Goal: Communication & Community: Ask a question

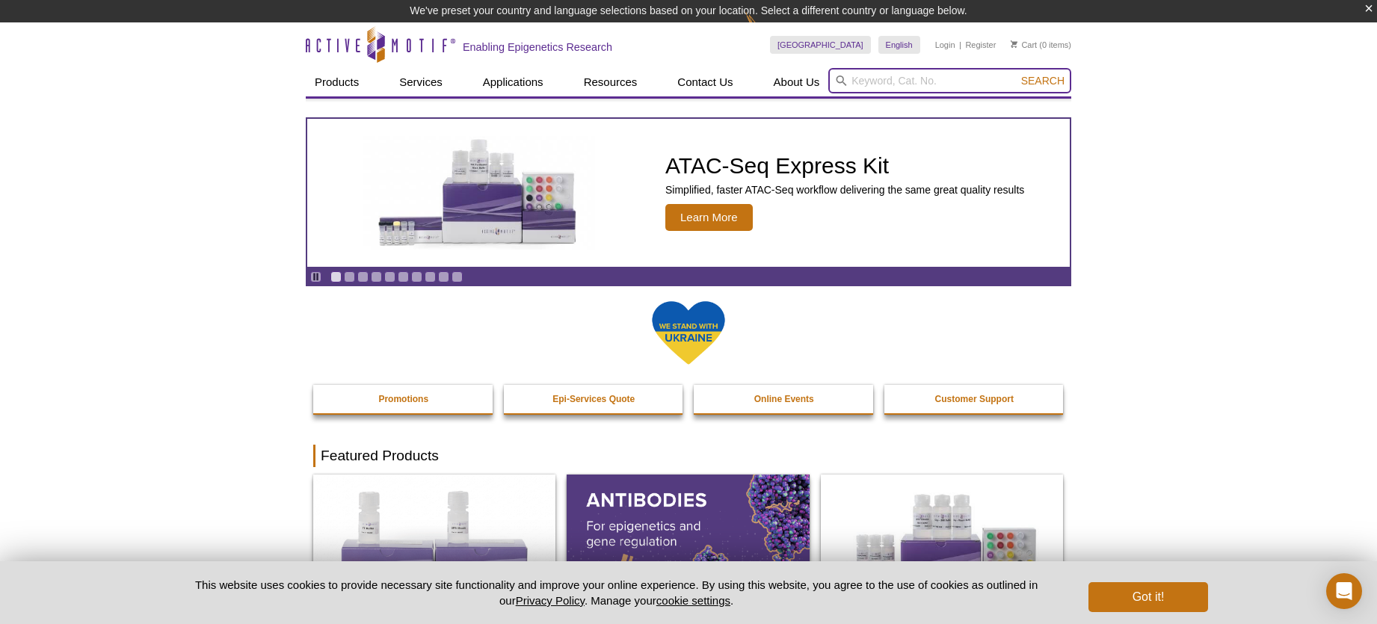
click at [882, 82] on input "search" at bounding box center [949, 80] width 243 height 25
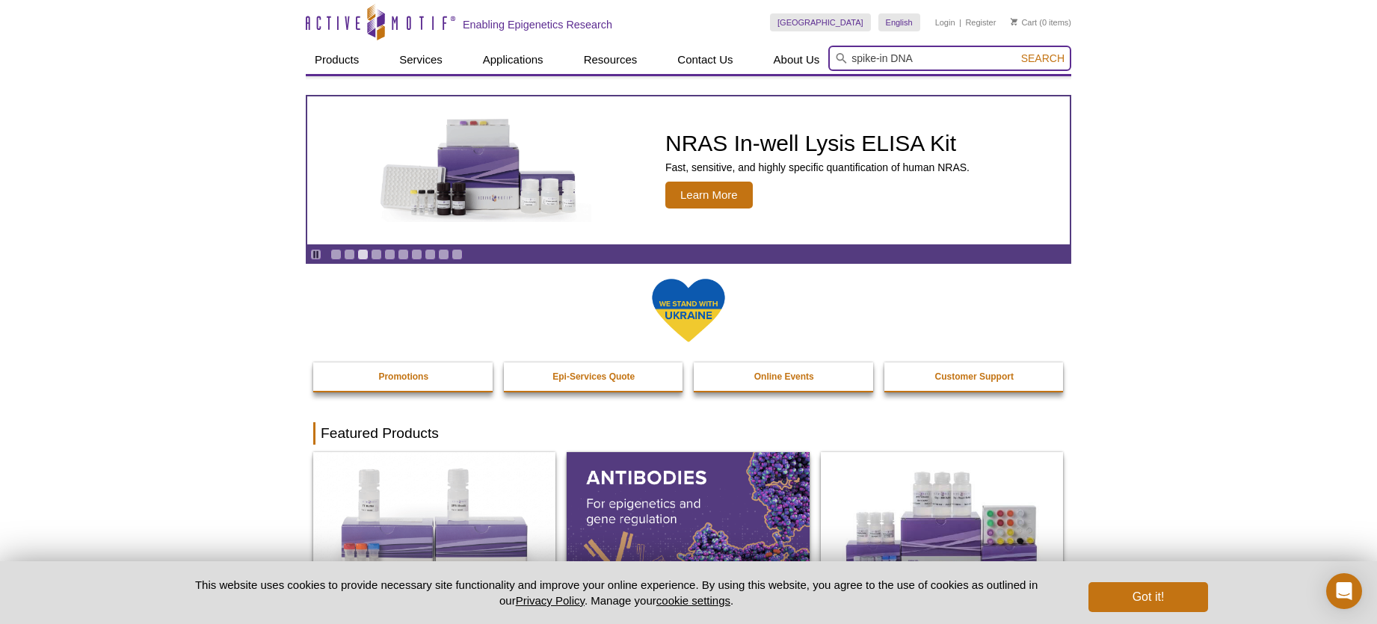
type input "spike-in DNA"
click at [1017, 52] on button "Search" at bounding box center [1043, 58] width 52 height 13
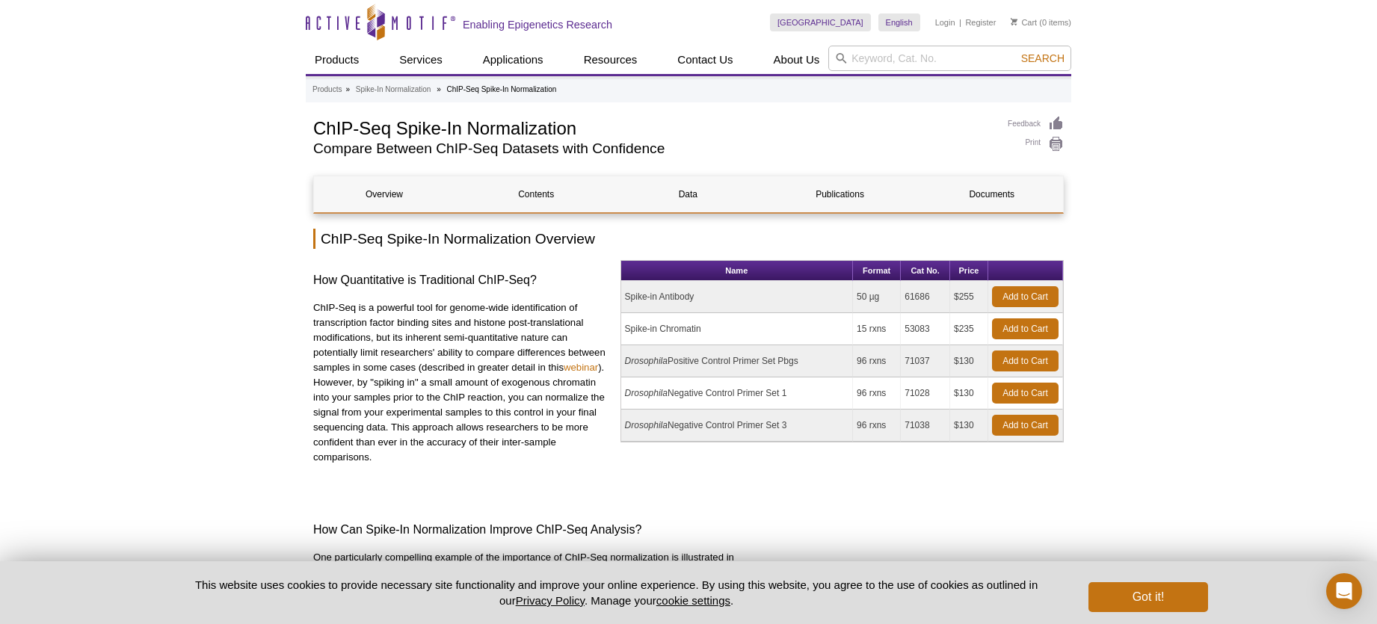
drag, startPoint x: 864, startPoint y: 329, endPoint x: 902, endPoint y: 330, distance: 38.2
click at [902, 330] on tr "Spike-in Chromatin 15 rxns 53083 $235 Add to Cart" at bounding box center [842, 329] width 442 height 32
drag, startPoint x: 957, startPoint y: 329, endPoint x: 981, endPoint y: 330, distance: 24.7
click at [981, 330] on td "$235" at bounding box center [969, 329] width 38 height 32
drag, startPoint x: 935, startPoint y: 329, endPoint x: 898, endPoint y: 330, distance: 36.7
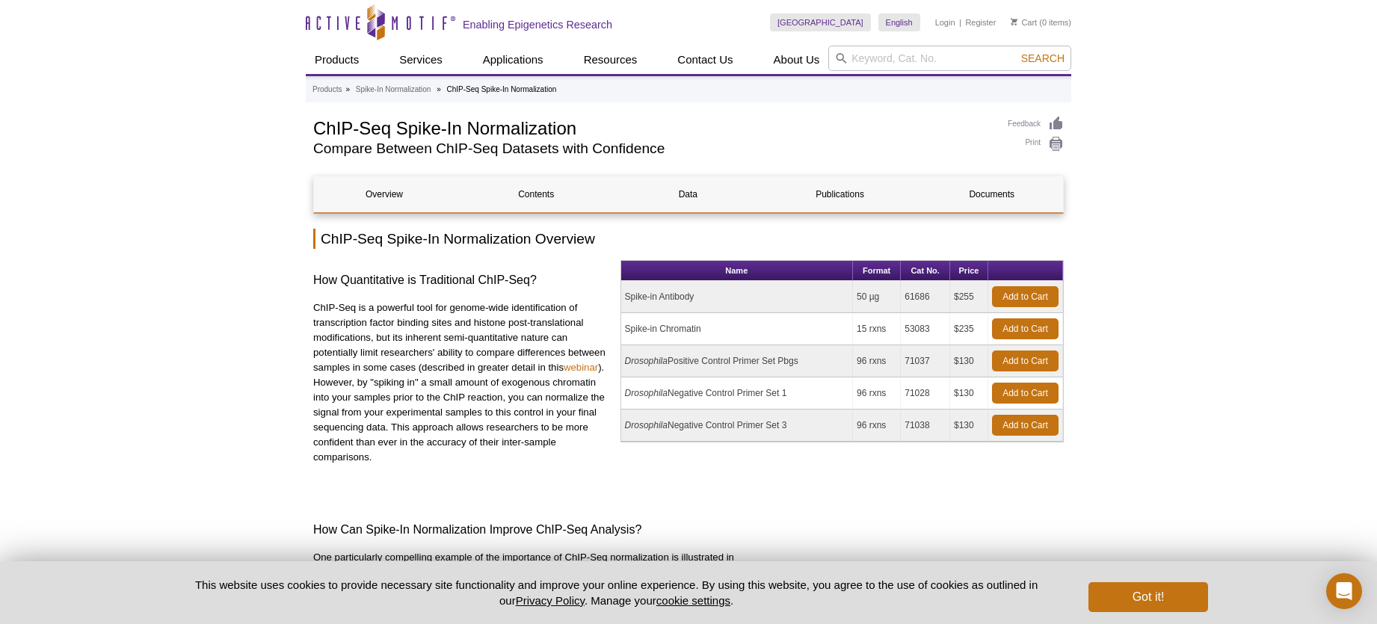
click at [898, 330] on tr "Spike-in Chromatin 15 rxns 53083 $235 Add to Cart" at bounding box center [842, 329] width 442 height 32
drag, startPoint x: 727, startPoint y: 327, endPoint x: 611, endPoint y: 326, distance: 115.1
click at [611, 326] on div "How Quantitative is Traditional ChIP-Seq? ChIP-Seq is a powerful tool for genom…" at bounding box center [688, 375] width 750 height 231
click at [673, 333] on td "Spike-in Chromatin" at bounding box center [737, 329] width 232 height 32
drag, startPoint x: 707, startPoint y: 332, endPoint x: 623, endPoint y: 330, distance: 84.5
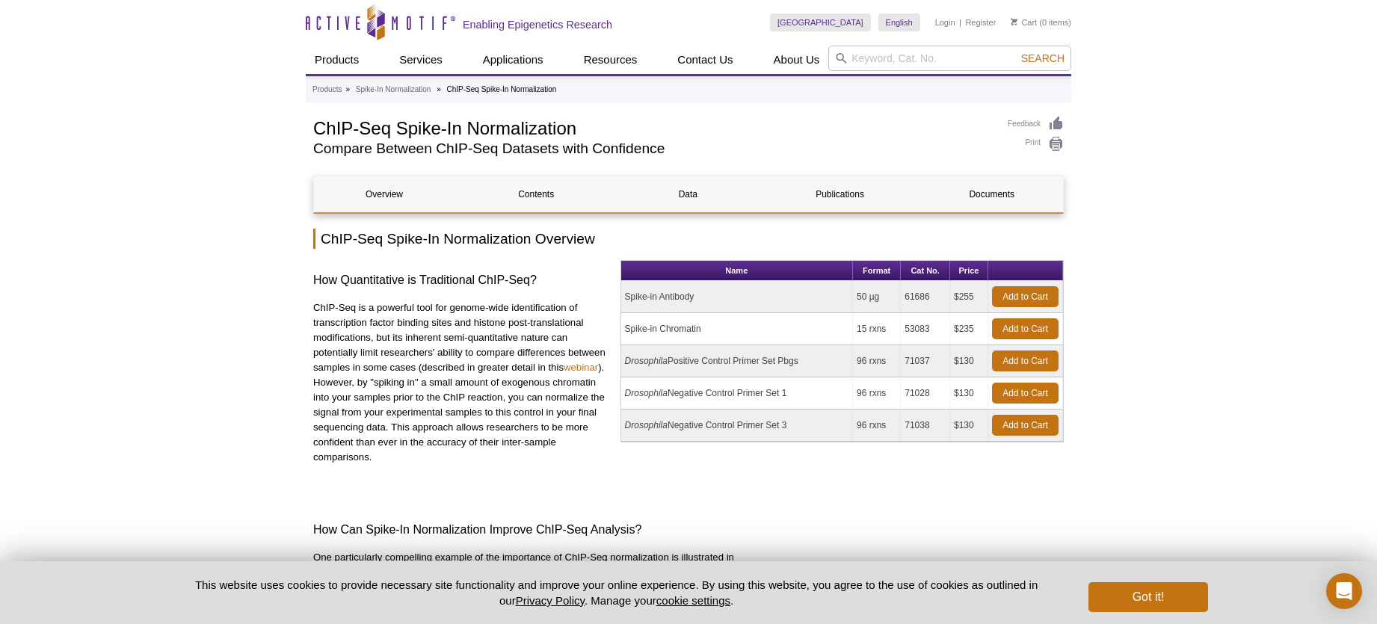
click at [623, 330] on td "Spike-in Chromatin" at bounding box center [737, 329] width 232 height 32
copy td "Spike-in Chromatin"
click at [865, 55] on input "search" at bounding box center [949, 58] width 243 height 25
paste input "Spike-in Chromatin"
click at [1017, 52] on button "Search" at bounding box center [1043, 58] width 52 height 13
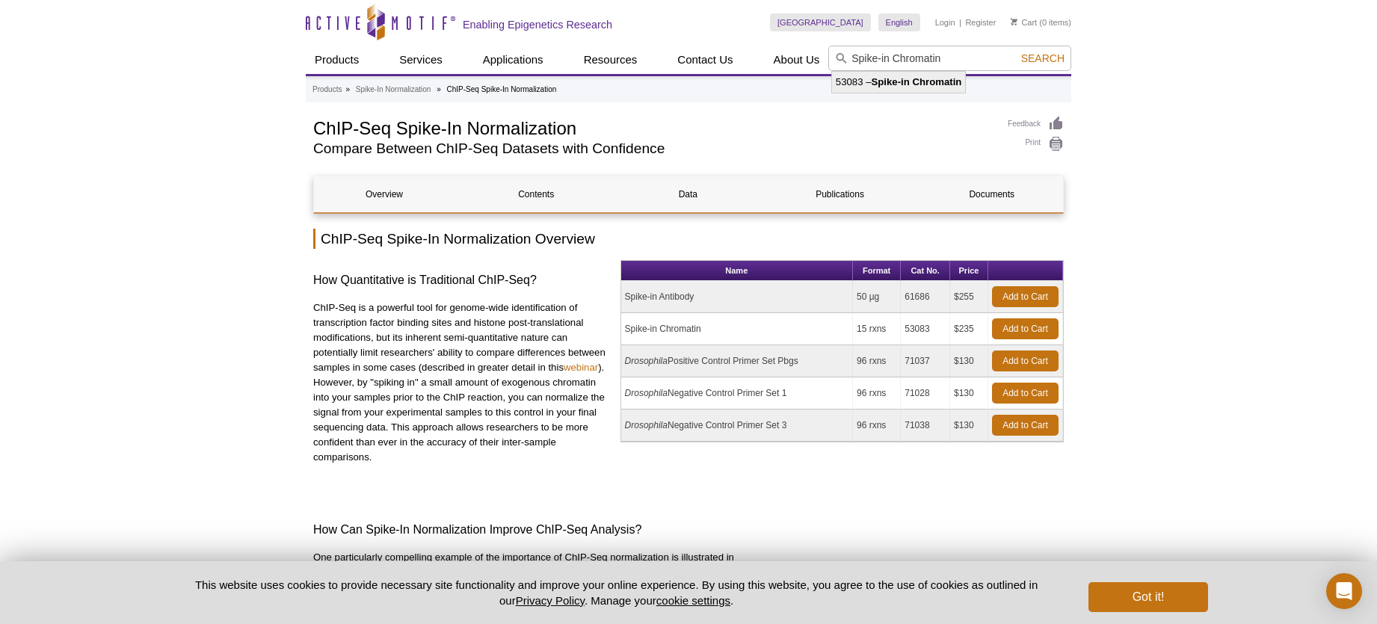
click at [928, 82] on strong "Spike-in Chromatin" at bounding box center [916, 81] width 90 height 11
type input "53083 – Spike-in Chromatin"
click at [1041, 58] on span "Search" at bounding box center [1042, 58] width 43 height 12
click at [1039, 58] on span "Search" at bounding box center [1042, 58] width 43 height 12
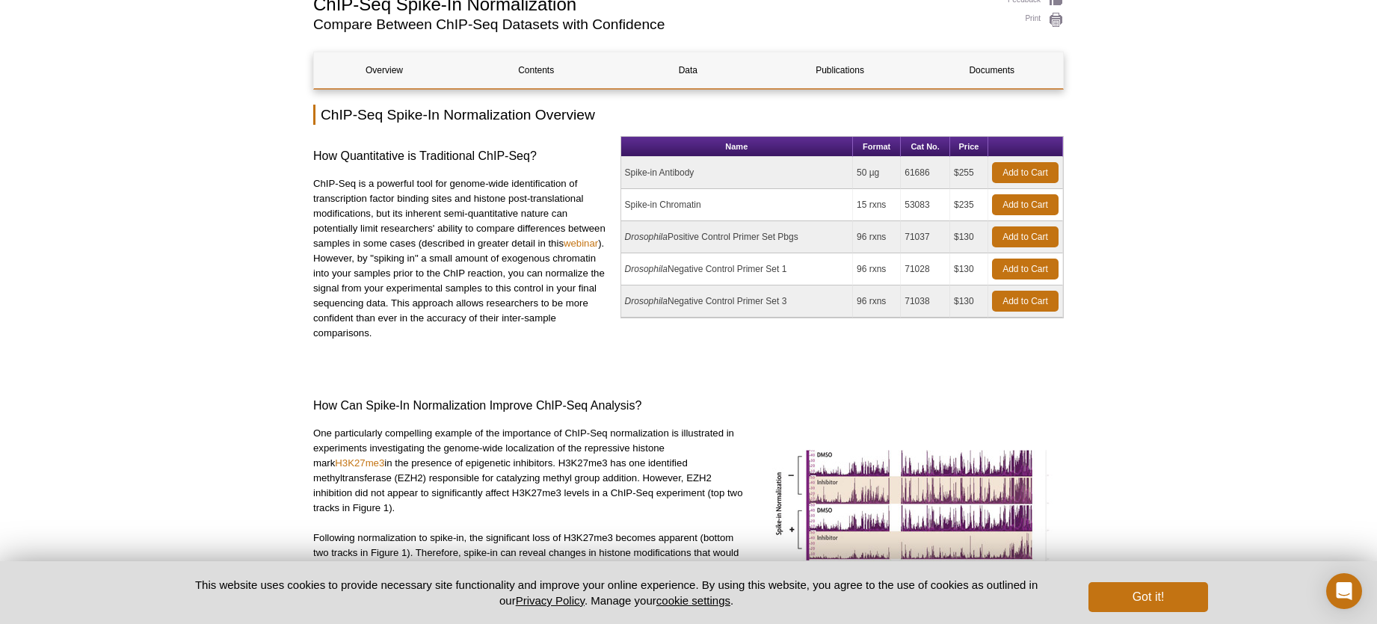
scroll to position [118, 0]
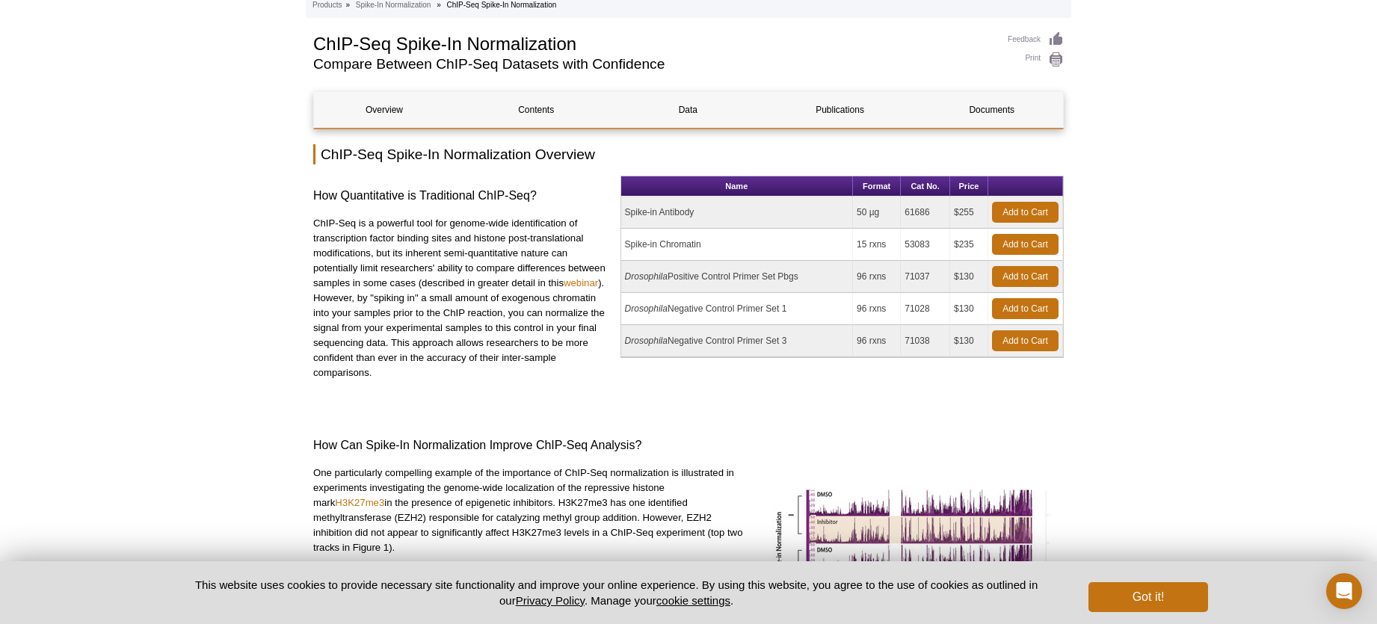
scroll to position [92, 0]
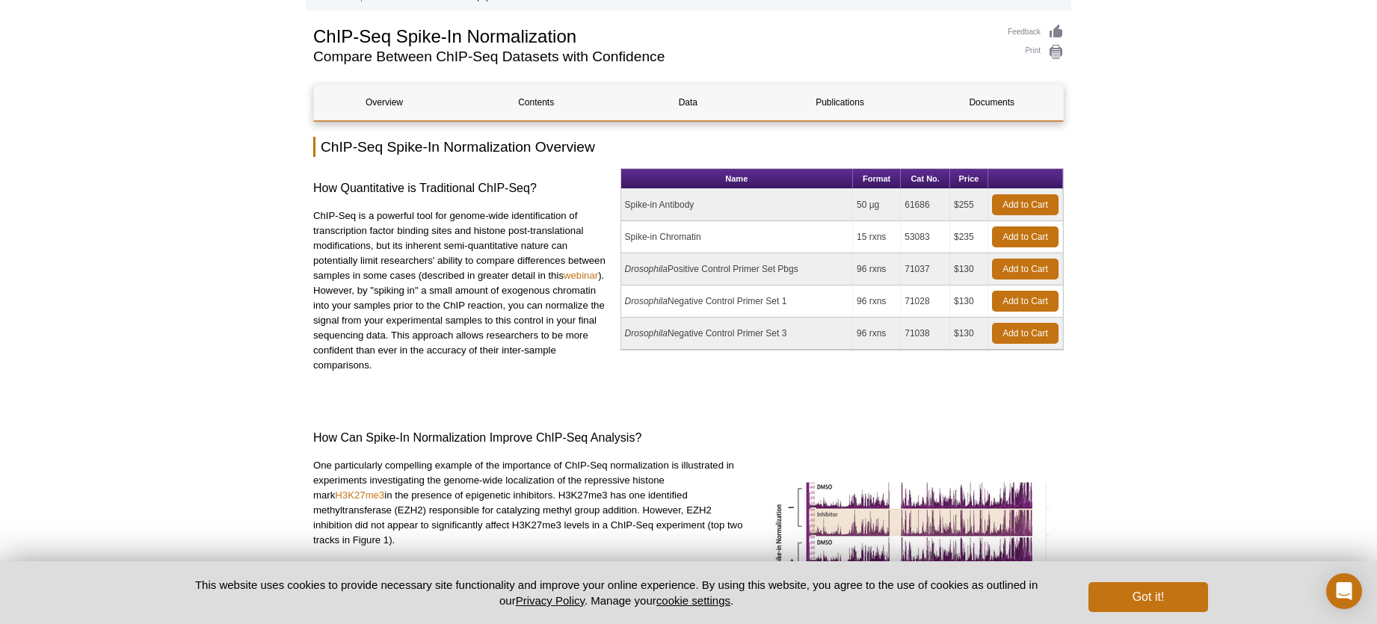
drag, startPoint x: 904, startPoint y: 238, endPoint x: 943, endPoint y: 240, distance: 38.9
click at [943, 240] on td "53083" at bounding box center [925, 237] width 49 height 32
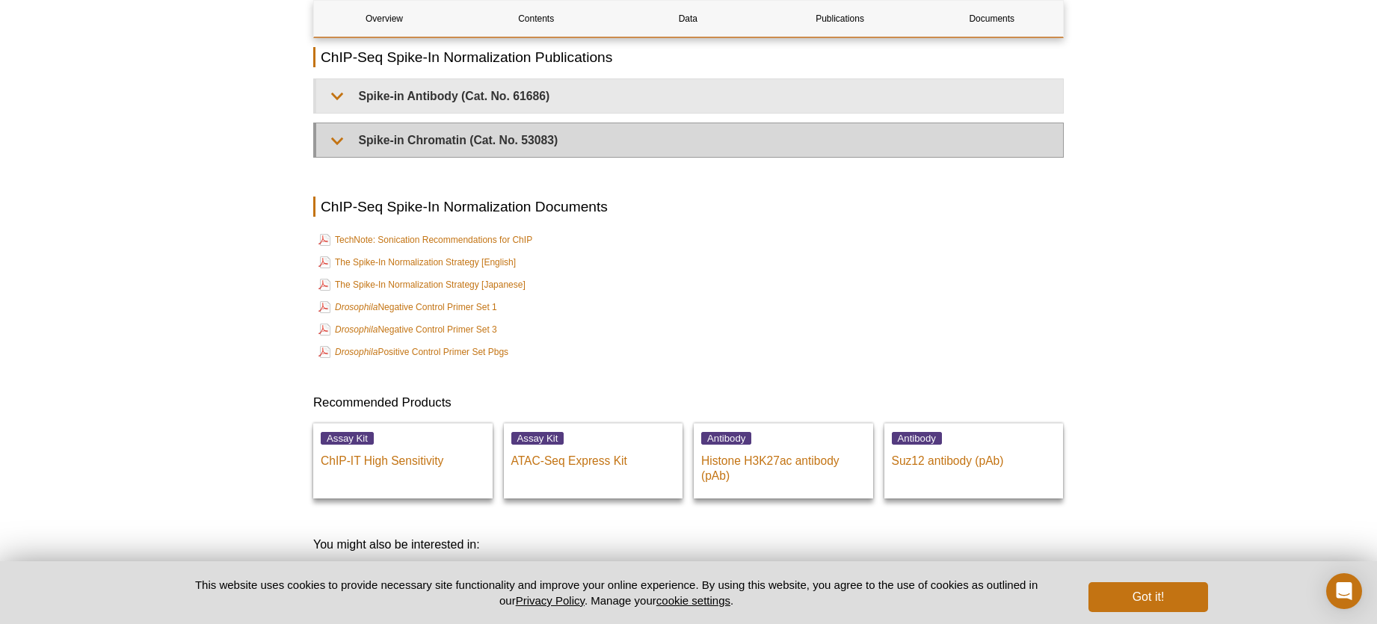
scroll to position [3365, 0]
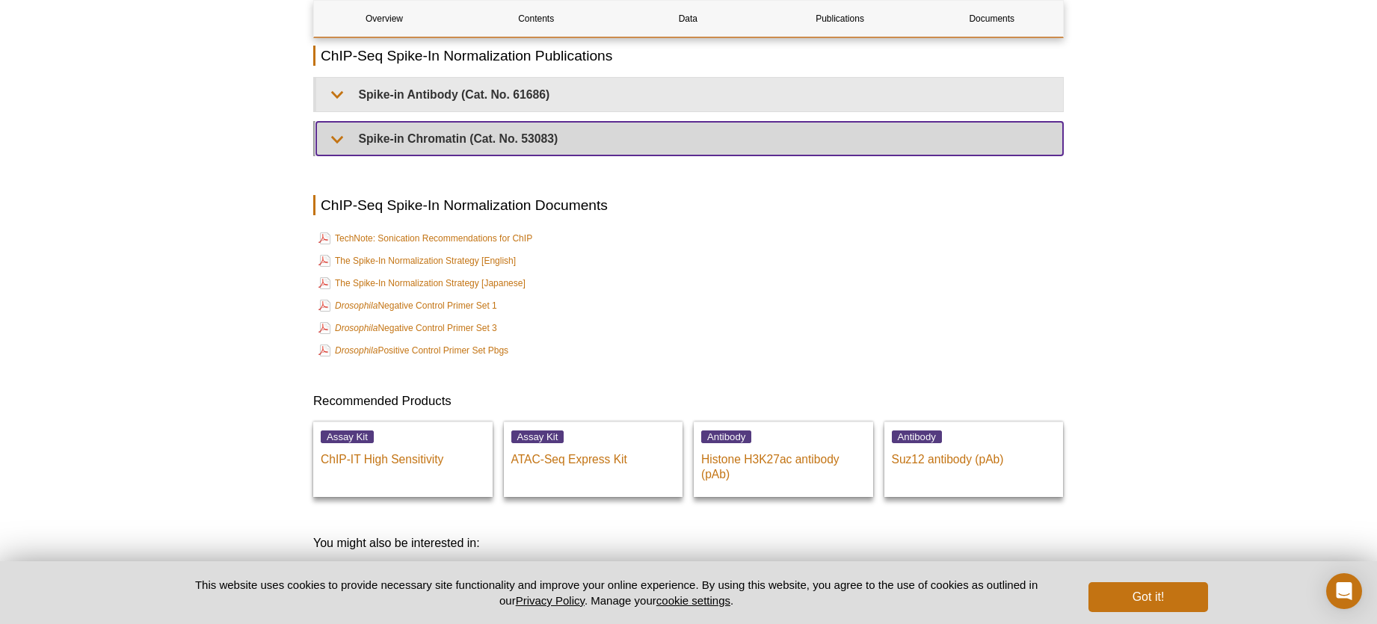
click at [336, 129] on summary "Spike-in Chromatin (Cat. No. 53083)" at bounding box center [689, 139] width 747 height 34
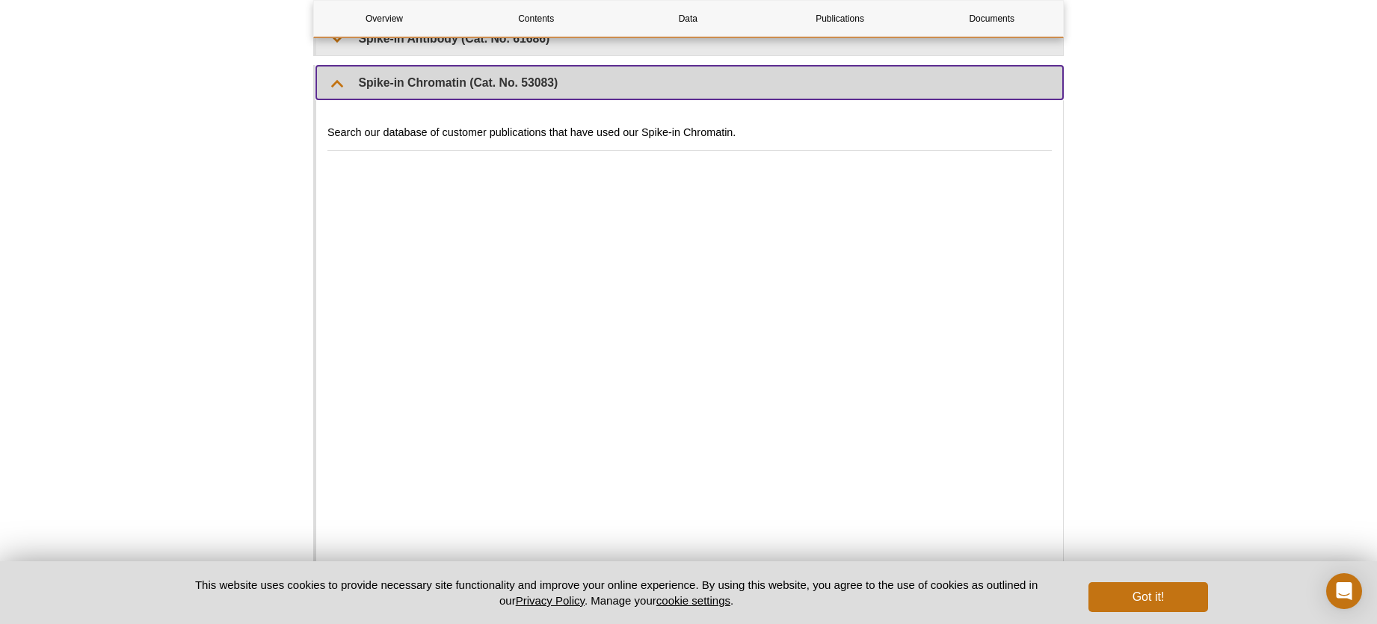
scroll to position [3429, 0]
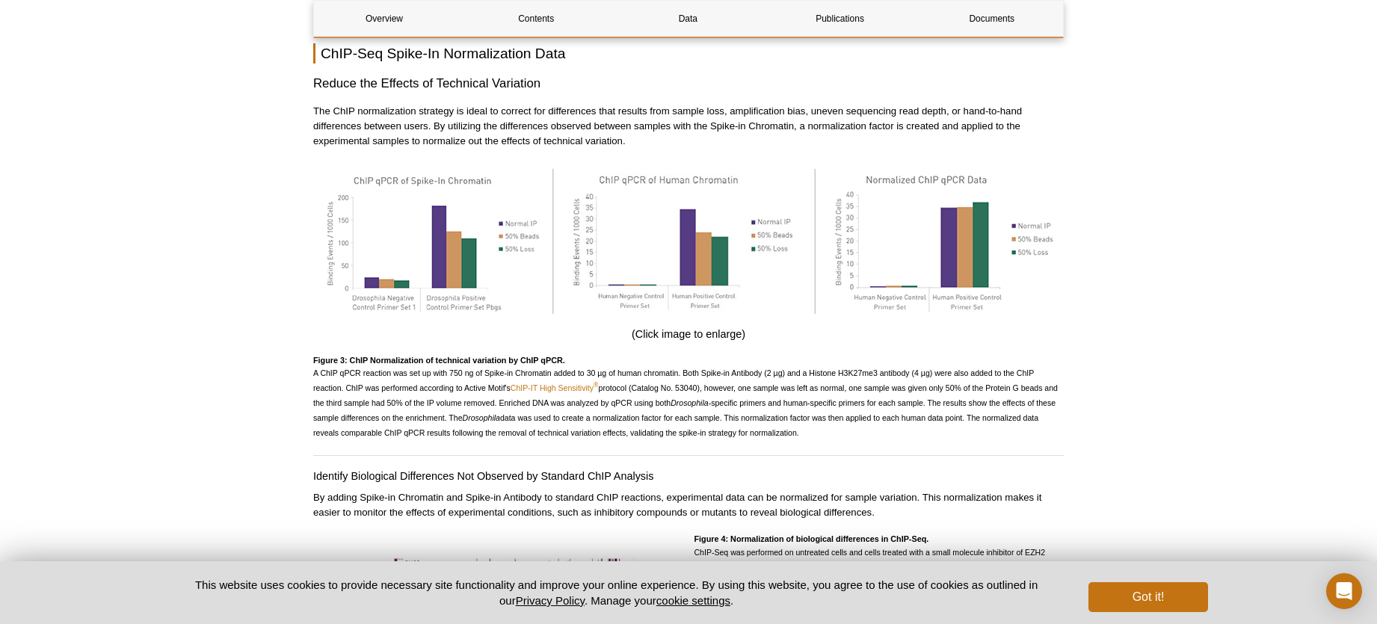
scroll to position [2343, 0]
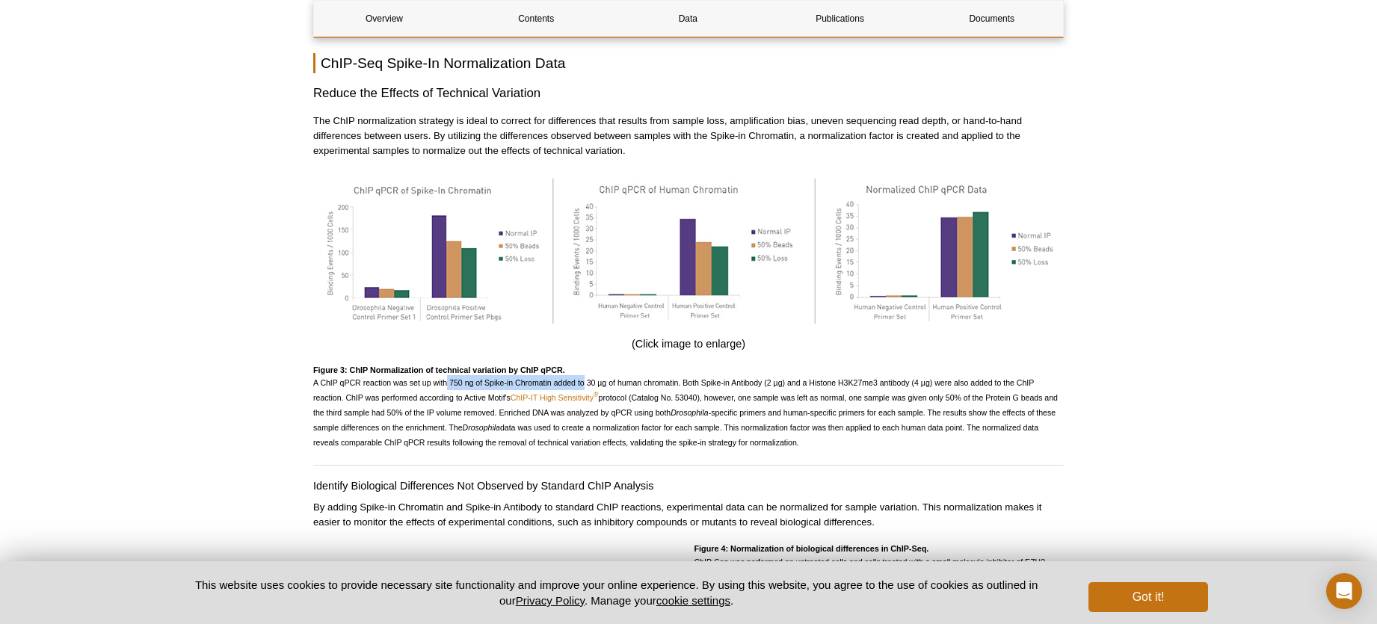
drag, startPoint x: 448, startPoint y: 370, endPoint x: 582, endPoint y: 368, distance: 134.6
click at [582, 378] on span "A ChIP qPCR reaction was set up with 750 ng of Spike-in Chromatin added to 30 µ…" at bounding box center [685, 412] width 744 height 69
drag, startPoint x: 588, startPoint y: 368, endPoint x: 673, endPoint y: 370, distance: 84.5
click at [673, 378] on span "A ChIP qPCR reaction was set up with 750 ng of Spike-in Chromatin added to 30 µ…" at bounding box center [685, 412] width 744 height 69
drag, startPoint x: 448, startPoint y: 369, endPoint x: 475, endPoint y: 367, distance: 27.0
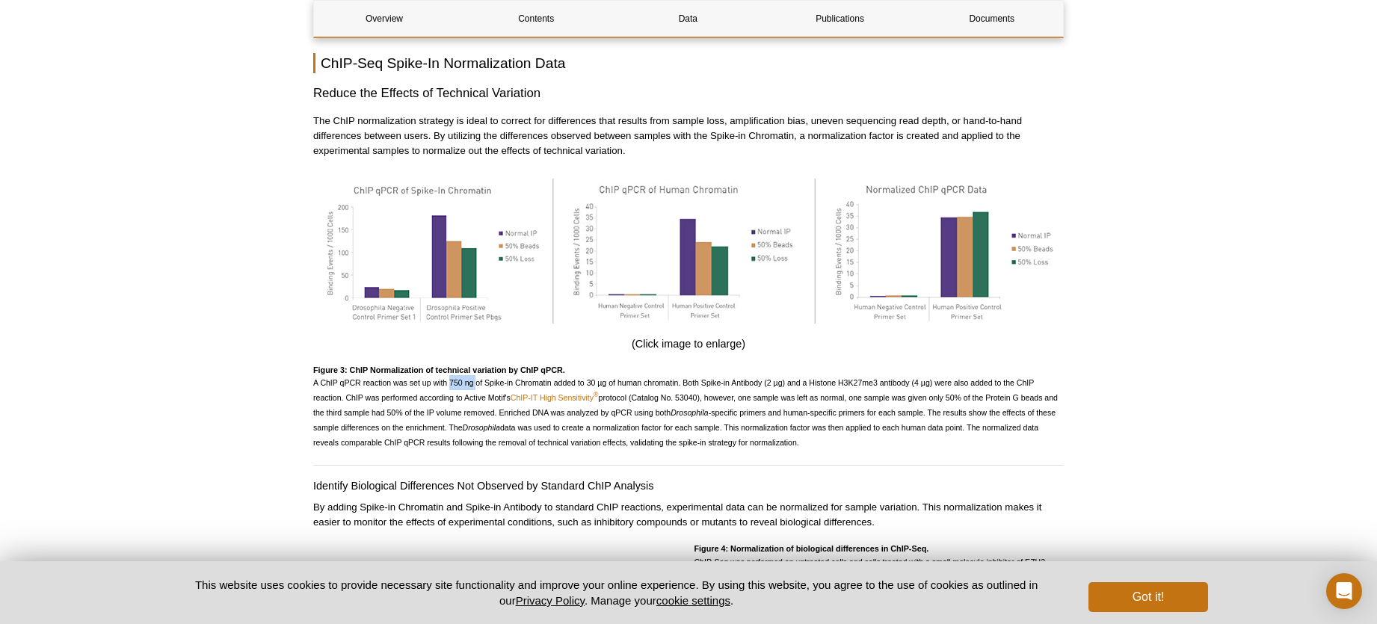
click at [475, 378] on span "A ChIP qPCR reaction was set up with 750 ng of Spike-in Chromatin added to 30 µ…" at bounding box center [685, 412] width 744 height 69
drag, startPoint x: 774, startPoint y: 369, endPoint x: 785, endPoint y: 369, distance: 10.5
click at [785, 378] on span "A ChIP qPCR reaction was set up with 750 ng of Spike-in Chromatin added to 30 µ…" at bounding box center [685, 412] width 744 height 69
click at [769, 389] on span "A ChIP qPCR reaction was set up with 750 ng of Spike-in Chromatin added to 30 µ…" at bounding box center [685, 412] width 744 height 69
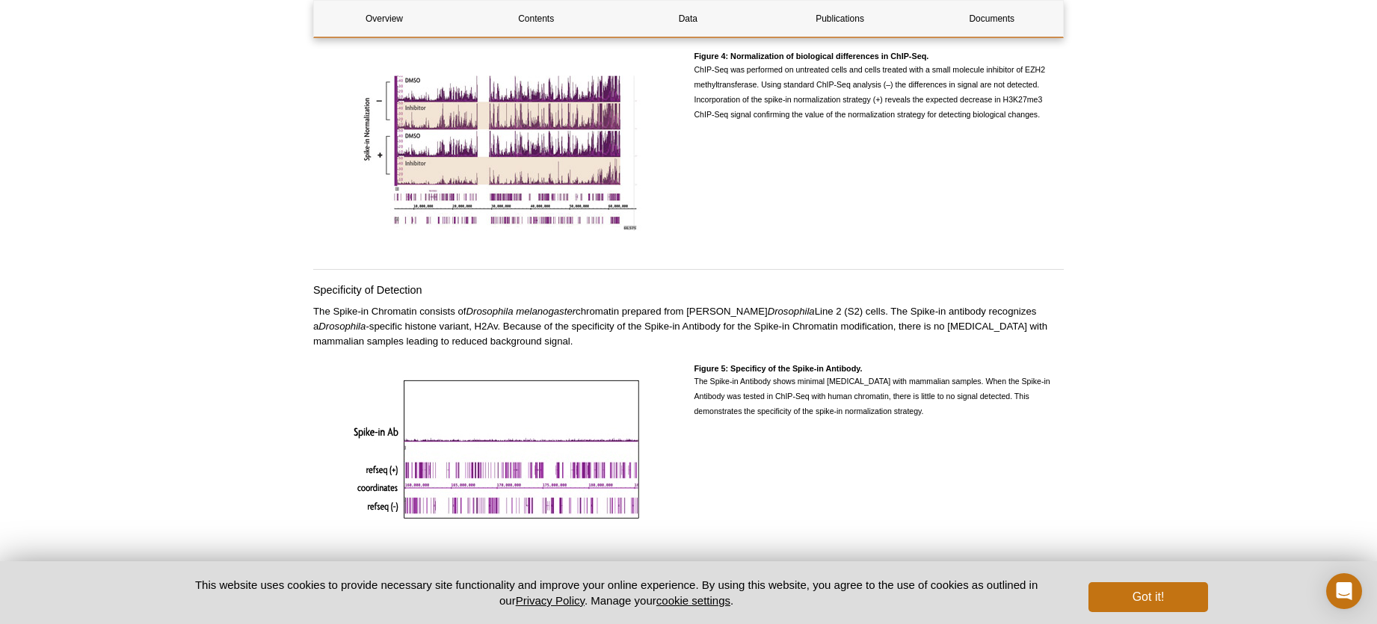
scroll to position [2834, 0]
click at [1345, 583] on icon "Open Intercom Messenger" at bounding box center [1343, 591] width 17 height 19
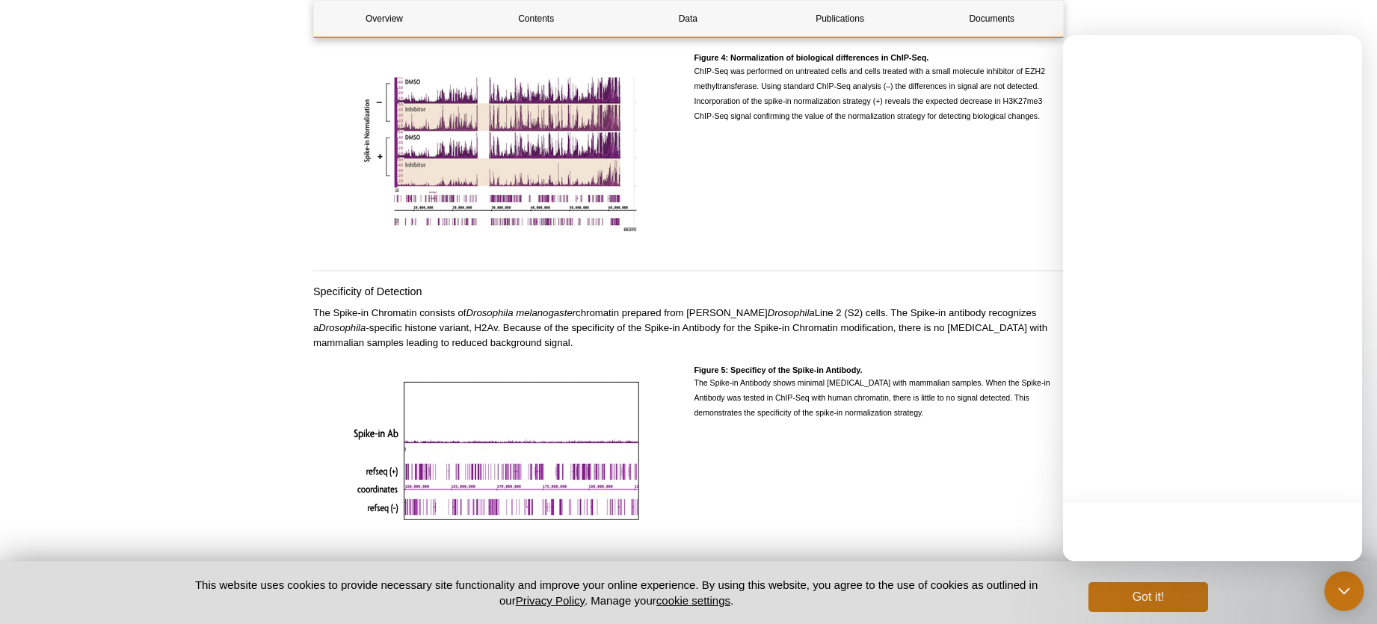
scroll to position [0, 0]
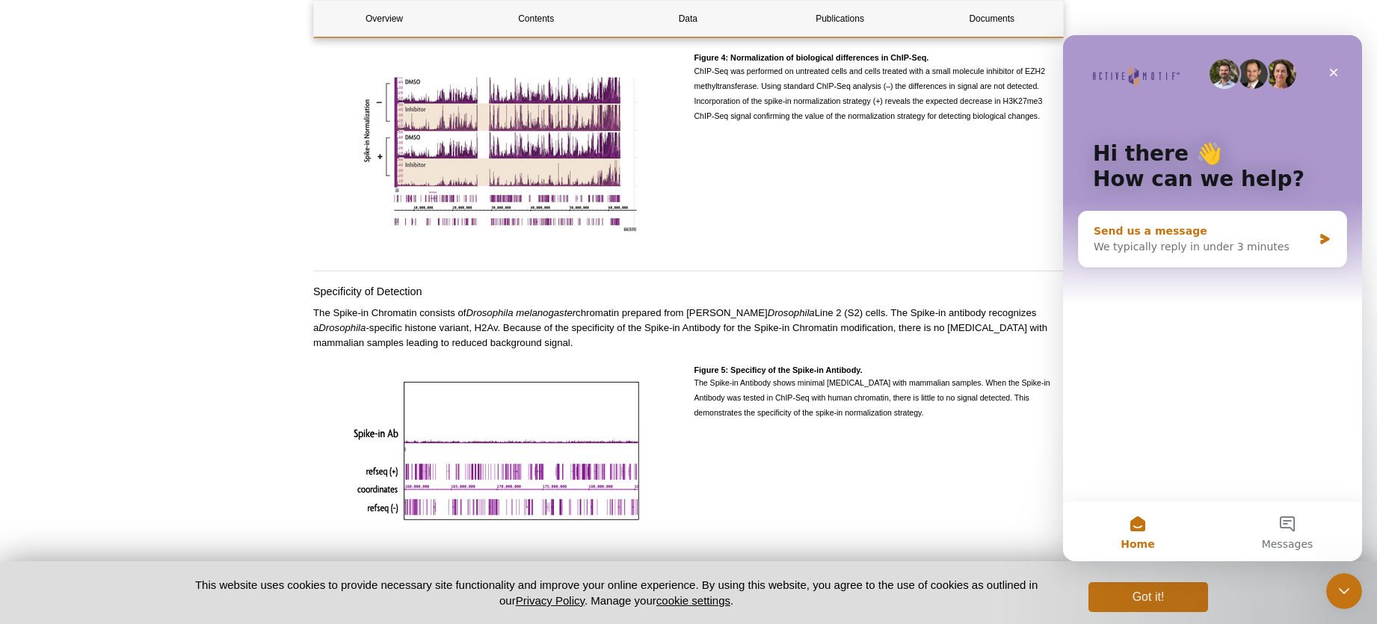
click at [1121, 215] on div "Send us a message We typically reply in under 3 minutes" at bounding box center [1213, 239] width 268 height 55
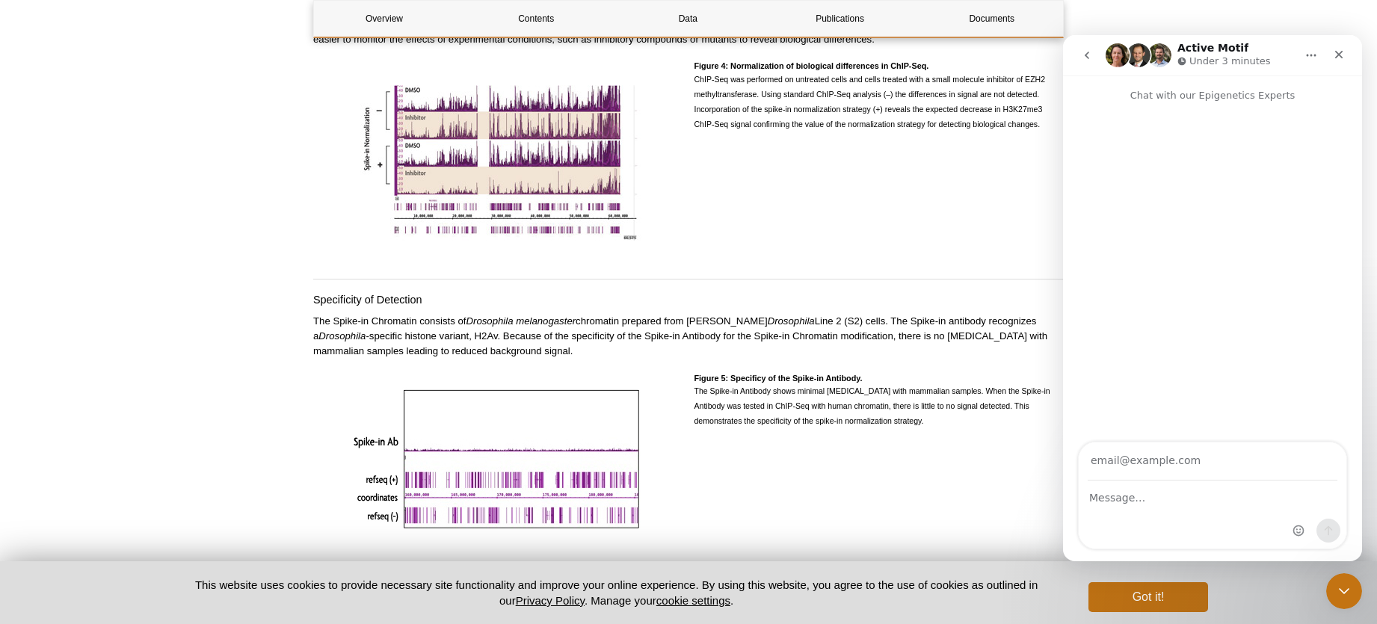
scroll to position [2820, 0]
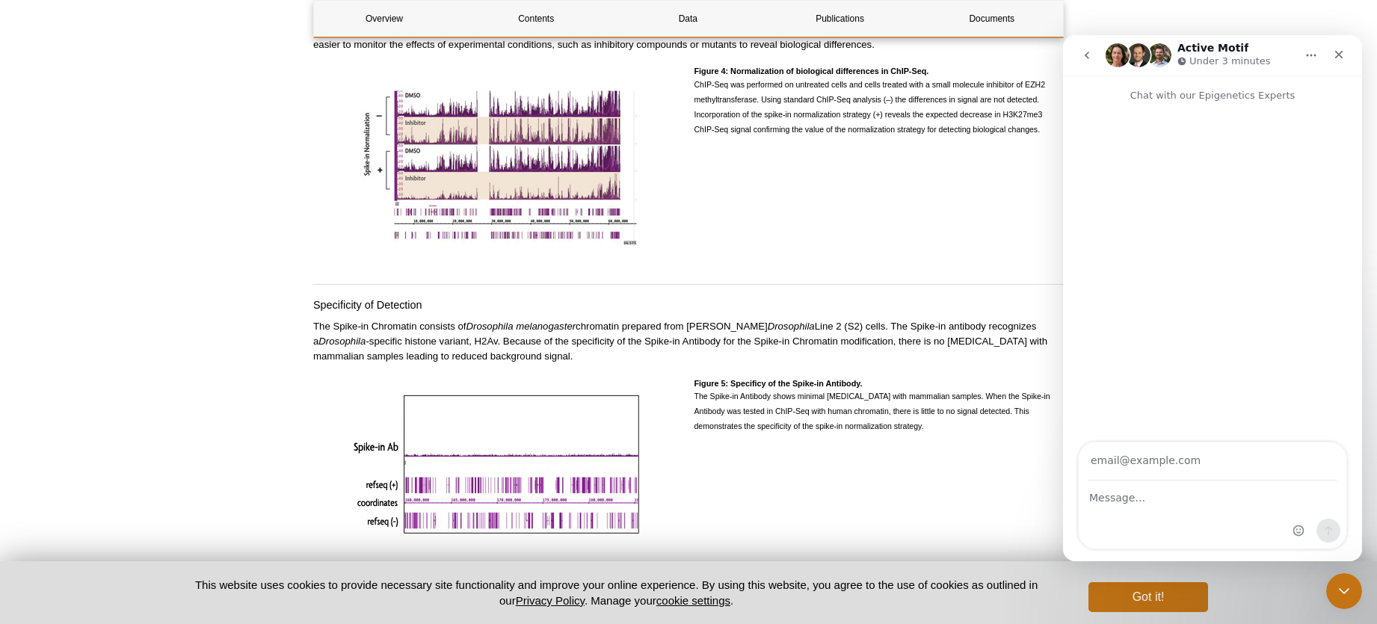
type input "[DOMAIN_NAME][EMAIL_ADDRESS][DOMAIN_NAME]"
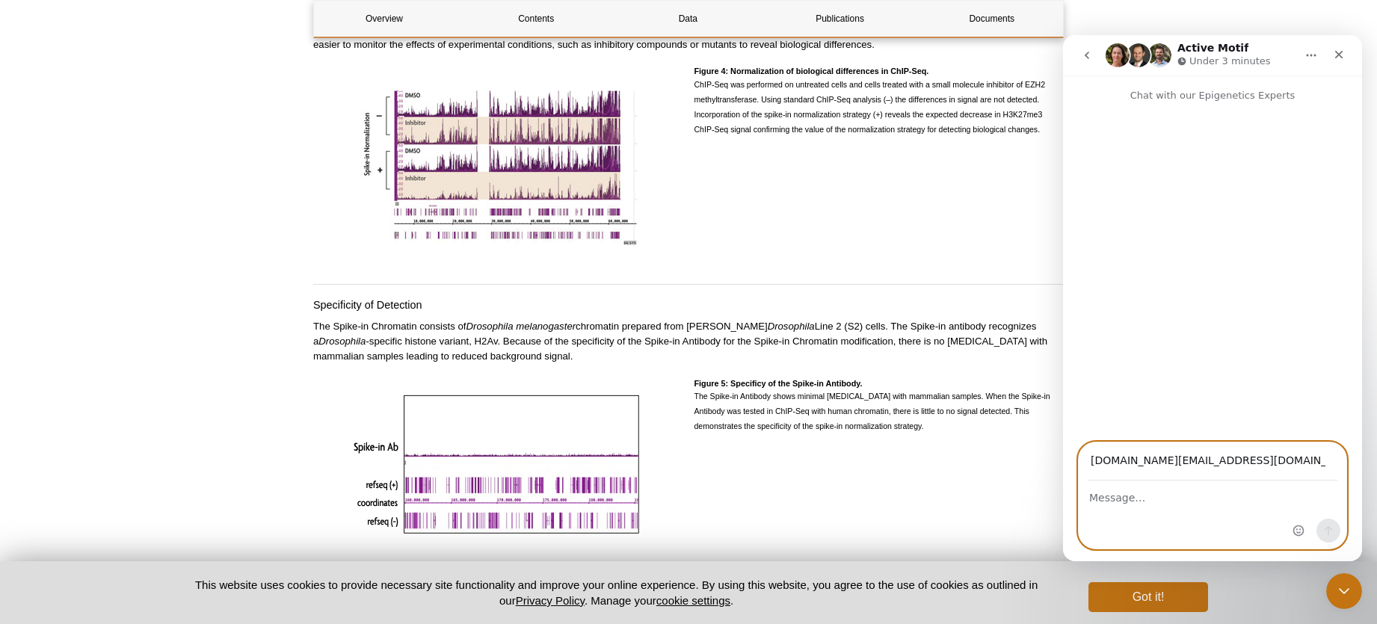
click at [1134, 494] on textarea "Message…" at bounding box center [1213, 493] width 268 height 25
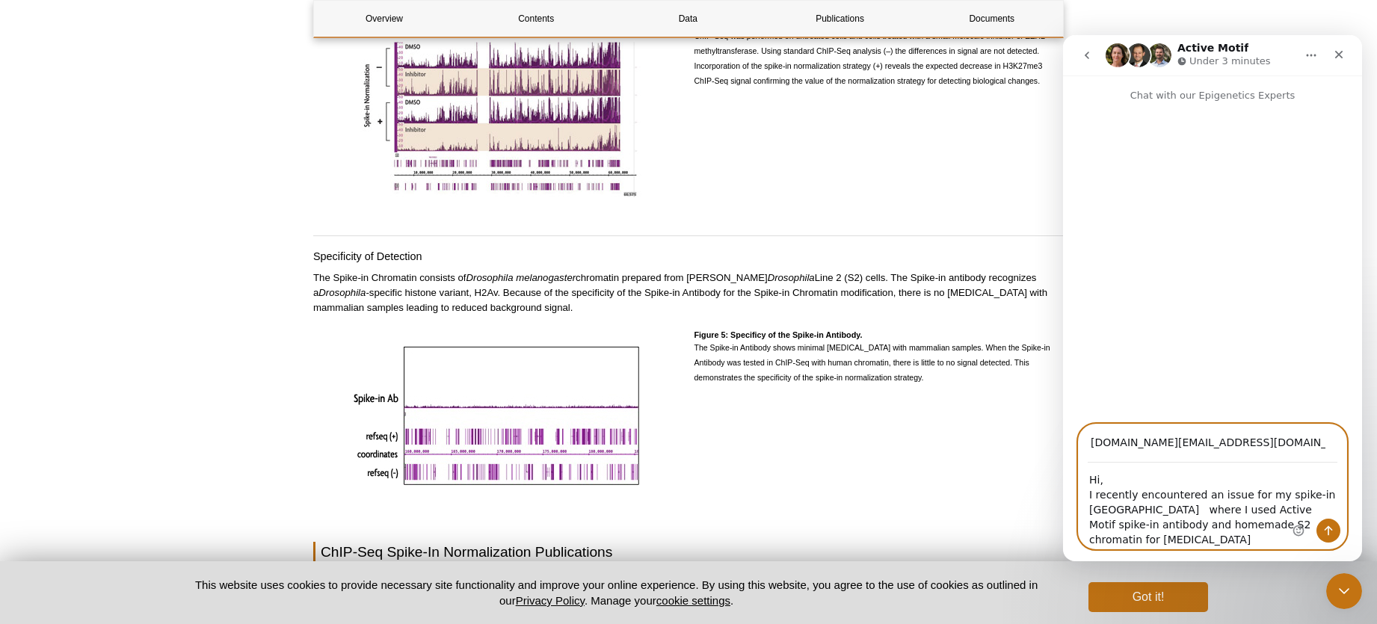
scroll to position [2870, 0]
click at [1088, 514] on textarea "Hi, I recently encountered an issue for my spike-in [GEOGRAPHIC_DATA] where I u…" at bounding box center [1213, 505] width 268 height 85
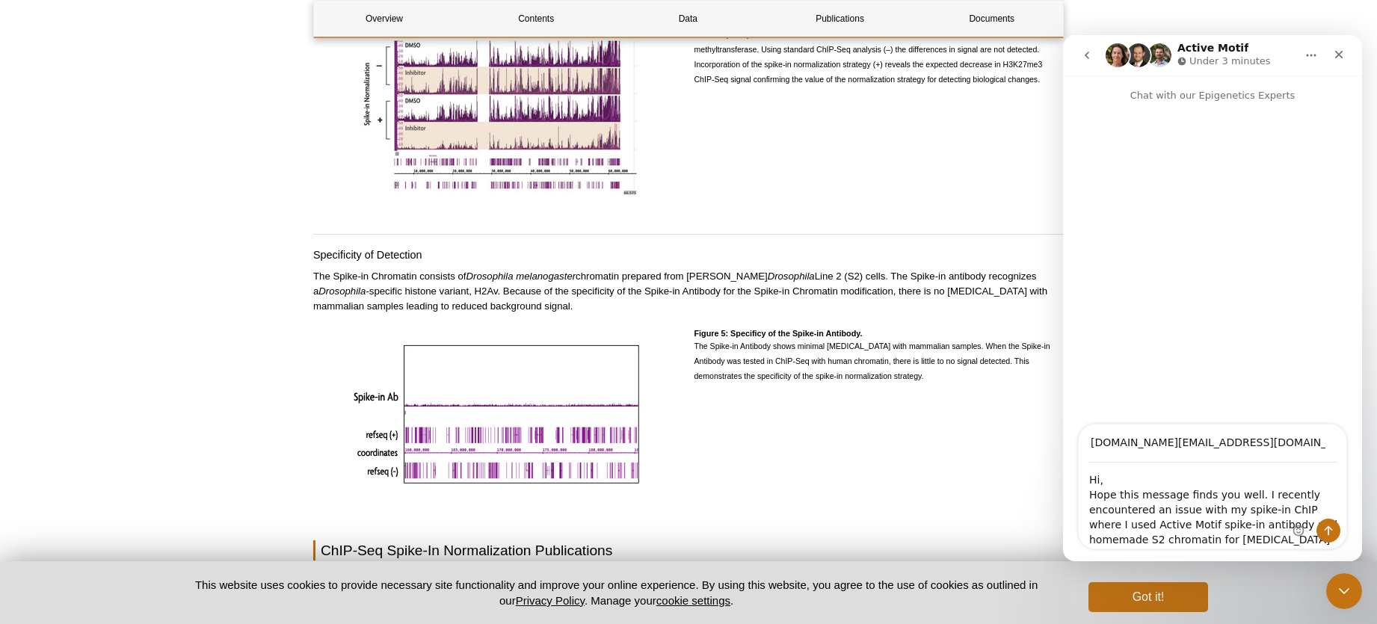
click at [1310, 508] on div "Intercom messenger" at bounding box center [1316, 487] width 59 height 124
click at [1310, 507] on div "Intercom messenger" at bounding box center [1316, 487] width 59 height 124
click at [1299, 507] on div "Intercom messenger" at bounding box center [1316, 487] width 59 height 124
click at [1293, 508] on div "Intercom messenger" at bounding box center [1316, 487] width 59 height 124
click at [1260, 506] on textarea "Hi, Hope this message finds you well. I recently encountered an issue with my s…" at bounding box center [1213, 505] width 268 height 85
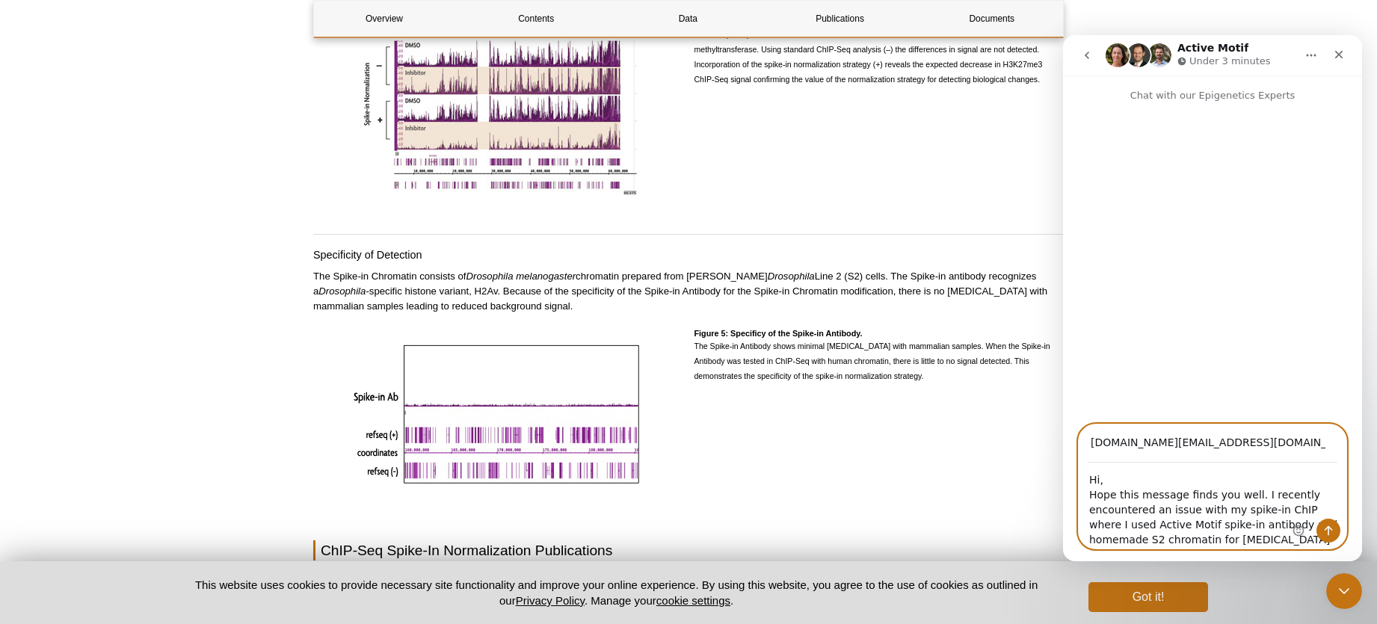
click at [1260, 506] on textarea "Hi, Hope this message finds you well. I recently encountered an issue with my s…" at bounding box center [1213, 505] width 268 height 85
click at [1236, 505] on textarea "Hi, Hope this message finds you well. I recently encountered an issue with my s…" at bounding box center [1213, 505] width 268 height 85
click at [1279, 508] on textarea "Hi, Hope this message finds you well. I recently encountered an issue with my s…" at bounding box center [1213, 505] width 268 height 85
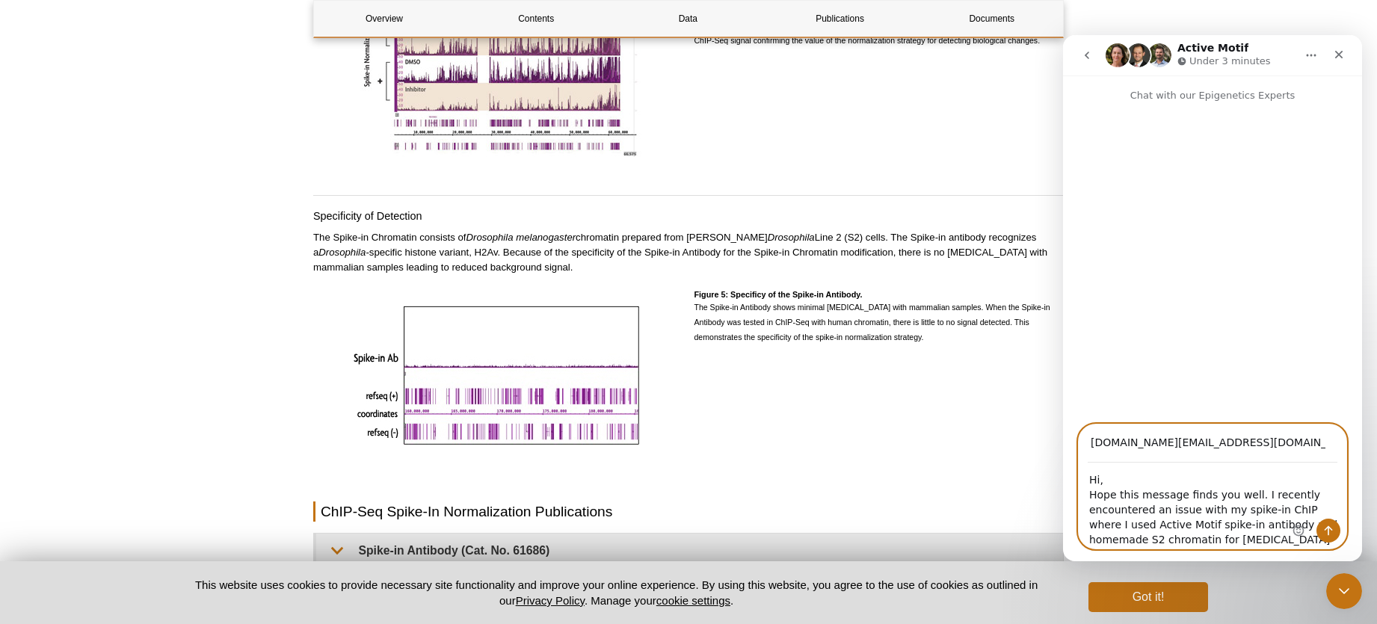
scroll to position [2908, 0]
click at [1234, 538] on textarea "Hi, Hope this message finds you well. I recently encountered an issue with my s…" at bounding box center [1213, 505] width 268 height 85
drag, startPoint x: 1156, startPoint y: 538, endPoint x: 1213, endPoint y: 539, distance: 56.8
click at [1213, 539] on textarea "Hi, Hope this message finds you well. I recently encountered an issue with my s…" at bounding box center [1213, 505] width 268 height 85
click at [1216, 540] on textarea "Hi, Hope this message finds you well. I recently encountered an issue with my s…" at bounding box center [1213, 505] width 268 height 85
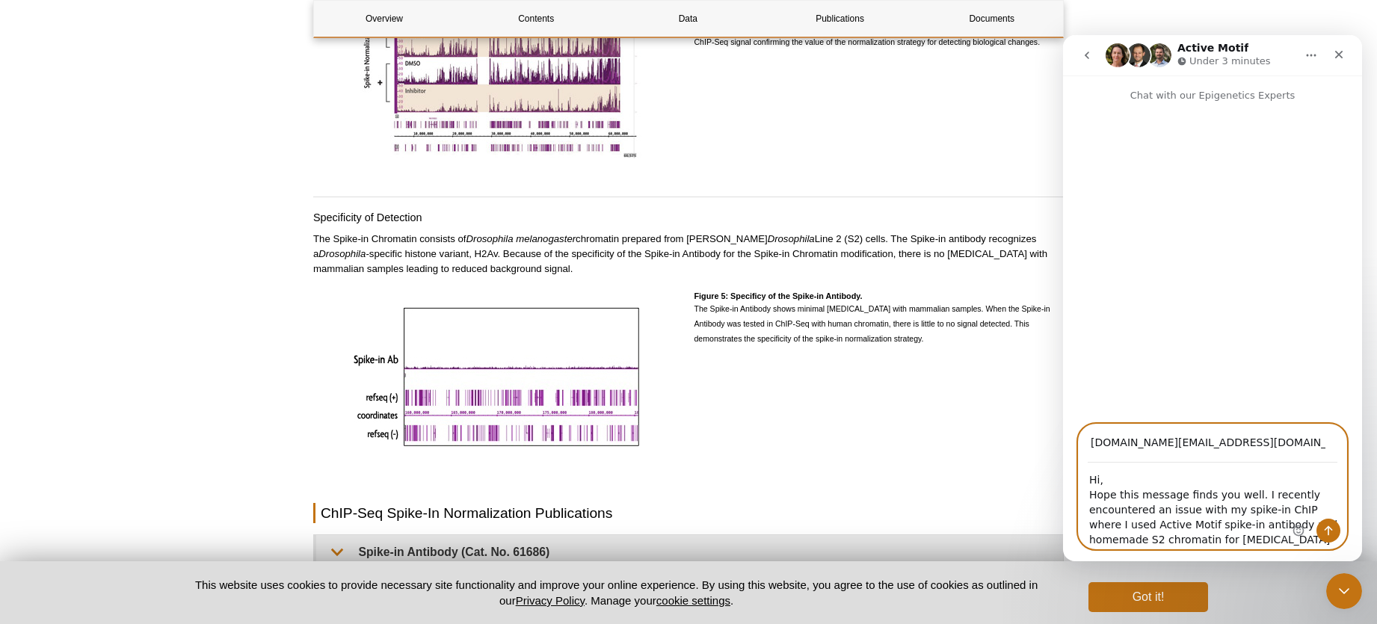
drag, startPoint x: 1223, startPoint y: 540, endPoint x: 1174, endPoint y: 539, distance: 49.3
click at [1174, 539] on textarea "Hi, Hope this message finds you well. I recently encountered an issue with my s…" at bounding box center [1213, 505] width 268 height 85
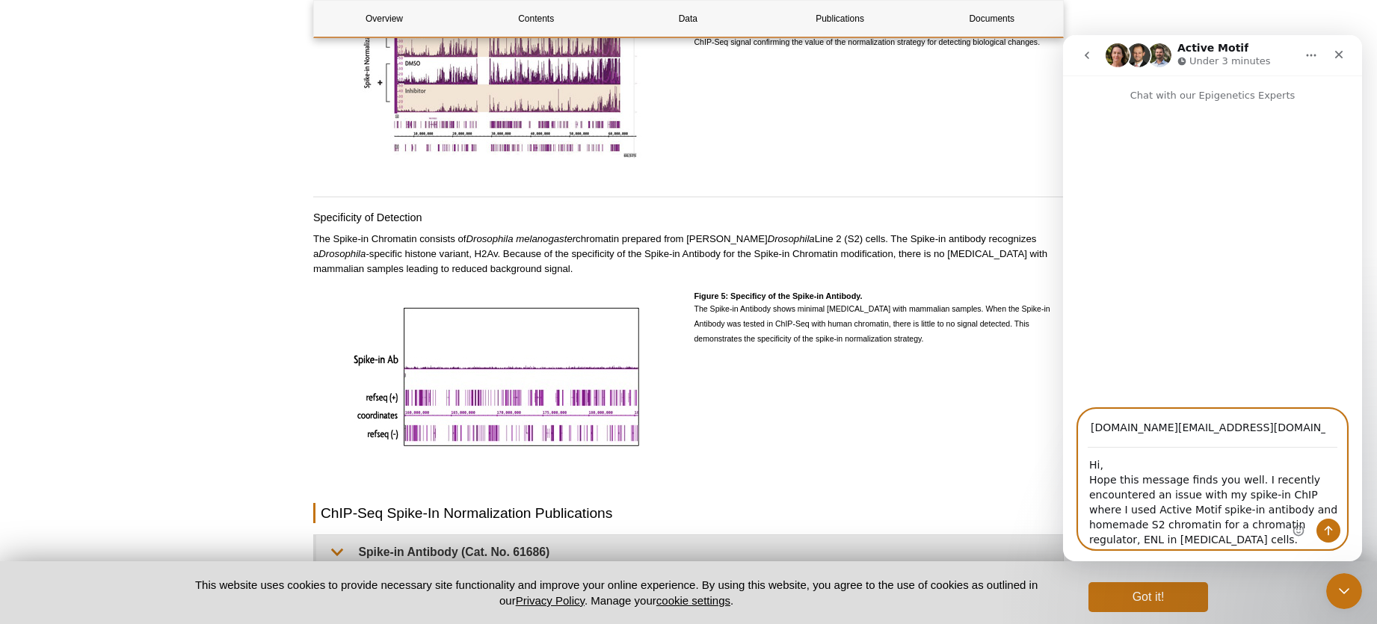
click at [1276, 522] on textarea "Hi, Hope this message finds you well. I recently encountered an issue with my s…" at bounding box center [1213, 498] width 268 height 100
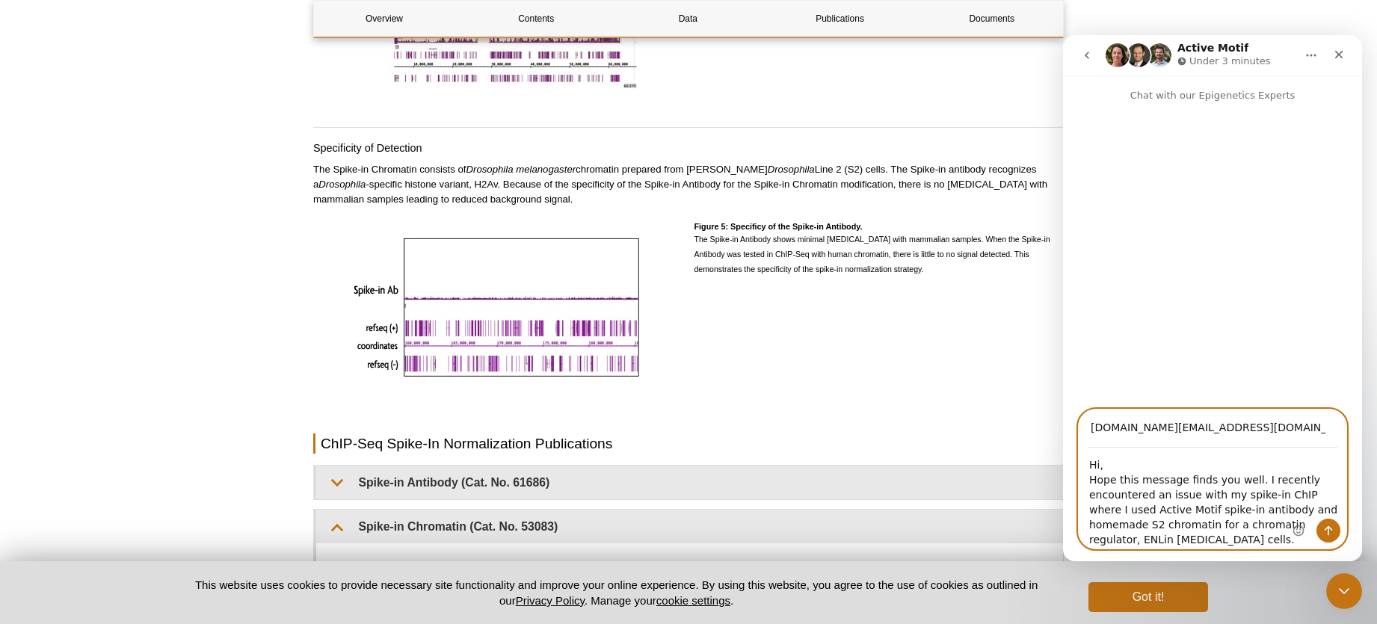
scroll to position [2976, 0]
click at [1172, 540] on textarea "Hi, Hope this message finds you well. I recently encountered an issue with my s…" at bounding box center [1213, 498] width 268 height 100
drag, startPoint x: 1171, startPoint y: 514, endPoint x: 1302, endPoint y: 516, distance: 130.8
click at [1302, 516] on div "Hi, Hope this message finds you well. I recently encountered an issue with my s…" at bounding box center [1213, 498] width 268 height 101
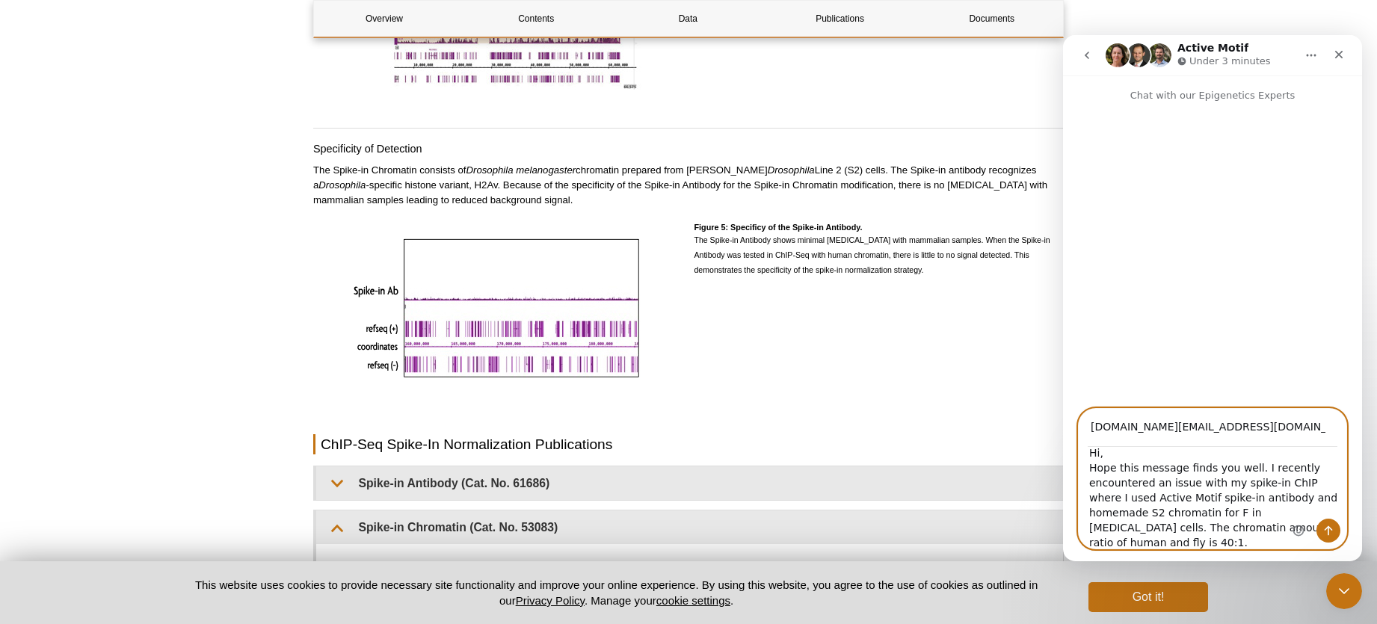
scroll to position [0, 0]
click at [1285, 541] on textarea "Hi, Hope this message finds you well. I recently encountered an issue with my s…" at bounding box center [1213, 498] width 268 height 101
click at [1258, 496] on textarea "Hi, Hope this message finds you well. I recently encountered an issue with my s…" at bounding box center [1213, 498] width 268 height 101
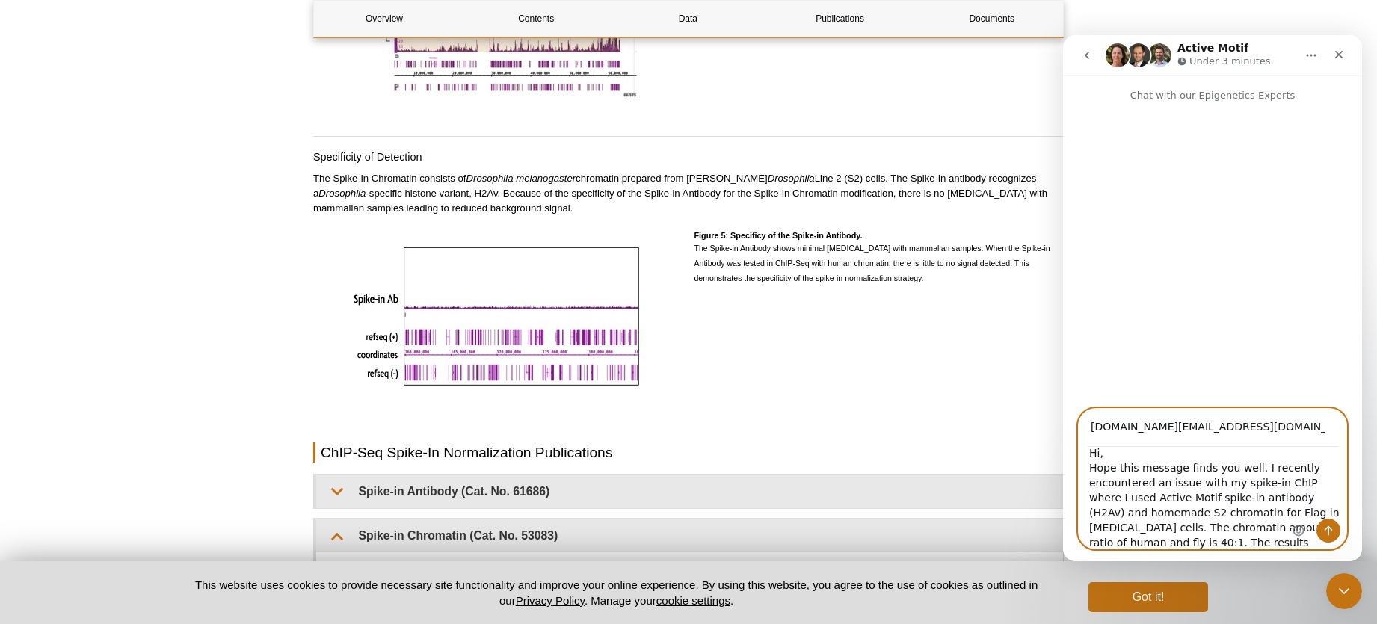
scroll to position [2967, 0]
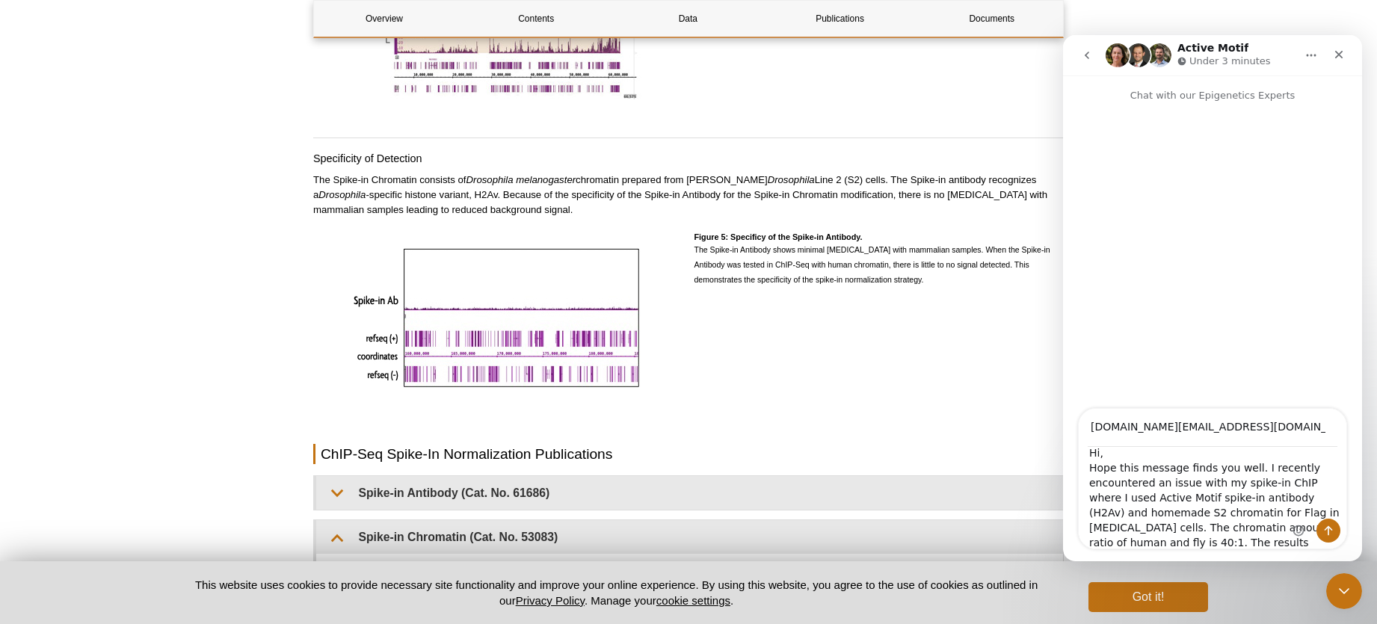
click at [1304, 541] on div "Intercom messenger" at bounding box center [1316, 534] width 48 height 30
click at [1304, 543] on div "Intercom messenger" at bounding box center [1316, 534] width 48 height 30
click at [1292, 541] on div "Intercom messenger" at bounding box center [1316, 534] width 48 height 30
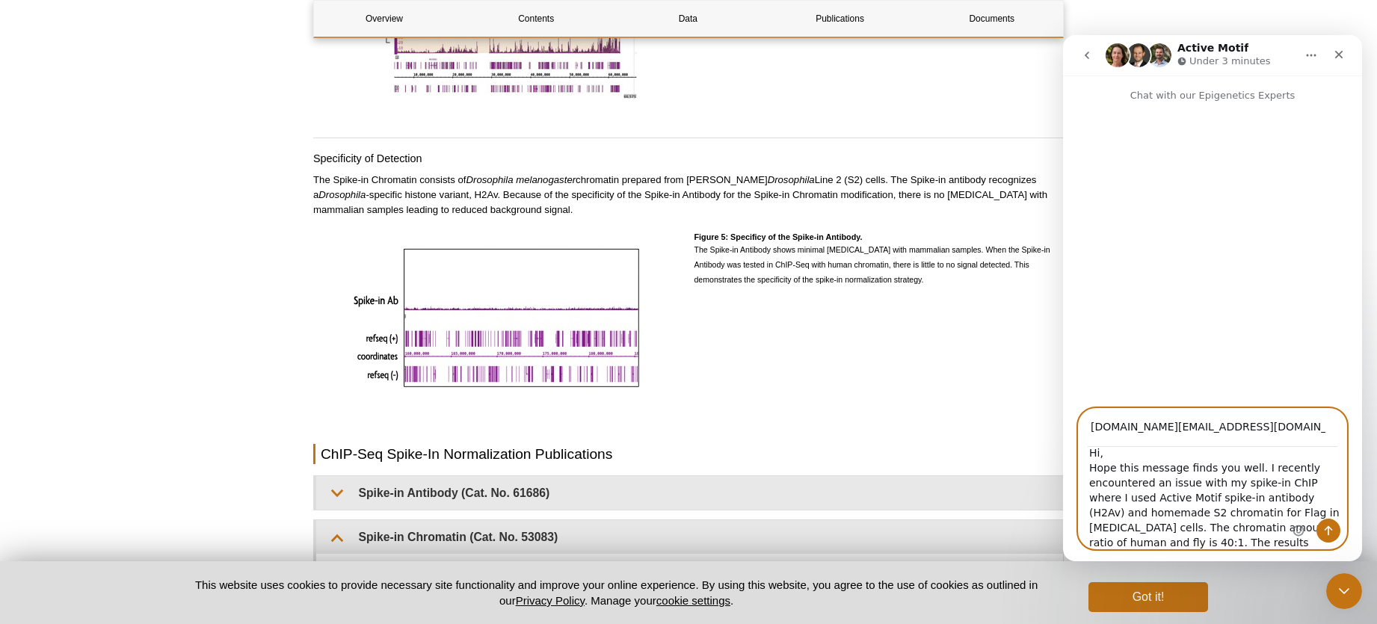
click at [1227, 520] on textarea "Hi, Hope this message finds you well. I recently encountered an issue with my s…" at bounding box center [1213, 498] width 268 height 101
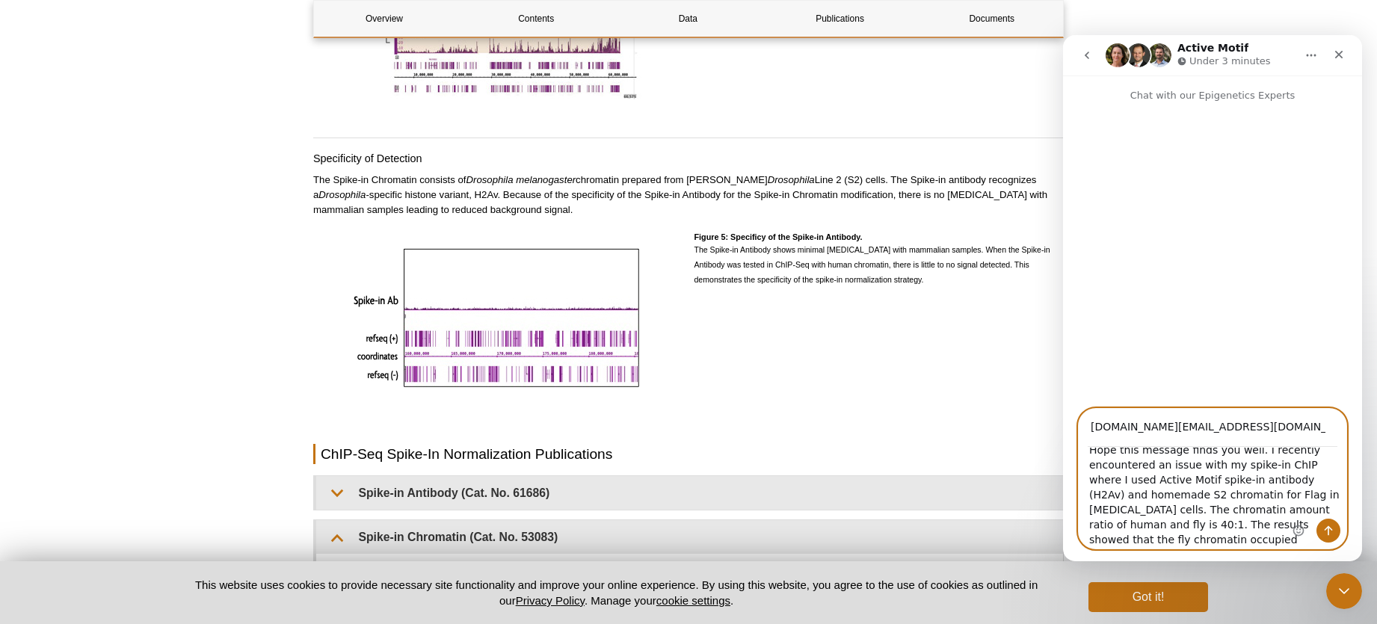
click at [1166, 540] on textarea "Hi, Hope this message finds you well. I recently encountered an issue with my s…" at bounding box center [1213, 498] width 268 height 101
drag, startPoint x: 1140, startPoint y: 542, endPoint x: 1099, endPoint y: 558, distance: 44.3
click at [1140, 543] on textarea "Hi, Hope this message finds you well. I recently encountered an issue with my s…" at bounding box center [1213, 498] width 268 height 101
click at [1244, 537] on textarea "Hi, Hope this message finds you well. I recently encountered an issue with my s…" at bounding box center [1213, 498] width 268 height 101
drag, startPoint x: 1117, startPoint y: 525, endPoint x: 1184, endPoint y: 530, distance: 66.7
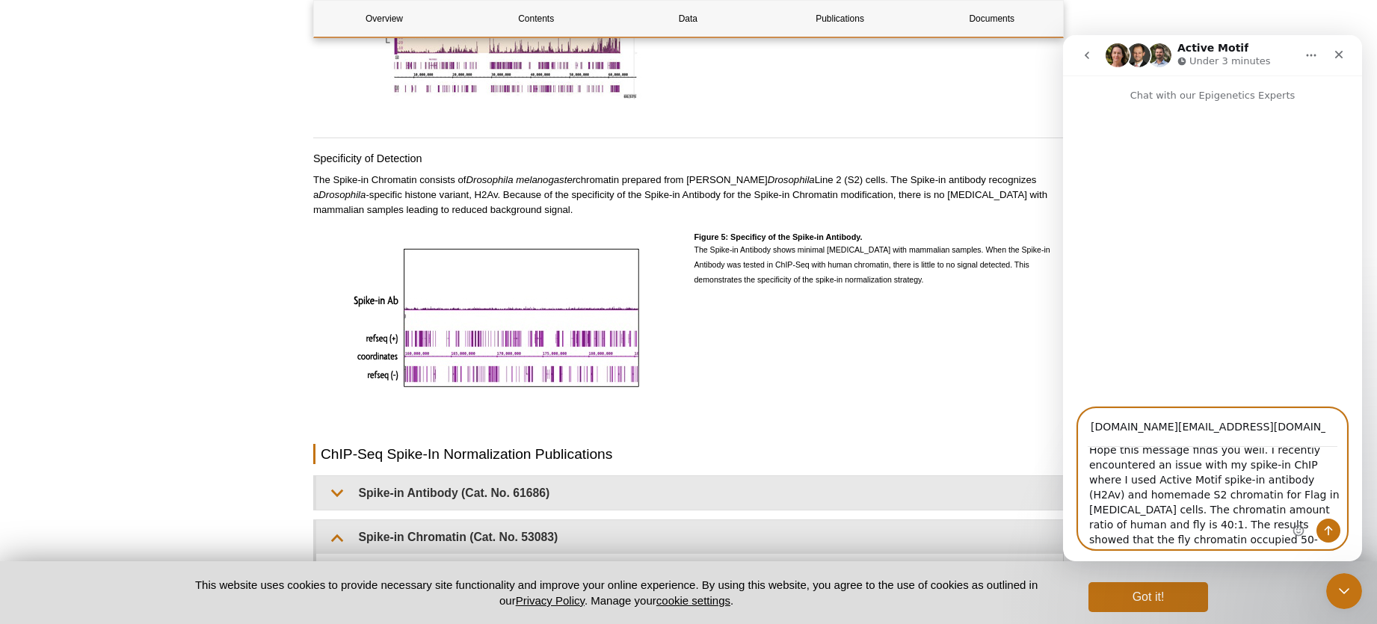
click at [1117, 526] on textarea "Hi, Hope this message finds you well. I recently encountered an issue with my s…" at bounding box center [1213, 498] width 268 height 101
click at [1117, 524] on textarea "Hi, Hope this message finds you well. I recently encountered an issue with my s…" at bounding box center [1213, 498] width 268 height 101
drag, startPoint x: 1269, startPoint y: 541, endPoint x: 1344, endPoint y: 528, distance: 75.8
click at [1271, 541] on textarea "Hi, Hope this message finds you well. I recently encountered an issue with my s…" at bounding box center [1213, 498] width 268 height 101
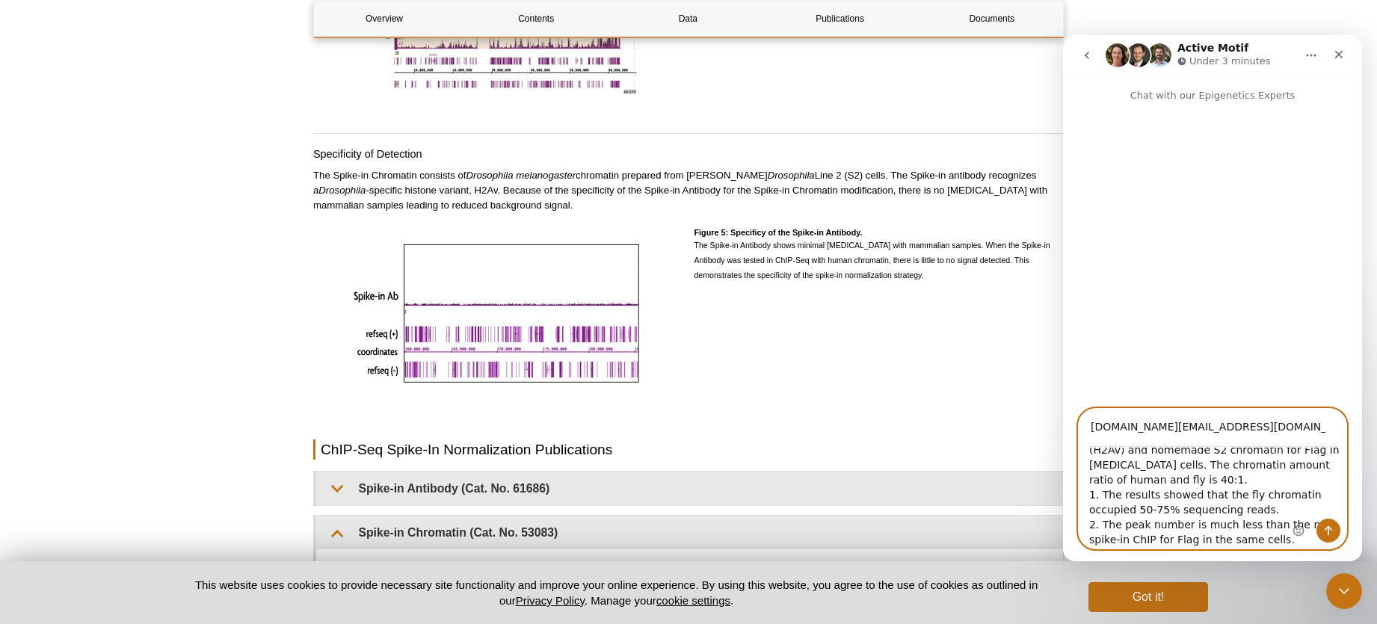
scroll to position [89, 0]
click at [1185, 508] on textarea "Hi, Hope this message finds you well. I recently encountered an issue with my s…" at bounding box center [1213, 498] width 268 height 101
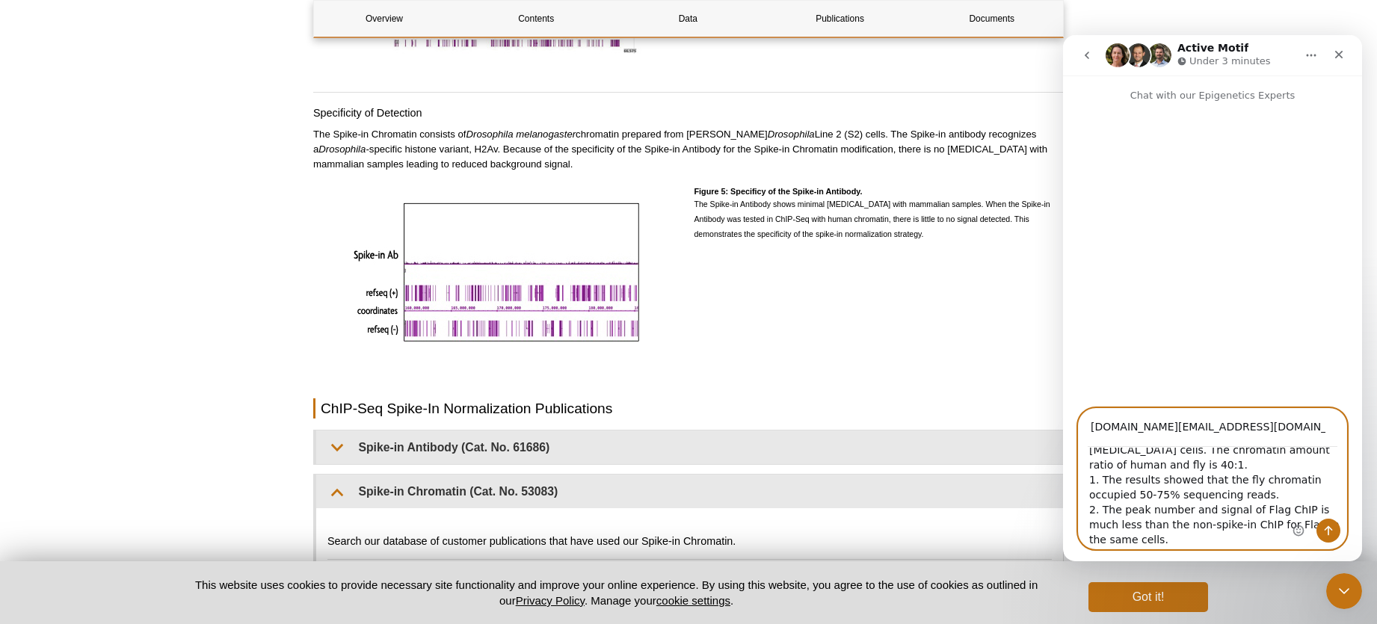
click at [1150, 539] on textarea "Hi, Hope this message finds you well. I recently encountered an issue with my s…" at bounding box center [1213, 498] width 268 height 101
drag, startPoint x: 1102, startPoint y: 480, endPoint x: 1222, endPoint y: 484, distance: 120.4
click at [1222, 484] on textarea "Hi, Hope this message finds you well. I recently encountered an issue with my s…" at bounding box center [1213, 498] width 268 height 101
drag, startPoint x: 1274, startPoint y: 493, endPoint x: 1072, endPoint y: 481, distance: 202.2
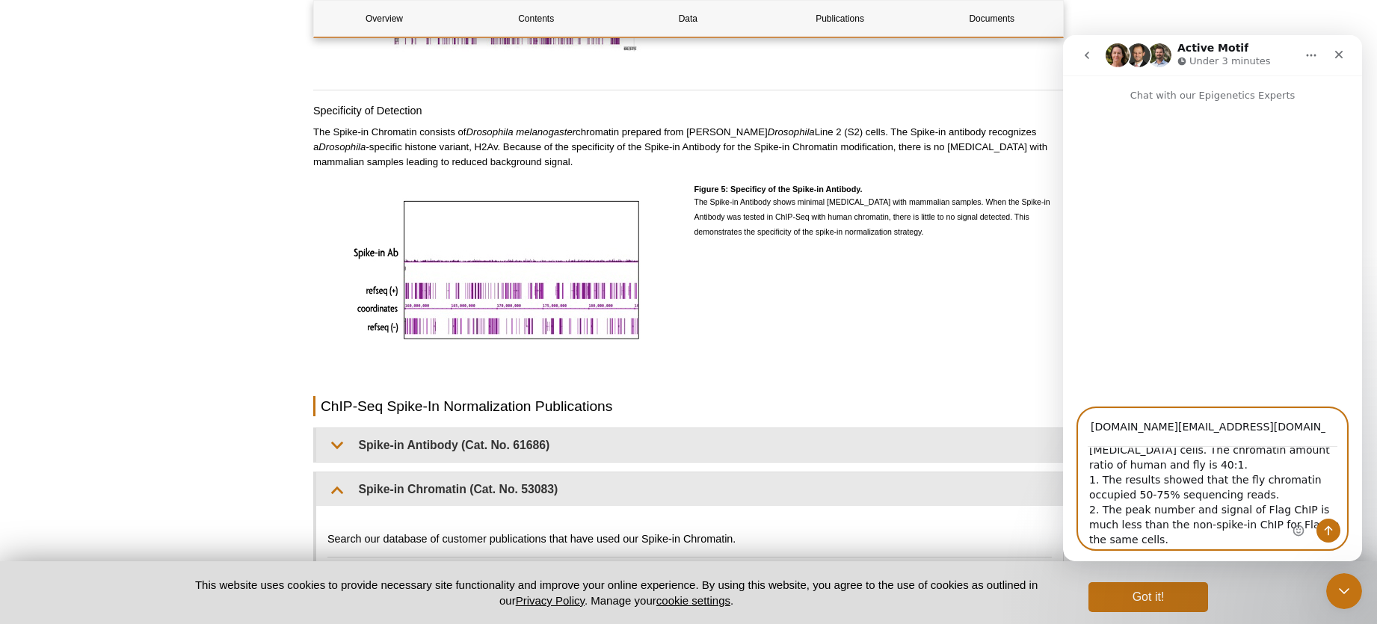
click at [1072, 481] on div "[DOMAIN_NAME][EMAIL_ADDRESS][DOMAIN_NAME] Hi, Hope this message finds you well.…" at bounding box center [1212, 478] width 299 height 141
drag, startPoint x: 1091, startPoint y: 492, endPoint x: 1153, endPoint y: 502, distance: 62.8
click at [1091, 492] on textarea "Hi, Hope this message finds you well. I recently encountered an issue with my s…" at bounding box center [1213, 498] width 268 height 101
click at [1095, 495] on textarea "Hi, Hope this message finds you well. I recently encountered an issue with my s…" at bounding box center [1213, 498] width 268 height 101
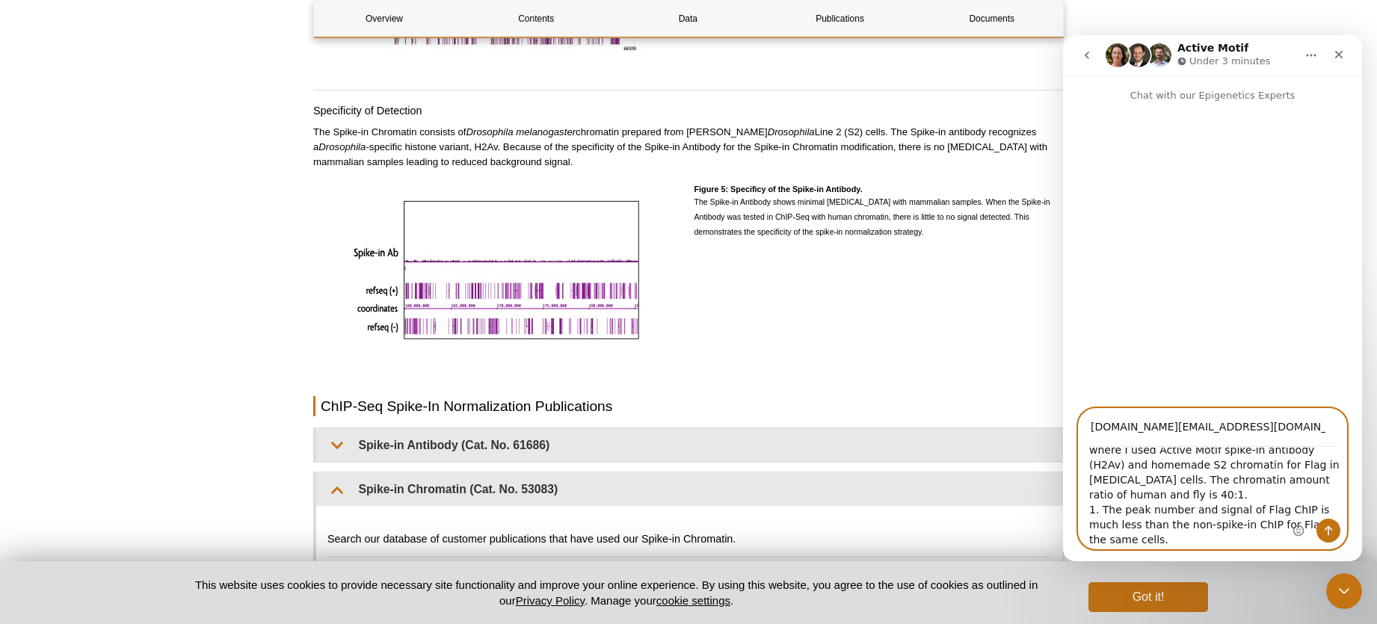
click at [1147, 527] on textarea "Hi, Hope this message finds you well. I recently encountered an issue with my s…" at bounding box center [1213, 498] width 268 height 101
paste textarea "1. The results showed that the fly chromatin occupied 50-75% sequencing reads."
drag, startPoint x: 1113, startPoint y: 522, endPoint x: 1103, endPoint y: 522, distance: 10.5
click at [1103, 522] on textarea "Hi, Hope this message finds you well. I recently encountered an issue with my s…" at bounding box center [1213, 498] width 268 height 101
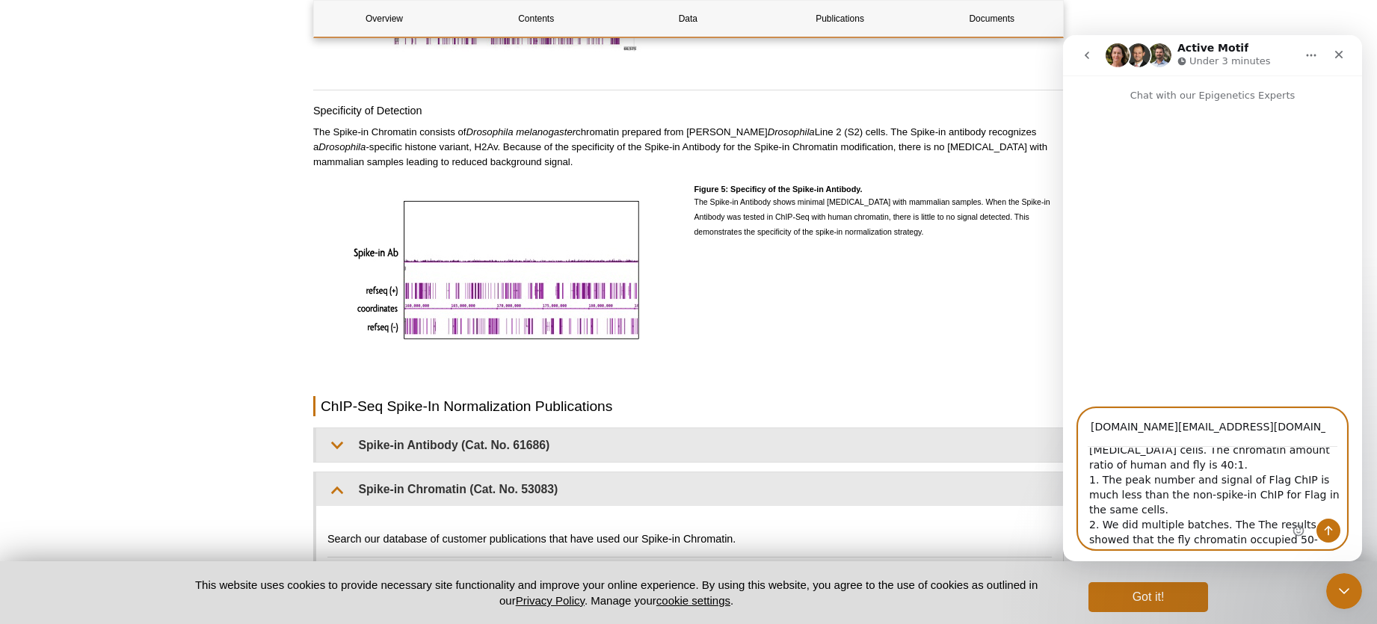
drag, startPoint x: 1215, startPoint y: 528, endPoint x: 1351, endPoint y: 522, distance: 136.1
click at [1215, 528] on textarea "Hi, Hope this message finds you well. I recently encountered an issue with my s…" at bounding box center [1213, 498] width 268 height 101
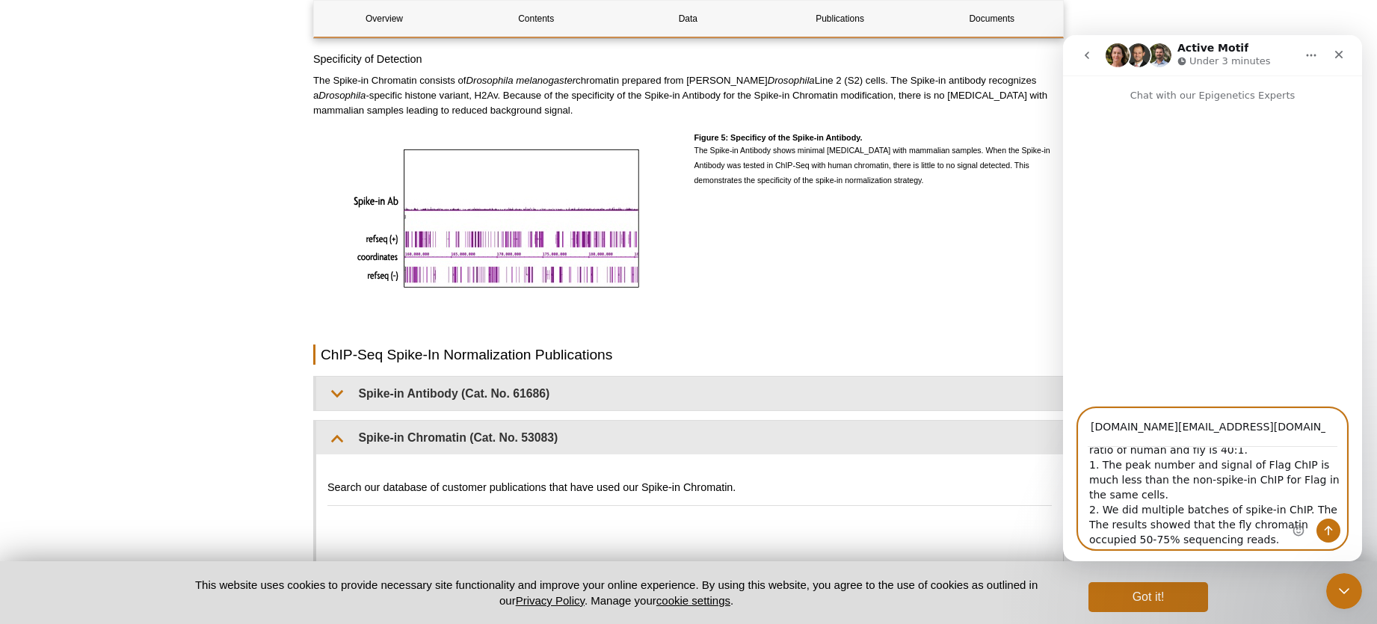
scroll to position [119, 0]
click at [1217, 525] on textarea "Hi, Hope this message finds you well. I recently encountered an issue with my s…" at bounding box center [1213, 498] width 268 height 101
drag, startPoint x: 1186, startPoint y: 475, endPoint x: 1295, endPoint y: 477, distance: 109.1
click at [1295, 477] on div "Hi, Hope this message finds you well. I recently encountered an issue with my s…" at bounding box center [1213, 498] width 268 height 101
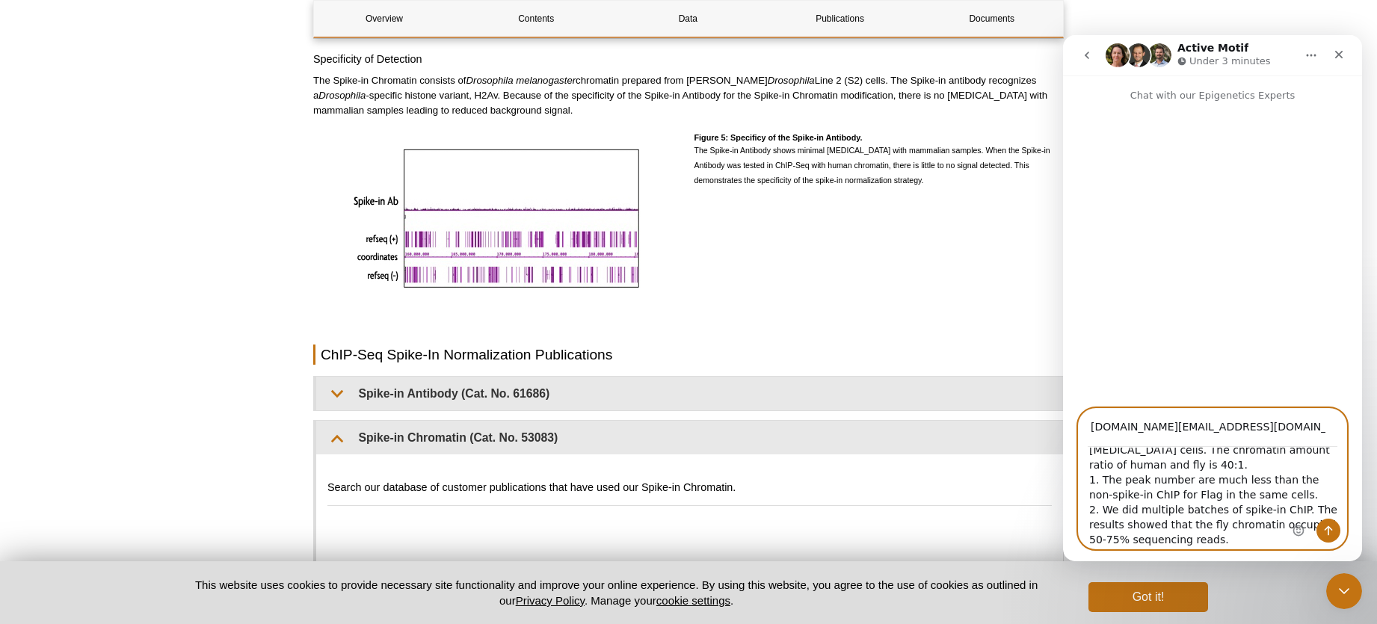
drag, startPoint x: 1203, startPoint y: 475, endPoint x: 1188, endPoint y: 475, distance: 14.9
click at [1188, 475] on textarea "Hi, Hope this message finds you well. I recently encountered an issue with my s…" at bounding box center [1213, 498] width 268 height 101
click at [1245, 475] on textarea "Hi, Hope this message finds you well. I recently encountered an issue with my s…" at bounding box center [1213, 498] width 268 height 101
paste textarea "and signal of Flag ChIP"
click at [1238, 493] on textarea "Hi, Hope this message finds you well. I recently encountered an issue with my s…" at bounding box center [1213, 498] width 268 height 101
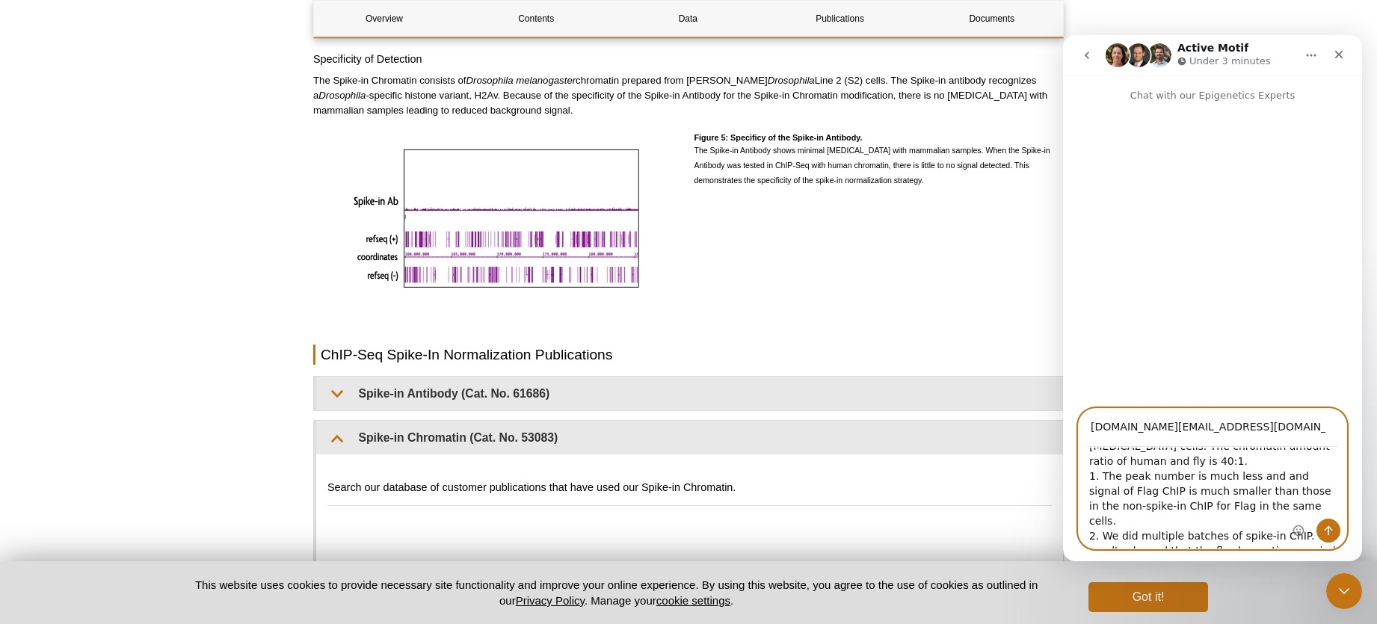
scroll to position [119, 0]
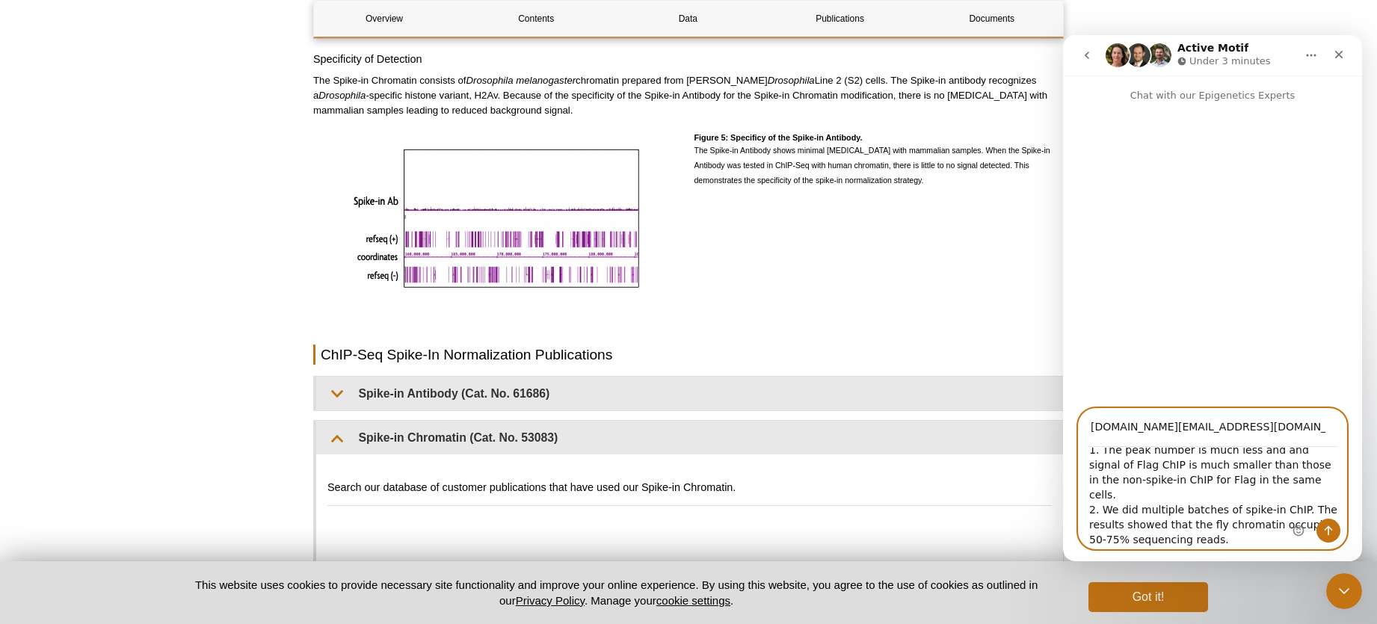
click at [1212, 529] on textarea "Hi, Hope this message finds you well. I recently encountered an issue with my s…" at bounding box center [1213, 498] width 268 height 101
click at [1274, 481] on textarea "Hi, Hope this message finds you well. I recently encountered an issue with my s…" at bounding box center [1213, 498] width 268 height 101
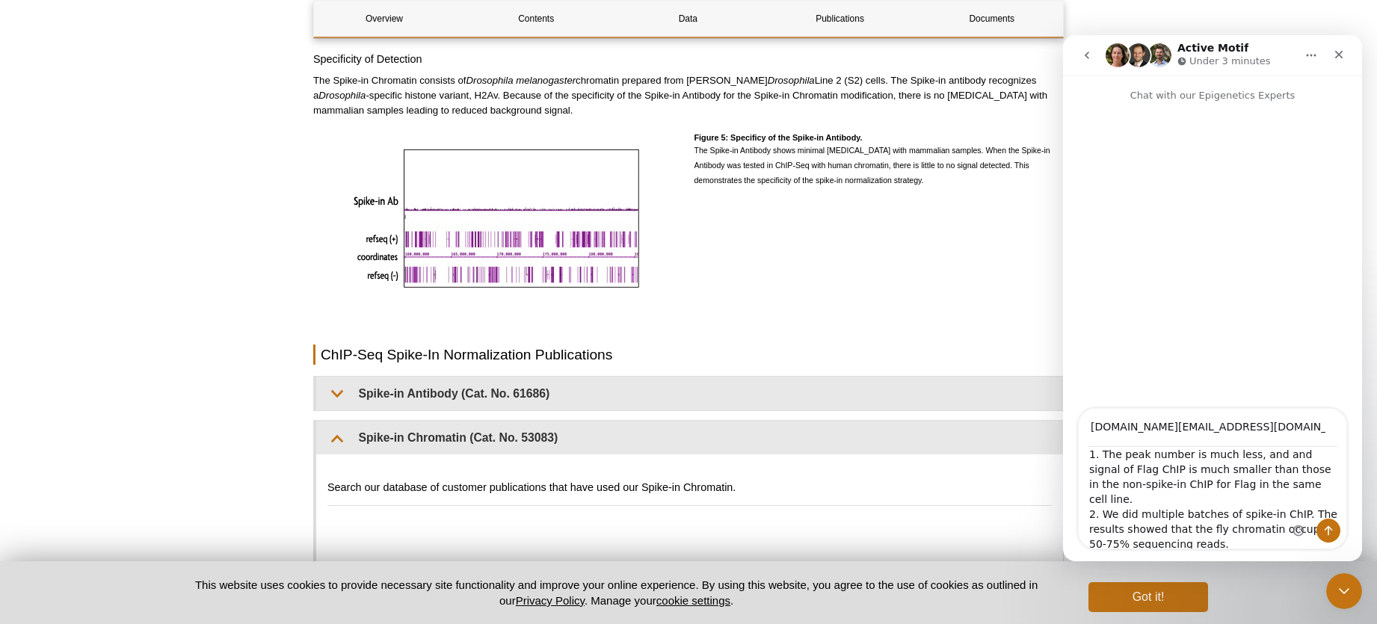
click at [1292, 454] on div "Intercom messenger" at bounding box center [1316, 479] width 59 height 140
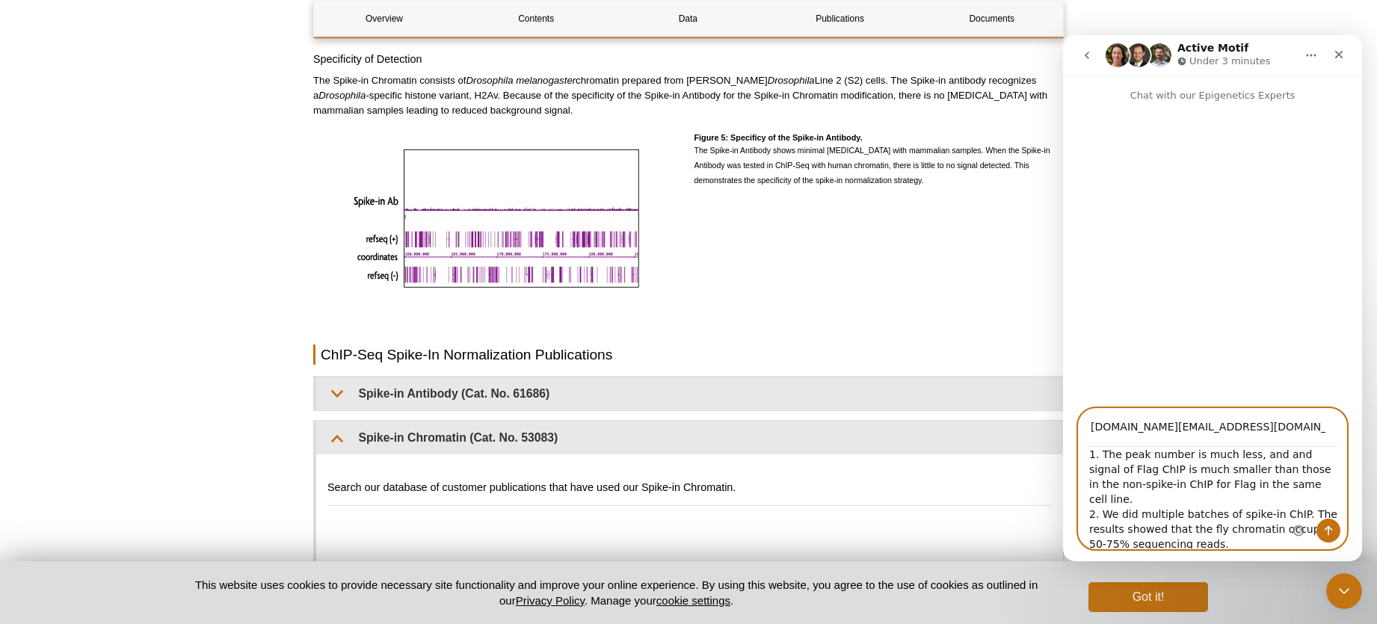
scroll to position [113, 0]
drag, startPoint x: 1271, startPoint y: 454, endPoint x: 1292, endPoint y: 455, distance: 20.9
click at [1292, 455] on div "Hi, Hope this message finds you well. I recently encountered an issue with my s…" at bounding box center [1213, 498] width 268 height 101
click at [1221, 529] on textarea "Hi, Hope this message finds you well. I recently encountered an issue with my s…" at bounding box center [1213, 498] width 268 height 101
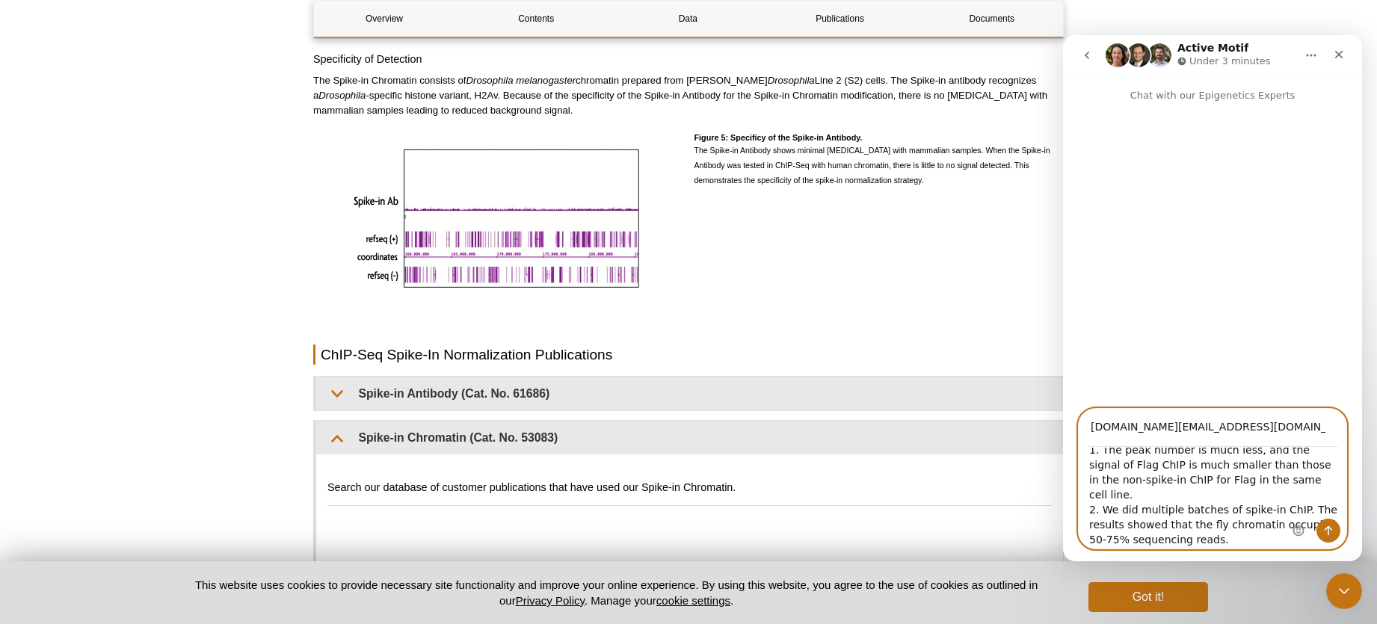
click at [1258, 465] on textarea "Hi, Hope this message finds you well. I recently encountered an issue with my s…" at bounding box center [1213, 498] width 268 height 101
click at [1241, 534] on textarea "Hi, Hope this message finds you well. I recently encountered an issue with my s…" at bounding box center [1213, 498] width 268 height 101
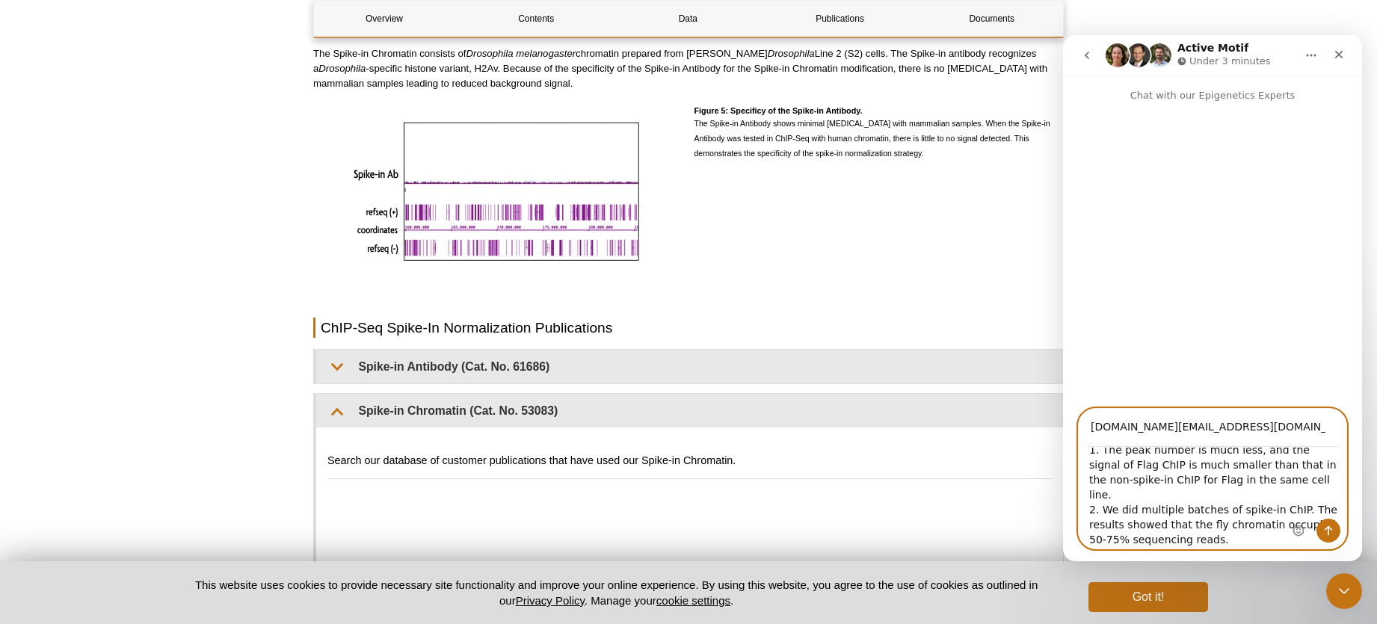
scroll to position [3095, 0]
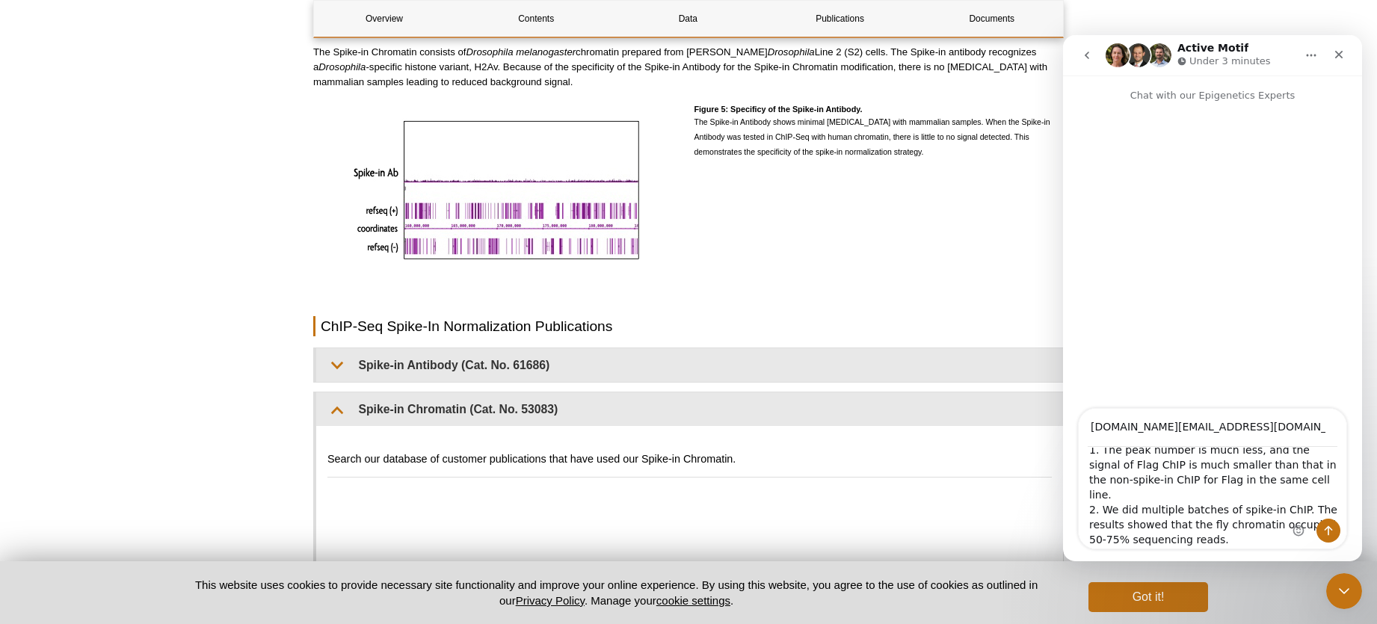
click at [1300, 493] on div "Intercom messenger" at bounding box center [1316, 479] width 59 height 140
drag, startPoint x: 1303, startPoint y: 495, endPoint x: 1326, endPoint y: 496, distance: 23.2
click at [1326, 496] on div "Intercom messenger" at bounding box center [1316, 479] width 59 height 140
click at [1301, 489] on div "Intercom messenger" at bounding box center [1316, 479] width 59 height 140
click at [1292, 511] on div "Intercom messenger" at bounding box center [1316, 479] width 59 height 140
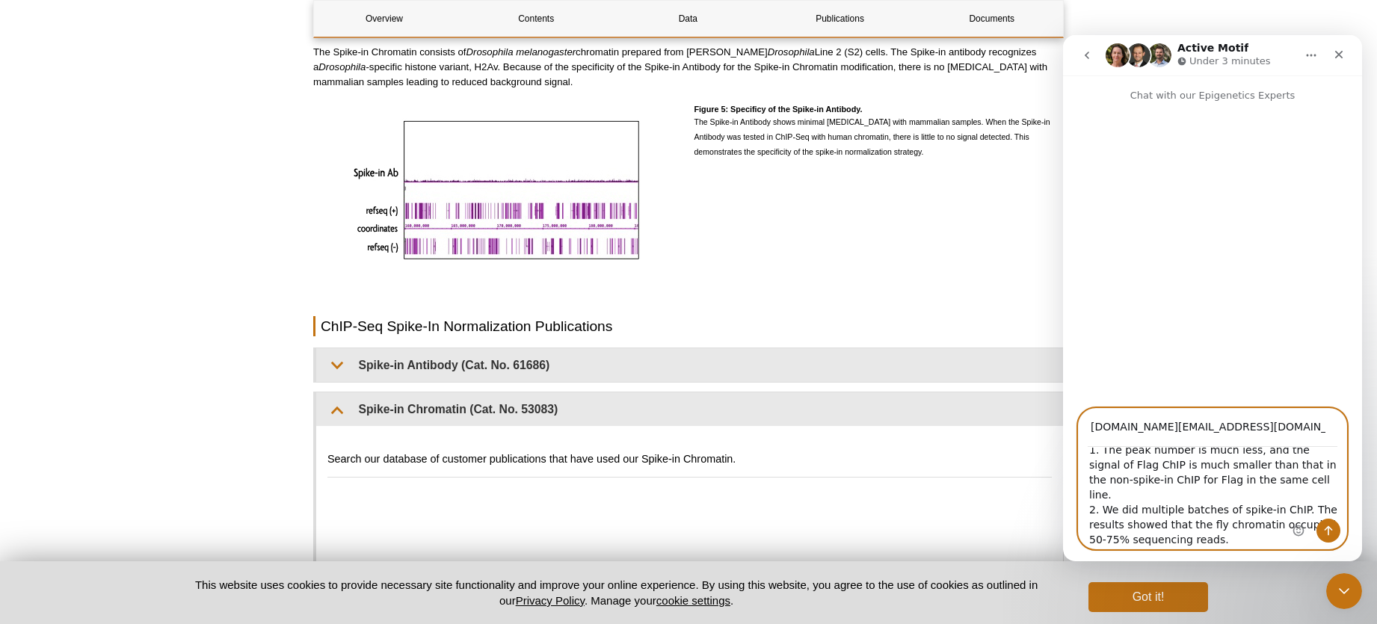
click at [1184, 522] on textarea "Hi, Hope this message finds you well. I recently encountered an issue with my s…" at bounding box center [1213, 498] width 268 height 101
drag, startPoint x: 1123, startPoint y: 512, endPoint x: 1305, endPoint y: 495, distance: 183.2
click at [1305, 495] on div "Hi, Hope this message finds you well. I recently encountered an issue with my s…" at bounding box center [1213, 498] width 268 height 101
drag, startPoint x: 1229, startPoint y: 500, endPoint x: 1221, endPoint y: 502, distance: 7.6
click at [1229, 501] on textarea "Hi, Hope this message finds you well. I recently encountered an issue with my s…" at bounding box center [1213, 498] width 268 height 101
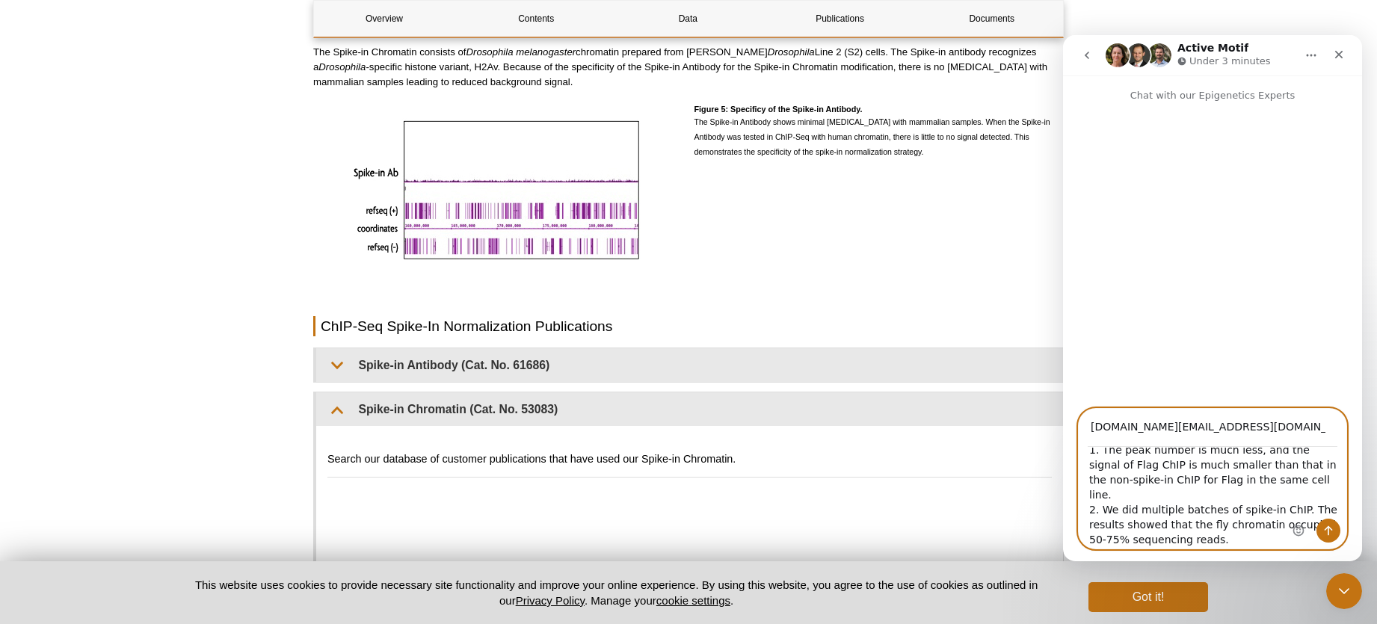
drag, startPoint x: 1186, startPoint y: 510, endPoint x: 1302, endPoint y: 501, distance: 117.0
click at [1302, 501] on div "Hi, Hope this message finds you well. I recently encountered an issue with my s…" at bounding box center [1213, 498] width 268 height 101
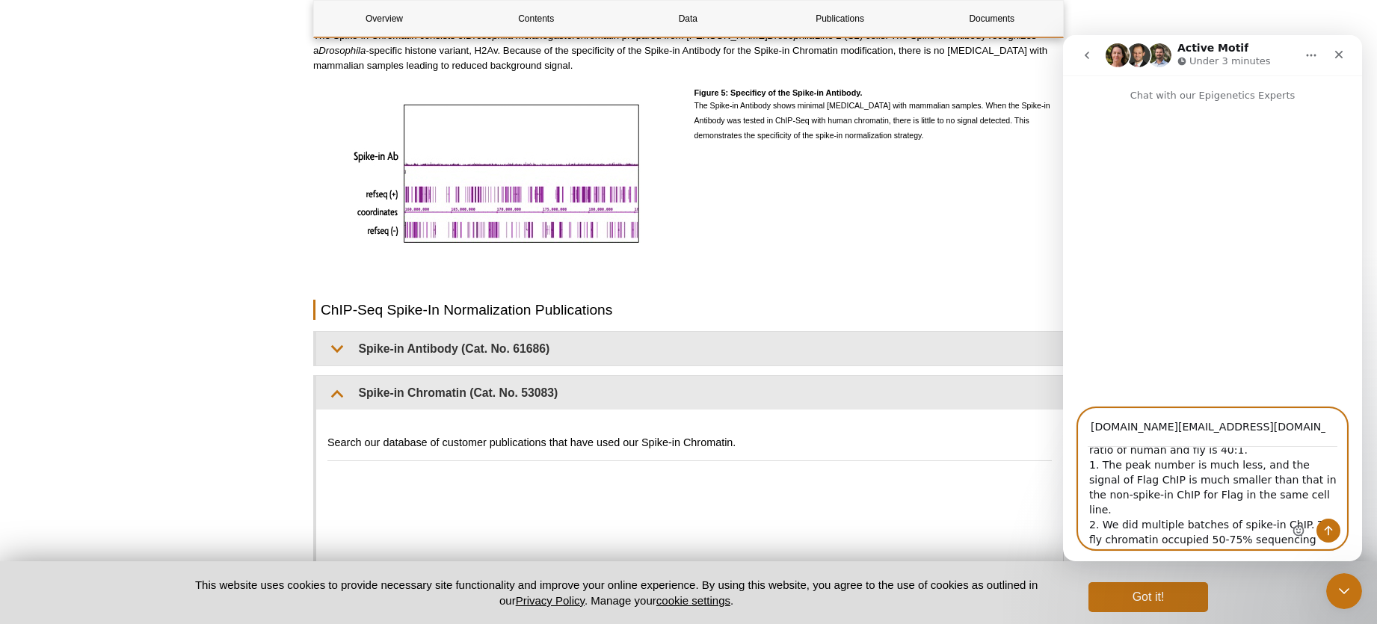
scroll to position [3116, 0]
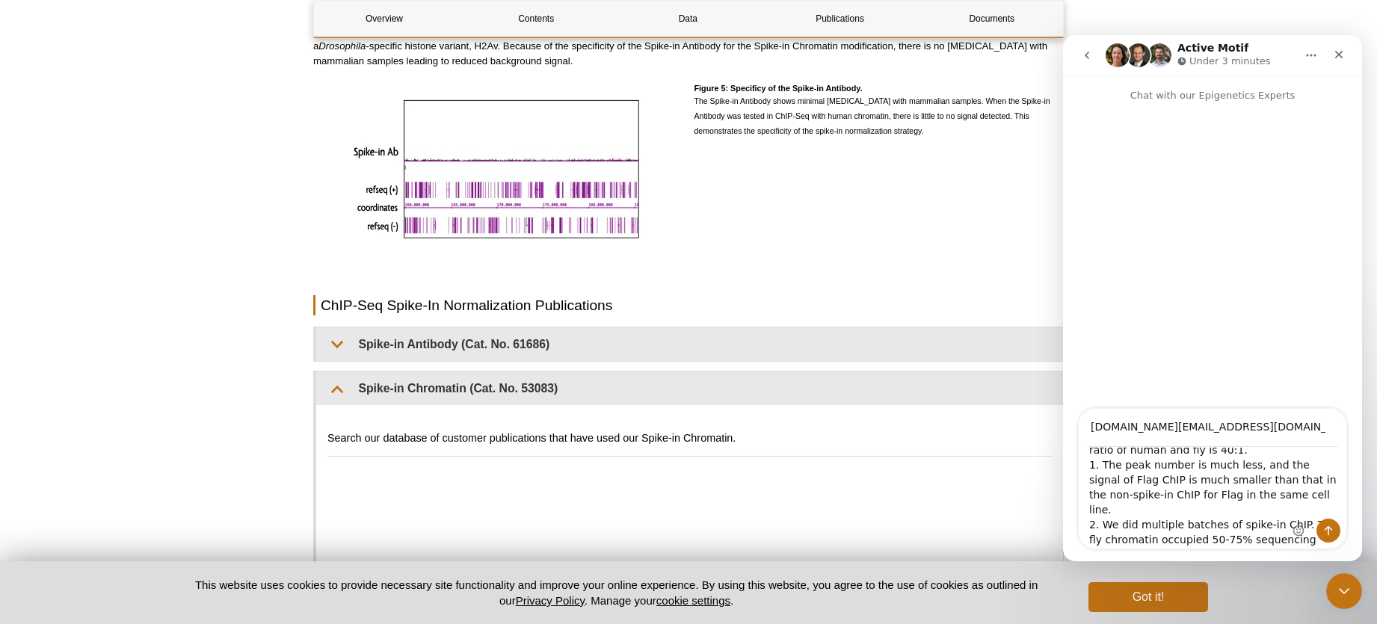
click at [1306, 493] on div "Intercom messenger" at bounding box center [1316, 479] width 59 height 140
click at [1289, 496] on div "Intercom messenger" at bounding box center [1316, 479] width 59 height 140
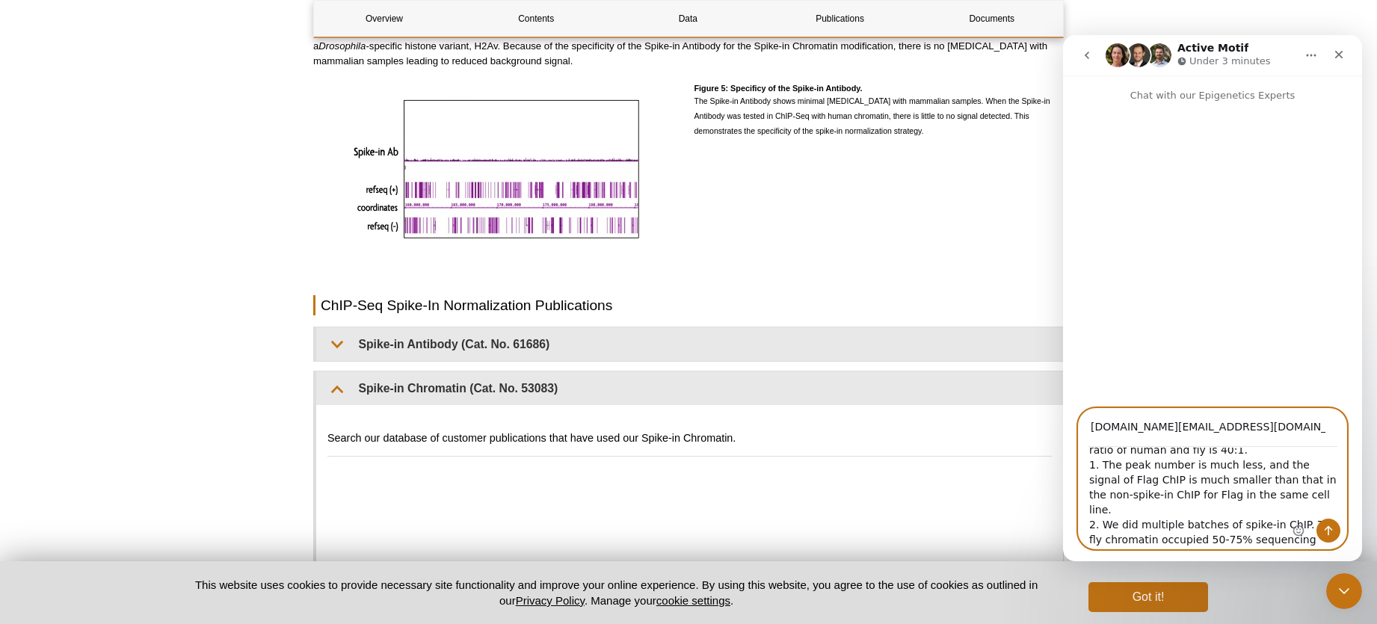
click at [1270, 493] on textarea "Hi, Hope this message finds you well. I recently encountered an issue with my s…" at bounding box center [1213, 498] width 268 height 101
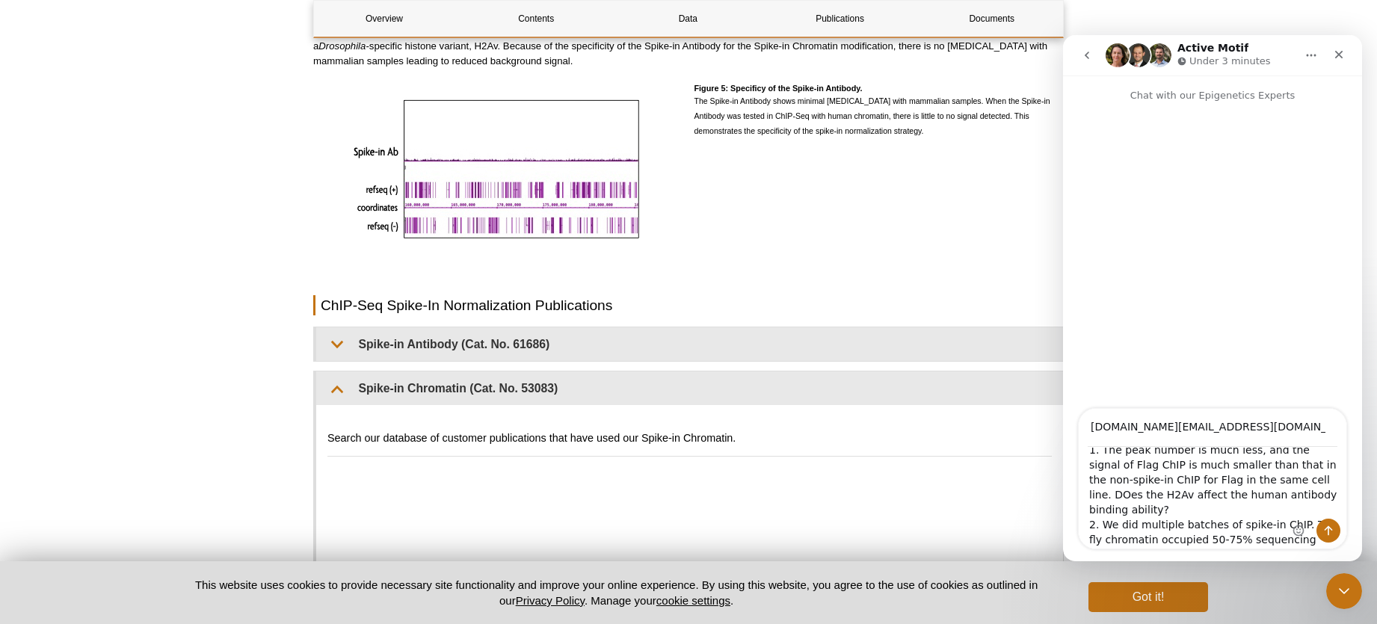
click at [1308, 481] on div "Intercom messenger" at bounding box center [1316, 479] width 59 height 140
click at [1310, 478] on div "Intercom messenger" at bounding box center [1316, 479] width 59 height 140
click at [1302, 478] on div "Intercom messenger" at bounding box center [1316, 479] width 59 height 140
click at [1302, 481] on div "Intercom messenger" at bounding box center [1316, 479] width 59 height 140
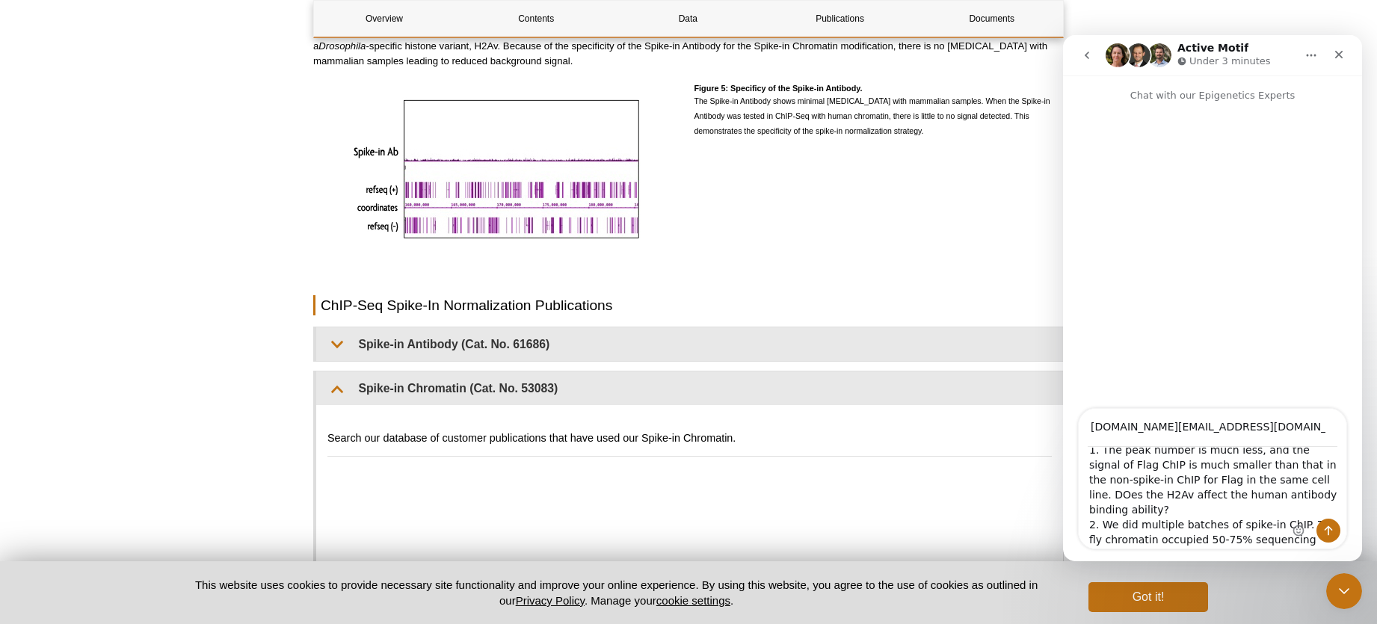
click at [1312, 481] on div "Intercom messenger" at bounding box center [1316, 479] width 59 height 140
click at [1303, 481] on div "Intercom messenger" at bounding box center [1316, 479] width 59 height 140
click at [1312, 482] on div "Intercom messenger" at bounding box center [1316, 479] width 59 height 140
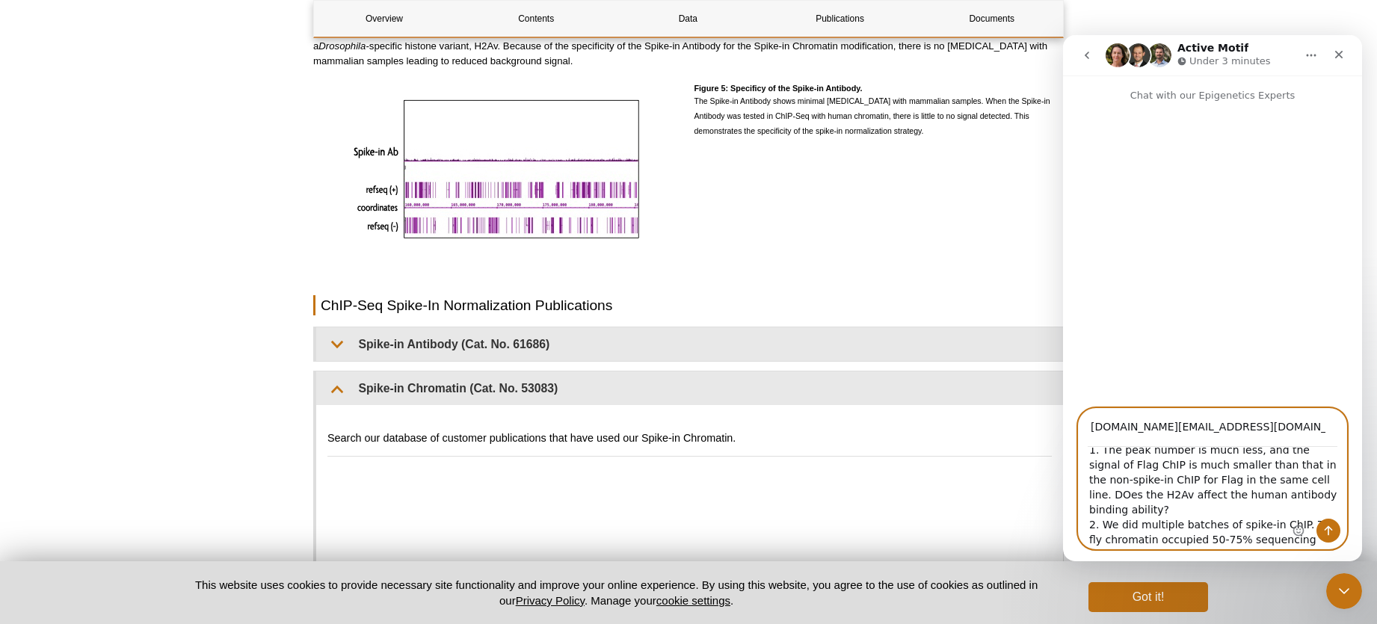
click at [1197, 484] on textarea "Hi, Hope this message finds you well. I recently encountered an issue with my s…" at bounding box center [1213, 498] width 268 height 101
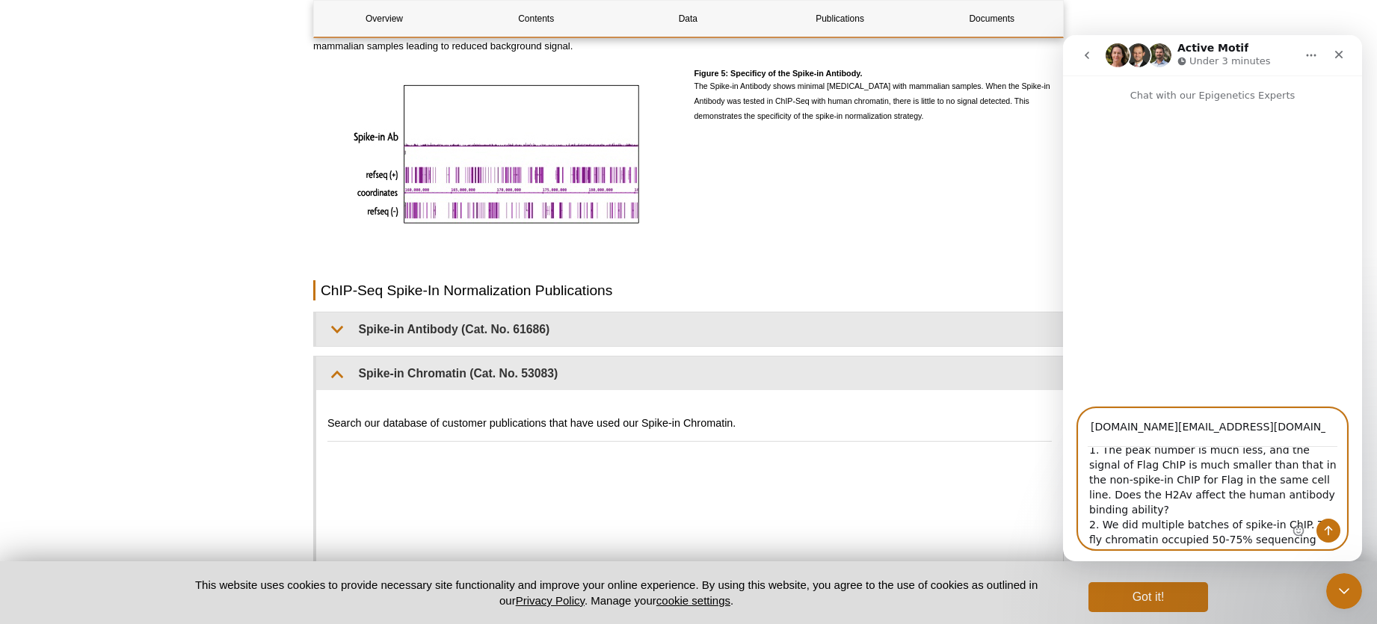
click at [1282, 499] on textarea "Hi, Hope this message finds you well. I recently encountered an issue with my s…" at bounding box center [1213, 498] width 268 height 101
drag, startPoint x: 1163, startPoint y: 511, endPoint x: 1136, endPoint y: 531, distance: 33.2
click at [1136, 531] on textarea "Hi, Hope this message finds you well. I recently encountered an issue with my s…" at bounding box center [1213, 498] width 268 height 101
click at [1232, 523] on textarea "Hi, Hope this message finds you well. I recently encountered an issue with my s…" at bounding box center [1213, 498] width 268 height 101
click at [1161, 525] on textarea "Hi, Hope this message finds you well. I recently encountered an issue with my s…" at bounding box center [1213, 498] width 268 height 101
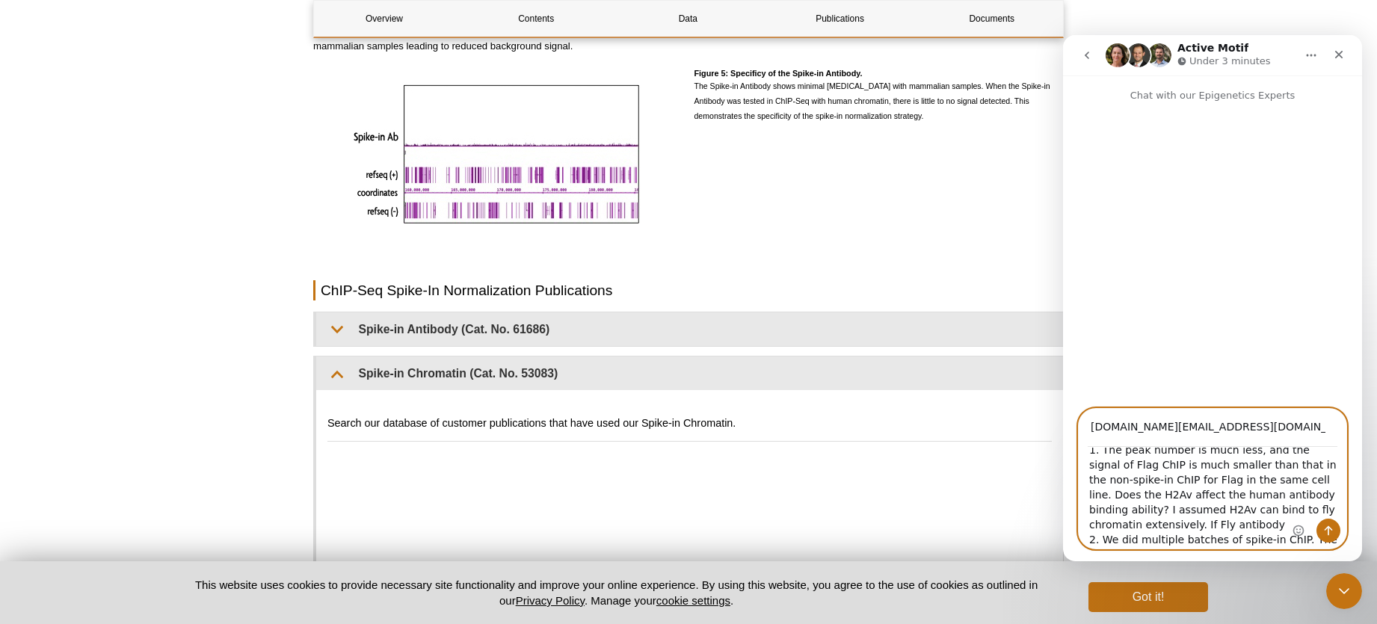
drag, startPoint x: 1172, startPoint y: 524, endPoint x: 1159, endPoint y: 525, distance: 12.7
click at [1159, 525] on textarea "Hi, Hope this message finds you well. I recently encountered an issue with my s…" at bounding box center [1213, 498] width 268 height 101
drag, startPoint x: 1223, startPoint y: 526, endPoint x: 1235, endPoint y: 525, distance: 12.1
click at [1223, 526] on textarea "Hi, Hope this message finds you well. I recently encountered an issue with my s…" at bounding box center [1213, 498] width 268 height 101
drag, startPoint x: 1304, startPoint y: 527, endPoint x: 1193, endPoint y: 528, distance: 110.6
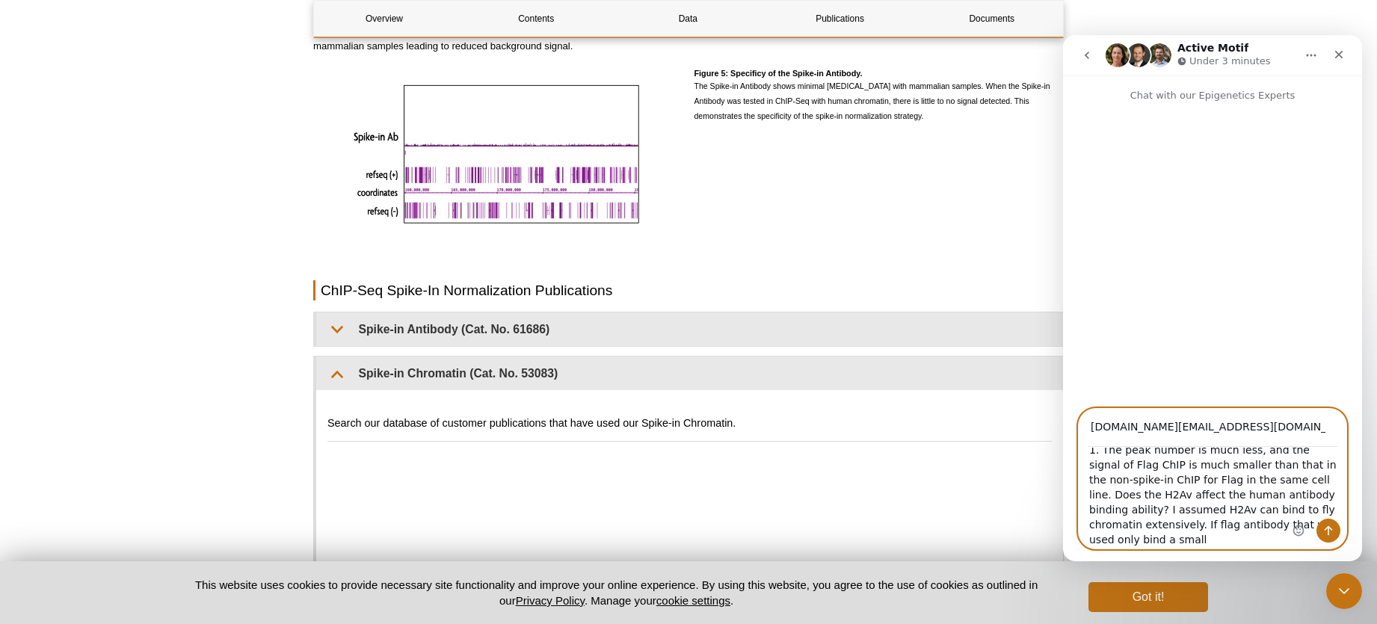
click at [1304, 527] on icon "Emoji picker" at bounding box center [1298, 531] width 12 height 12
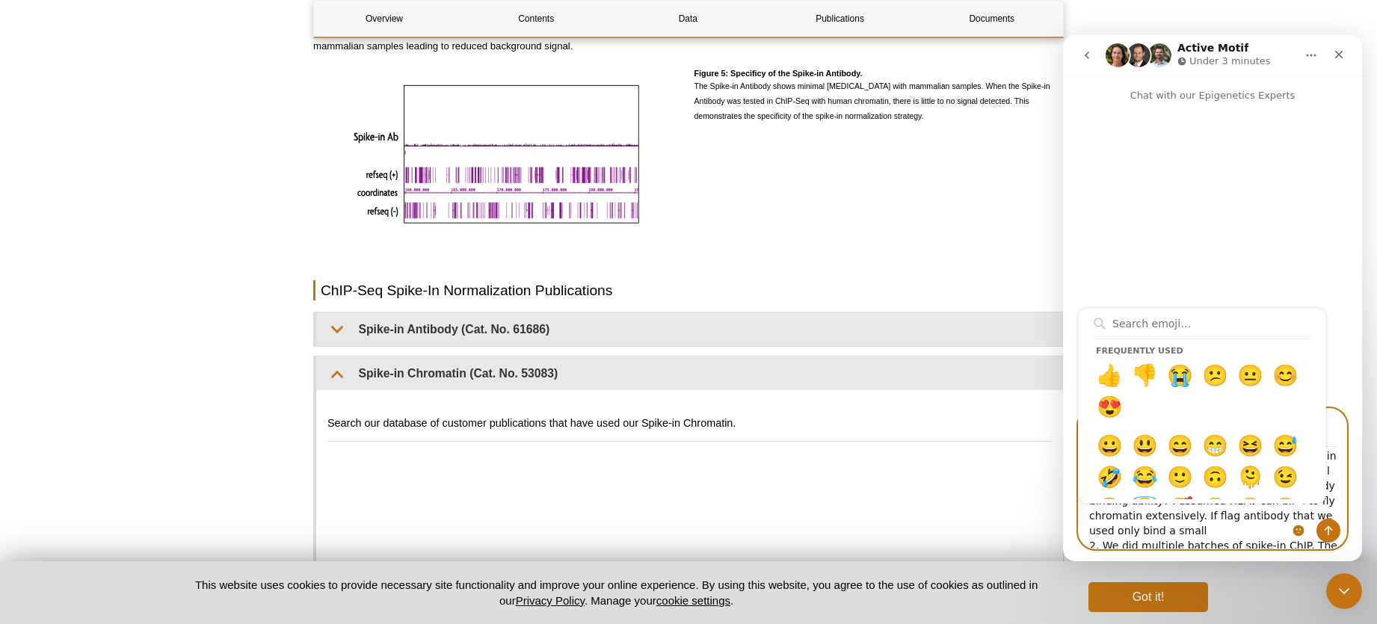
scroll to position [135, 0]
drag, startPoint x: 1122, startPoint y: 541, endPoint x: 1082, endPoint y: 540, distance: 39.6
click at [1081, 541] on textarea "Hi, Hope this message finds you well. I recently encountered an issue with my s…" at bounding box center [1213, 498] width 268 height 101
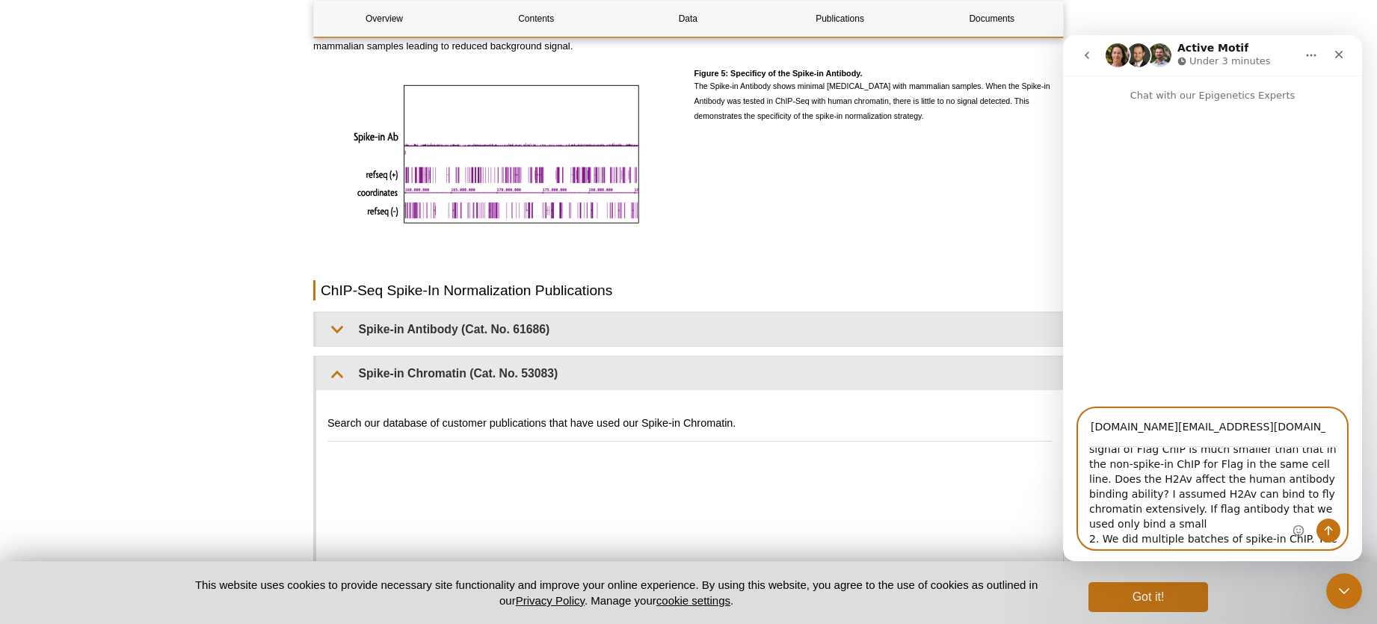
click at [1107, 522] on textarea "Hi, Hope this message finds you well. I recently encountered an issue with my s…" at bounding box center [1213, 498] width 268 height 101
drag, startPoint x: 1131, startPoint y: 523, endPoint x: 1070, endPoint y: 522, distance: 60.6
click at [1067, 522] on div "[DOMAIN_NAME][EMAIL_ADDRESS][DOMAIN_NAME] Hi, Hope this message finds you well.…" at bounding box center [1212, 478] width 299 height 141
click at [1260, 524] on textarea "Hi, Hope this message finds you well. I recently encountered an issue with my s…" at bounding box center [1213, 498] width 268 height 101
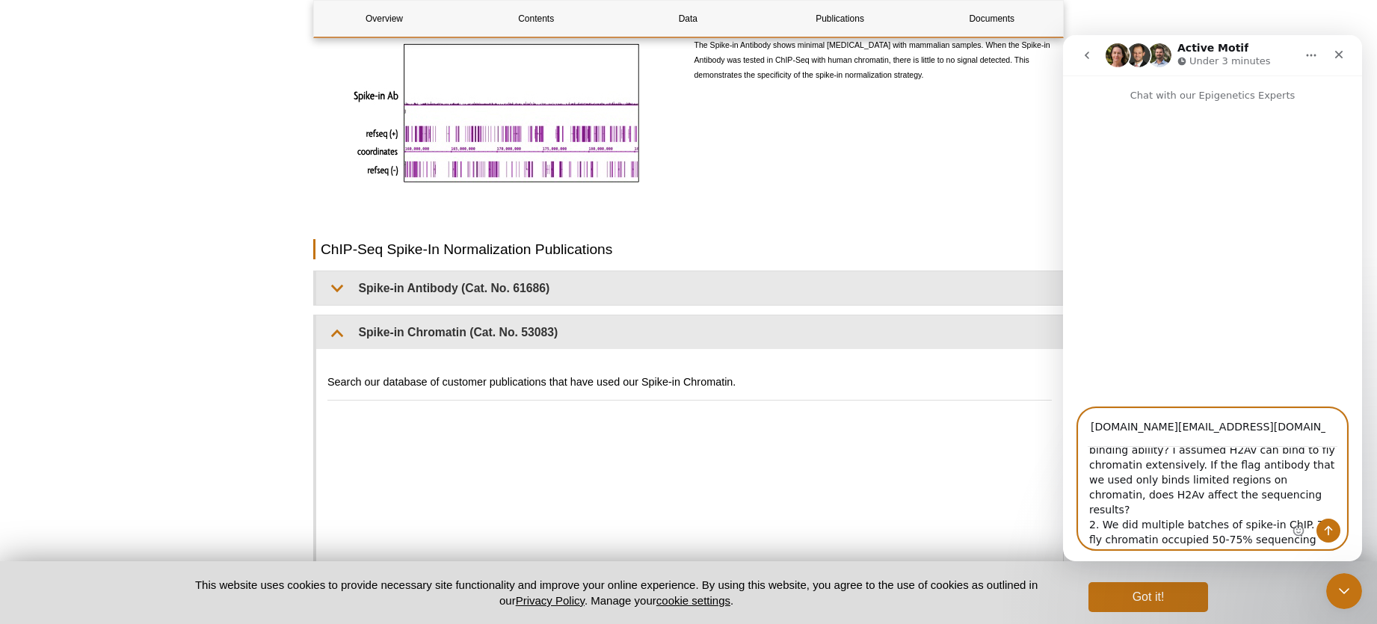
scroll to position [3178, 0]
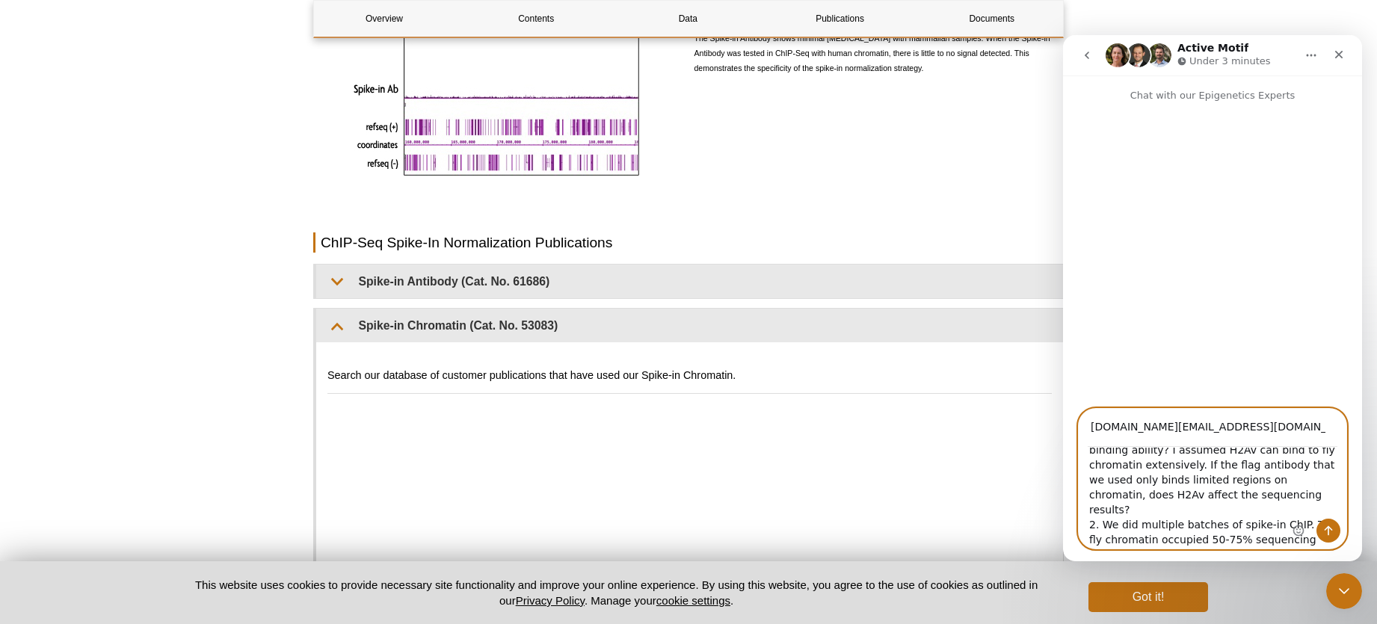
drag, startPoint x: 1251, startPoint y: 526, endPoint x: 1068, endPoint y: 517, distance: 183.4
click at [1251, 526] on textarea "Hi, Hope this message finds you well. I recently encountered an issue with my s…" at bounding box center [1213, 498] width 268 height 101
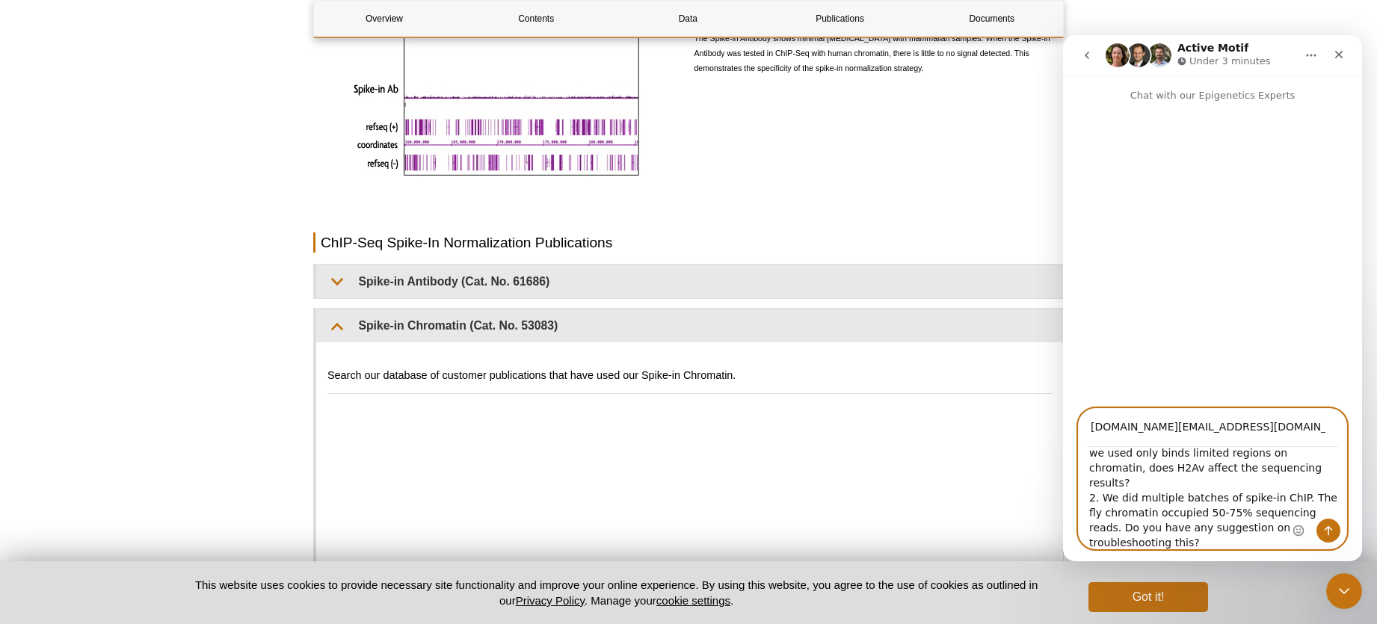
type textarea "Hi, Hope this message finds you well. I recently encountered an issue with my s…"
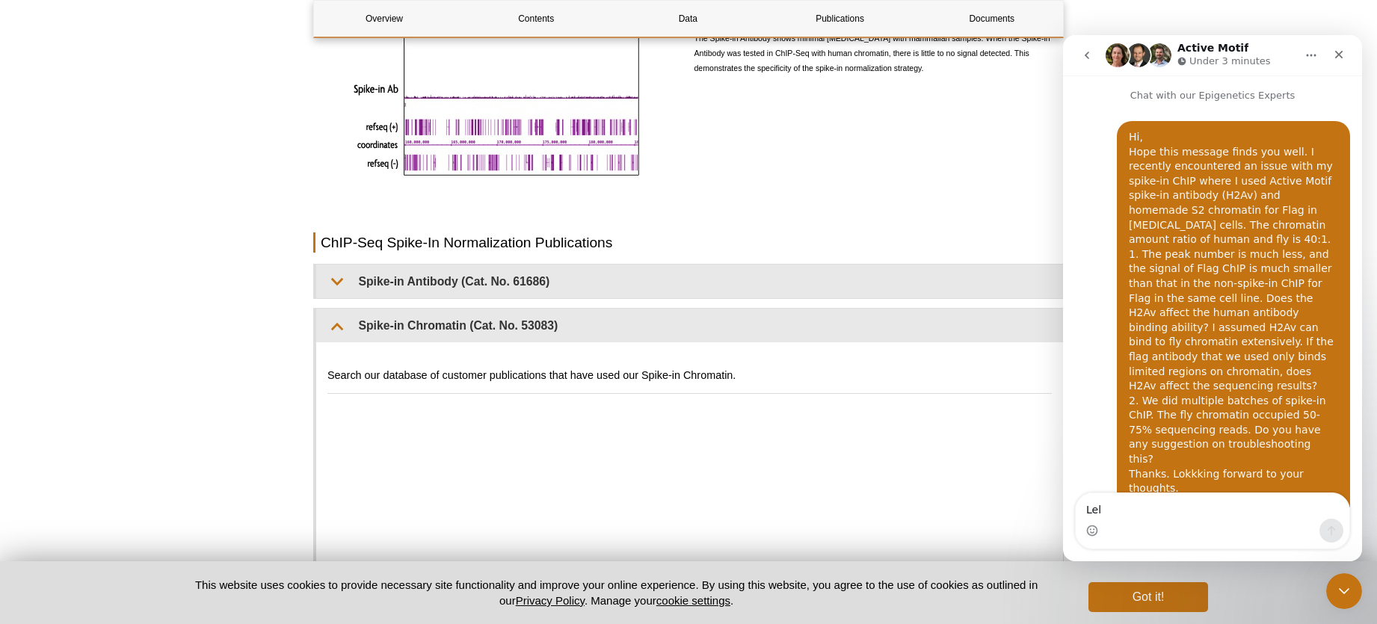
type textarea "Lele"
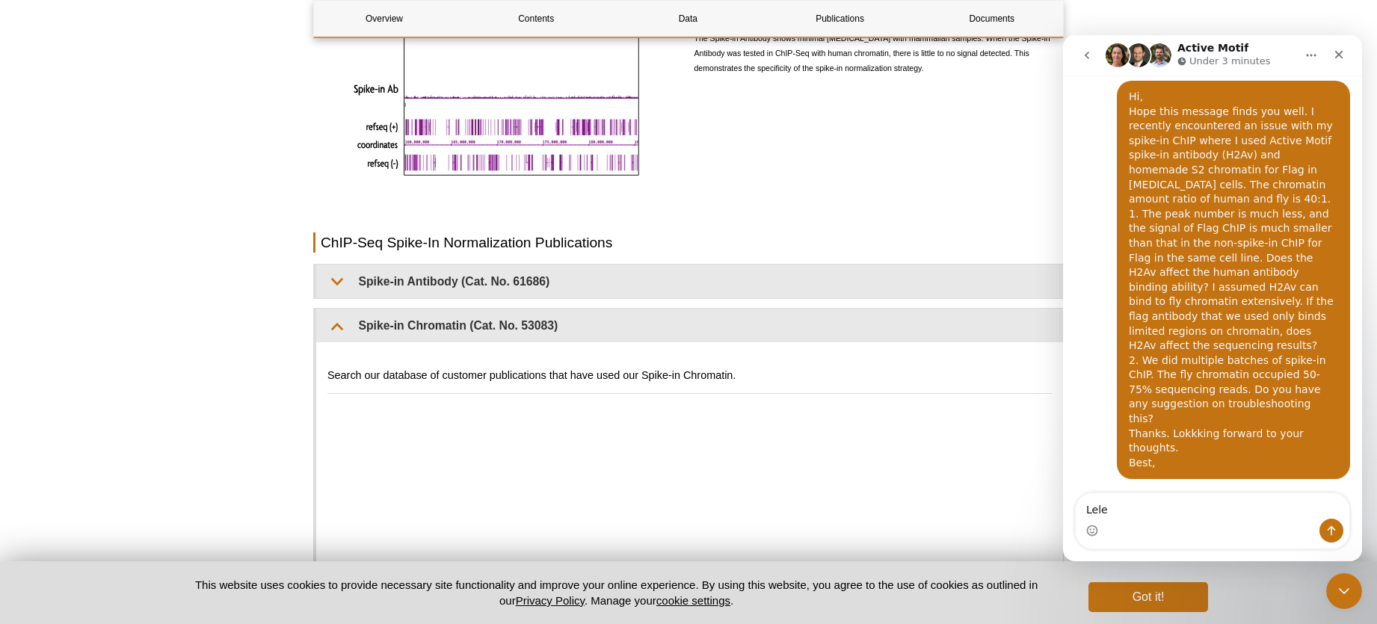
click at [1124, 514] on textarea "Lele" at bounding box center [1213, 505] width 274 height 25
click at [1136, 511] on textarea "Lele" at bounding box center [1213, 505] width 274 height 25
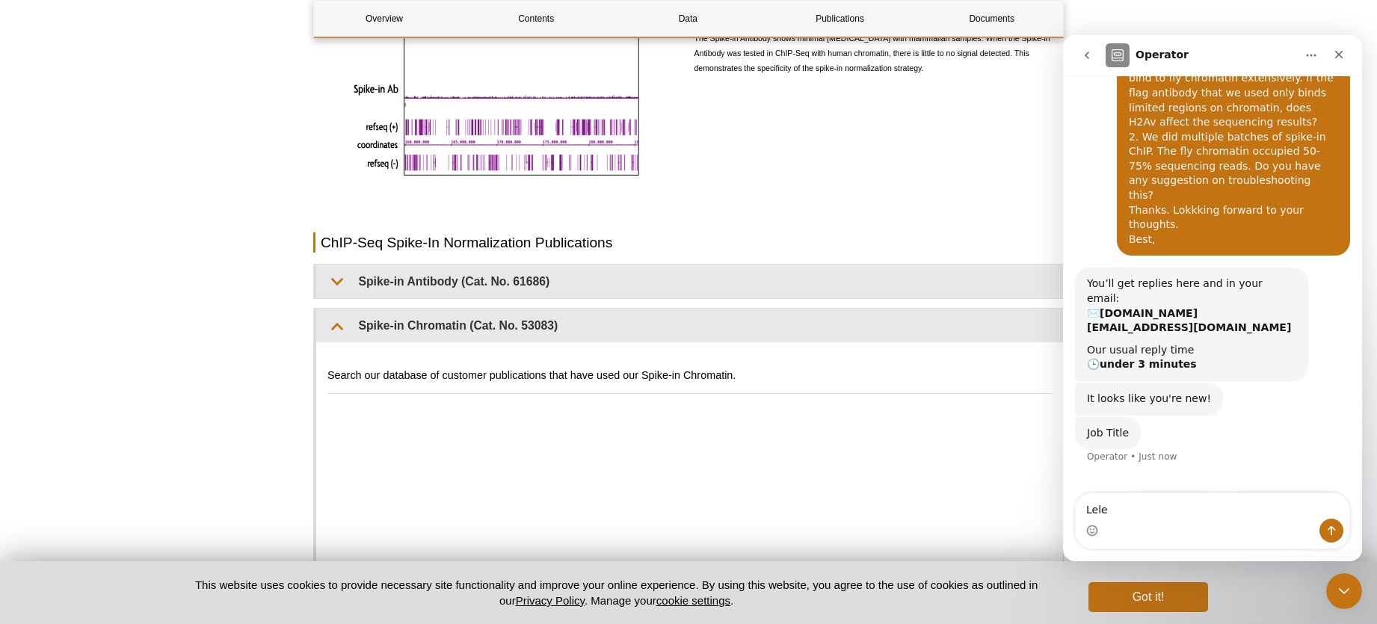
scroll to position [267, 0]
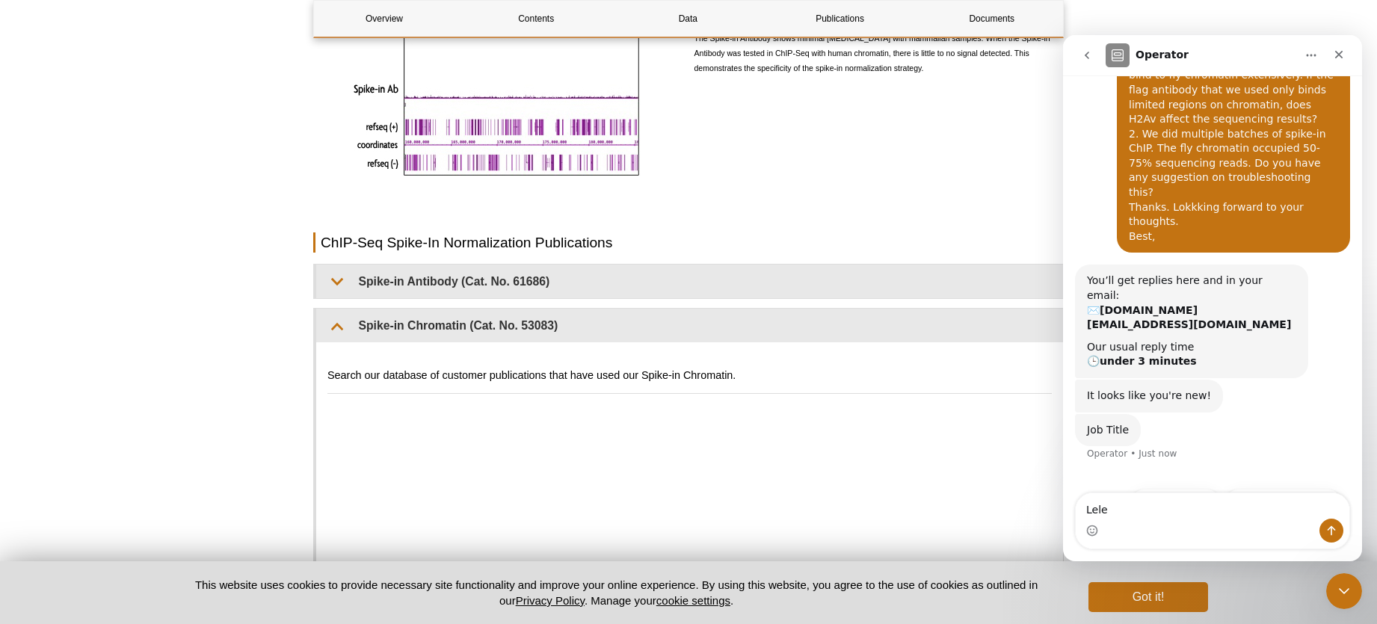
drag, startPoint x: 1136, startPoint y: 511, endPoint x: 1014, endPoint y: 502, distance: 122.9
click html "Operator Chat with our Epigenetics Experts Hi, Hope this message finds you well…"
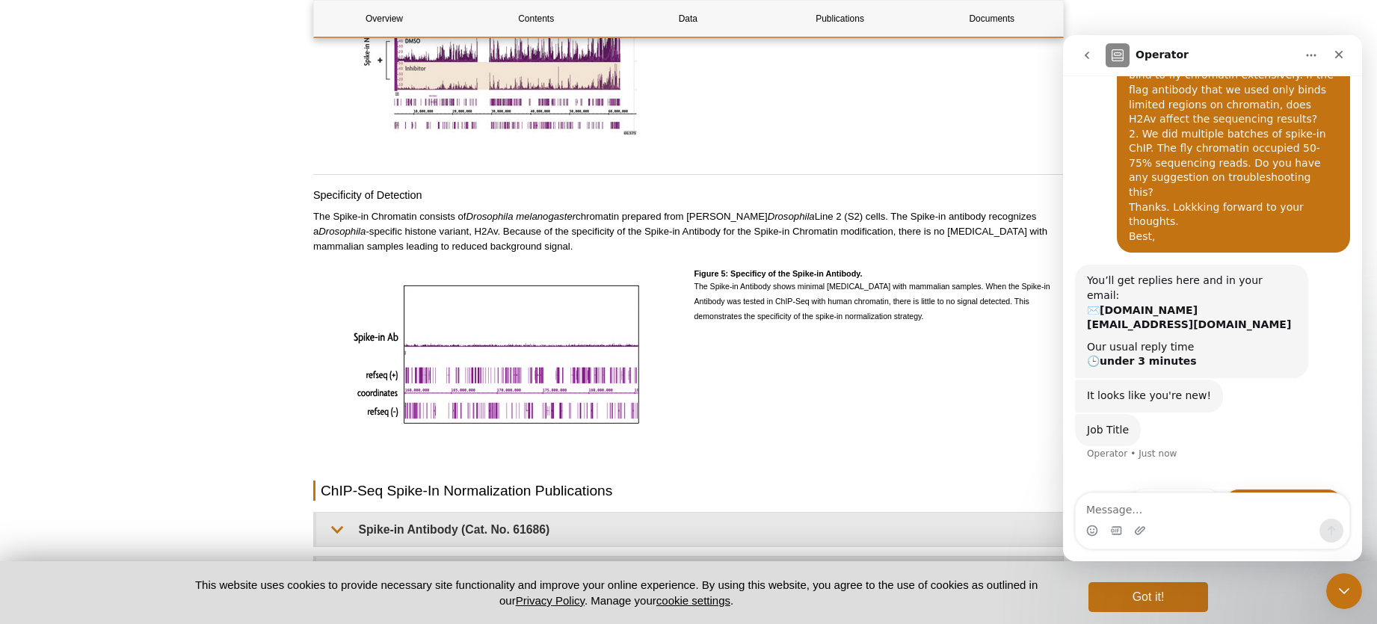
click at [1277, 489] on button "Research Scientist" at bounding box center [1283, 504] width 119 height 30
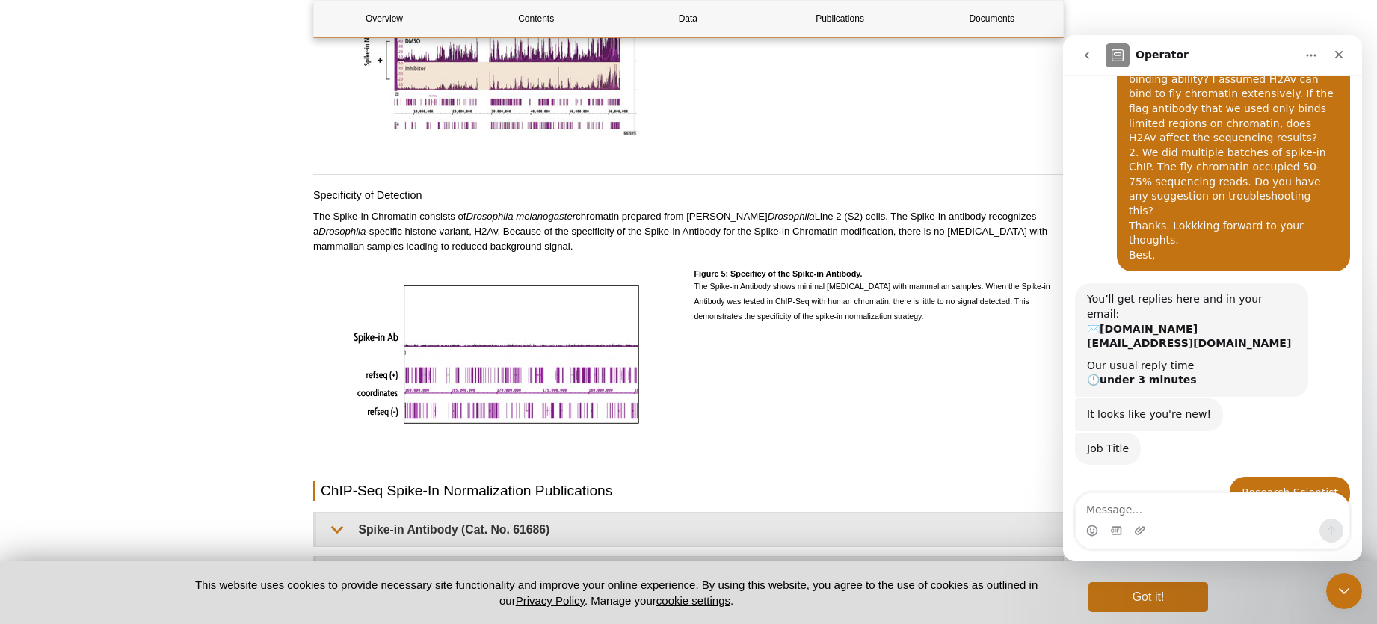
scroll to position [282, 0]
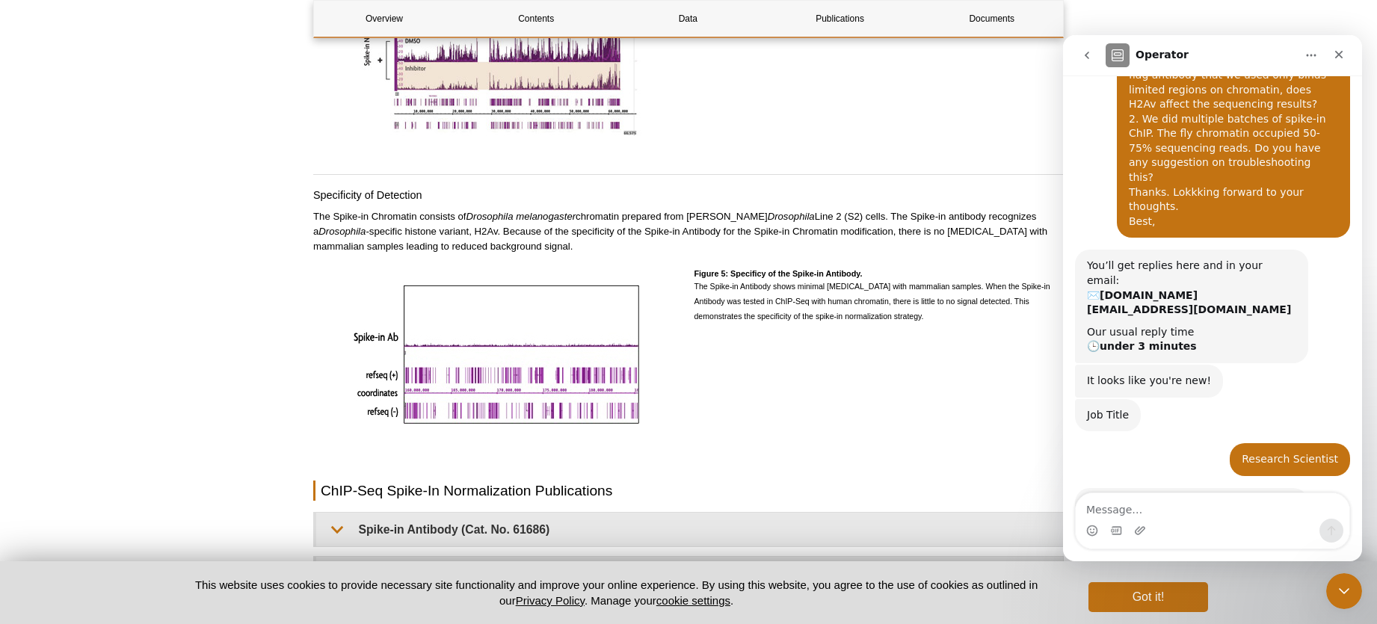
click at [1175, 525] on div "Intercom messenger" at bounding box center [1213, 531] width 274 height 24
click at [1153, 504] on textarea "Message…" at bounding box center [1213, 505] width 274 height 25
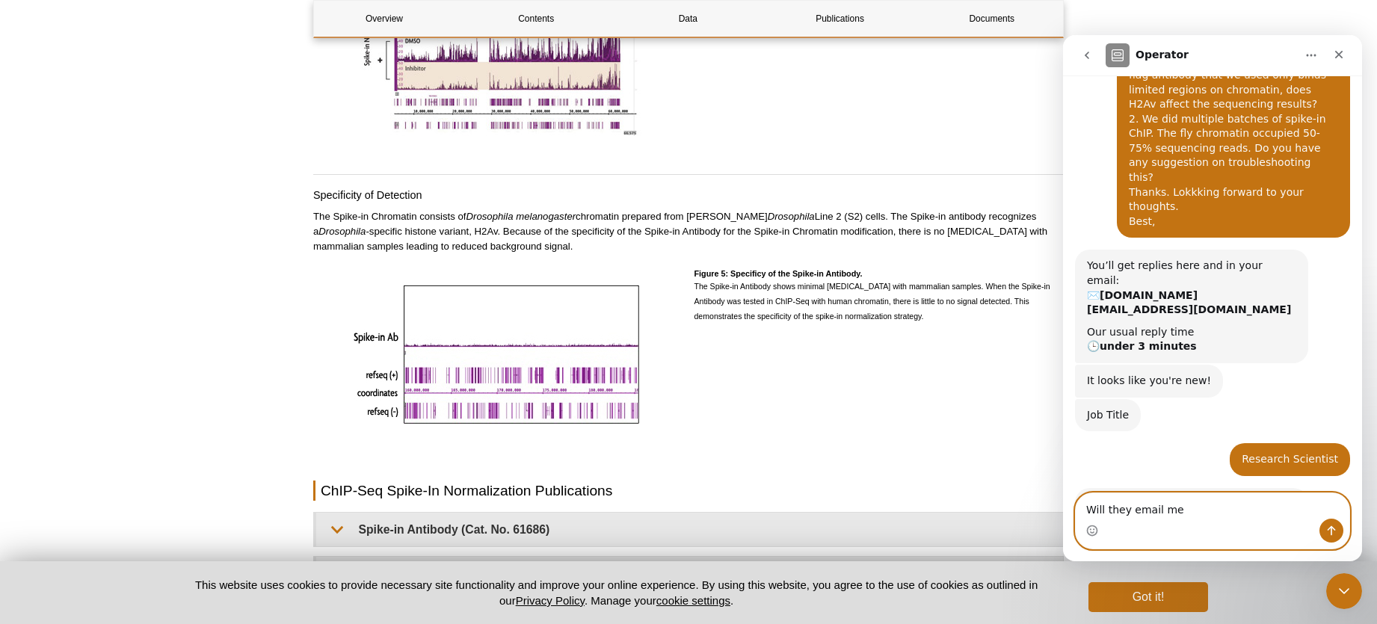
type textarea "Will they email me?"
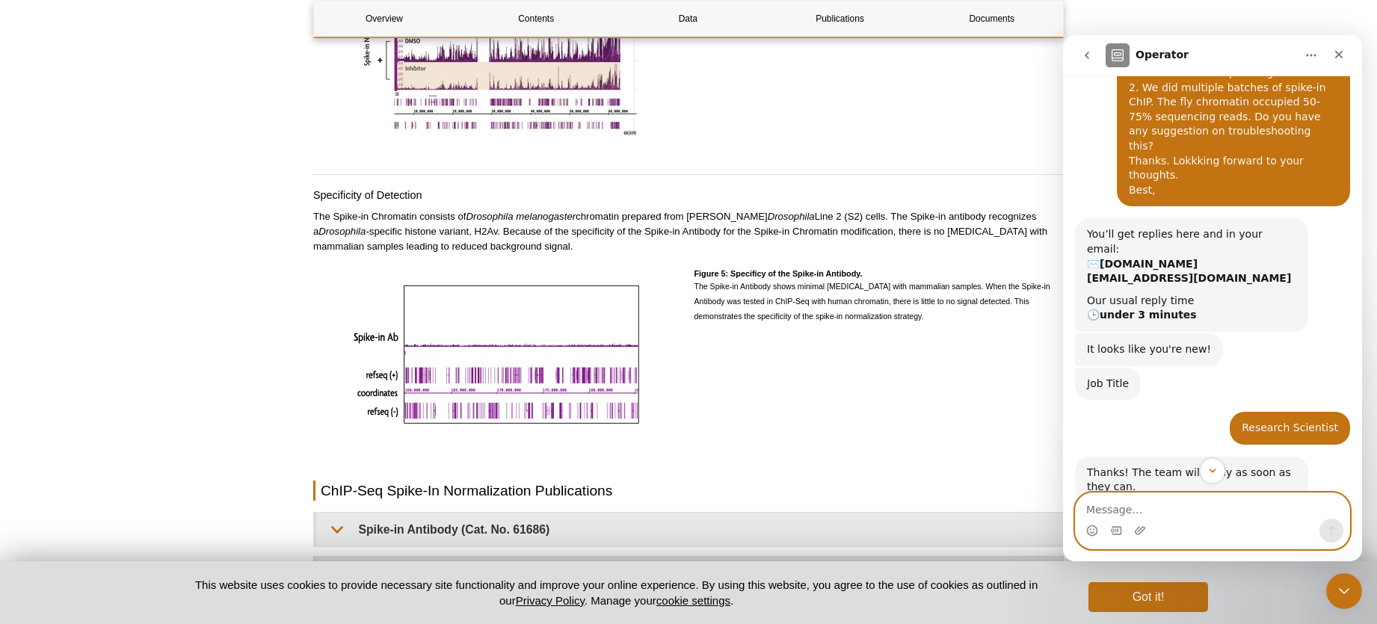
scroll to position [326, 0]
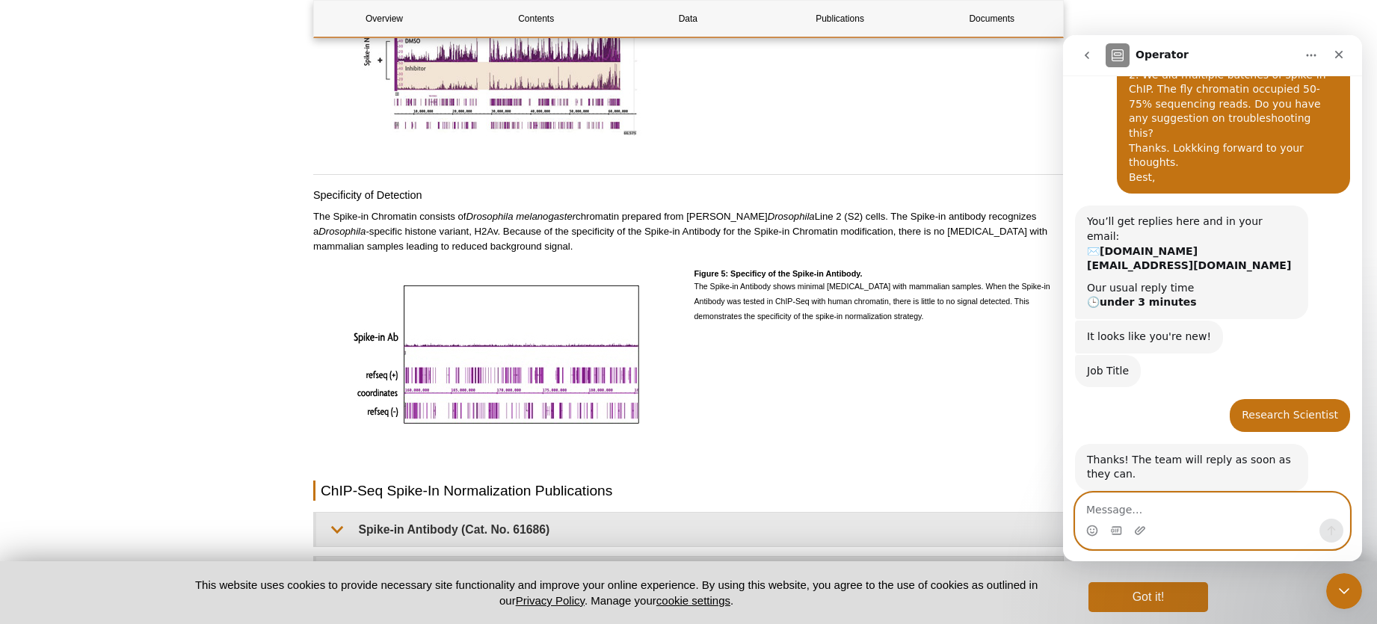
click at [1215, 509] on textarea "Message…" at bounding box center [1213, 505] width 274 height 25
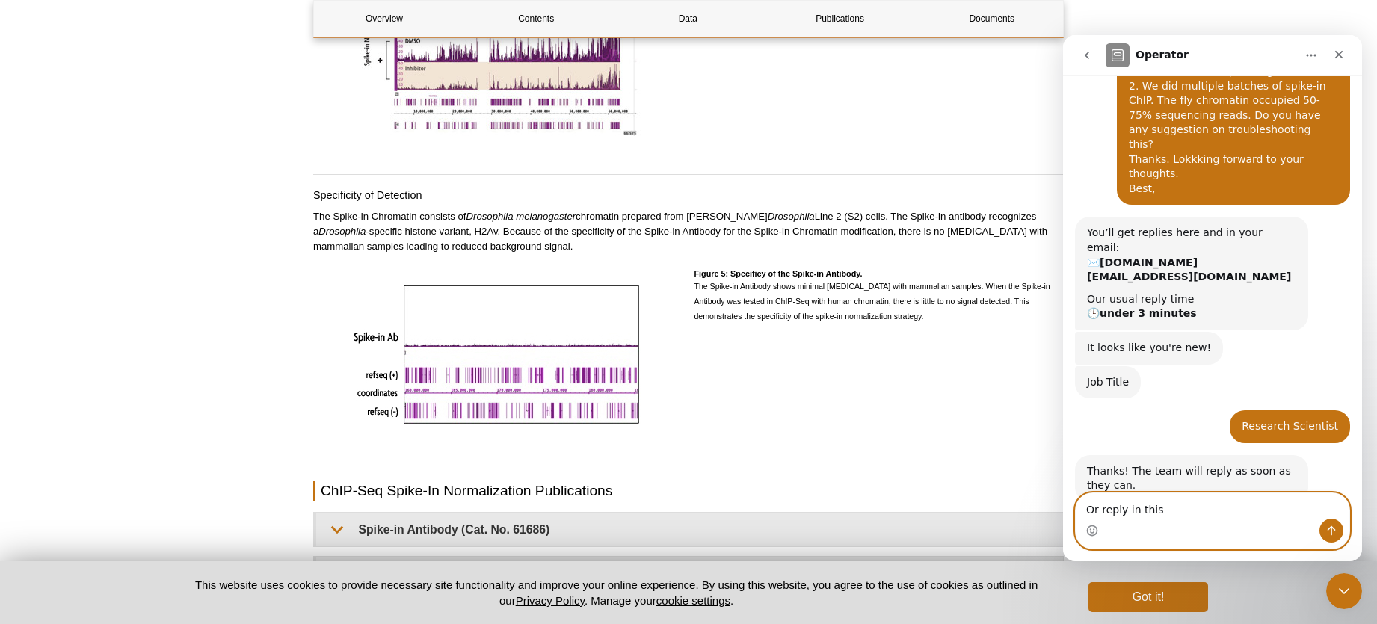
scroll to position [306, 0]
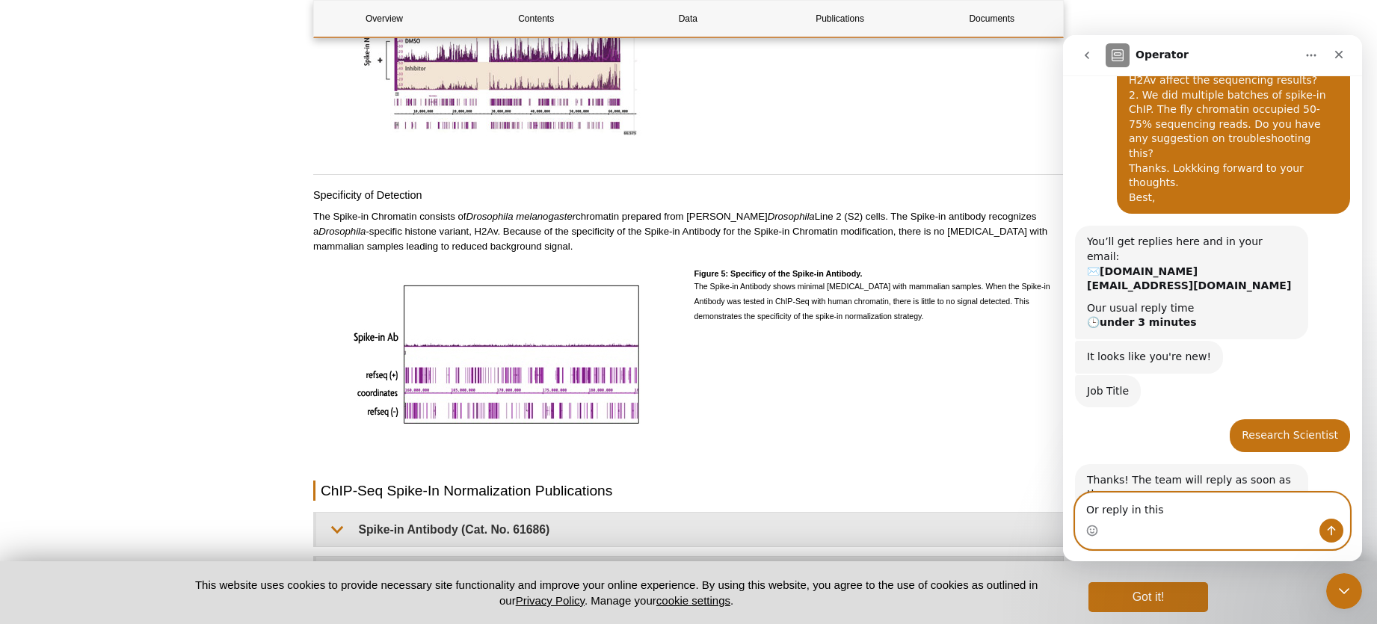
drag, startPoint x: 1125, startPoint y: 511, endPoint x: 1227, endPoint y: 509, distance: 102.4
click at [1225, 511] on textarea "Or reply in this" at bounding box center [1213, 505] width 274 height 25
type textarea "Or reply here"
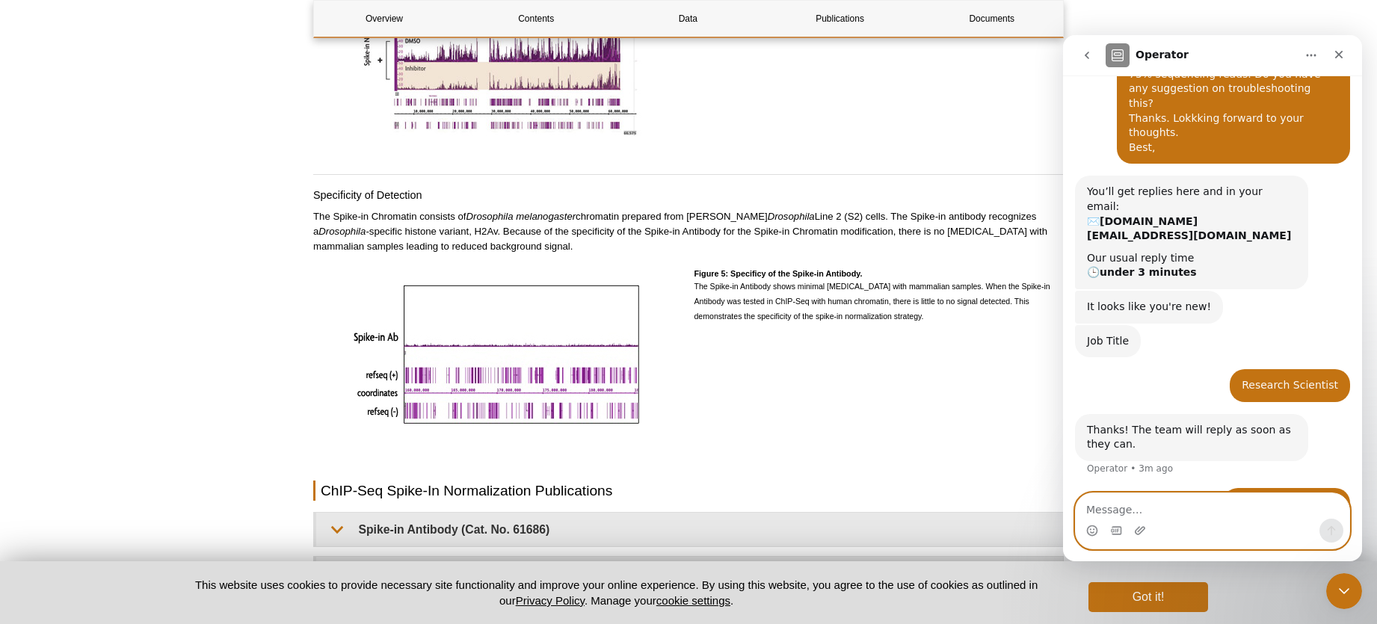
scroll to position [360, 0]
